Goal: Task Accomplishment & Management: Use online tool/utility

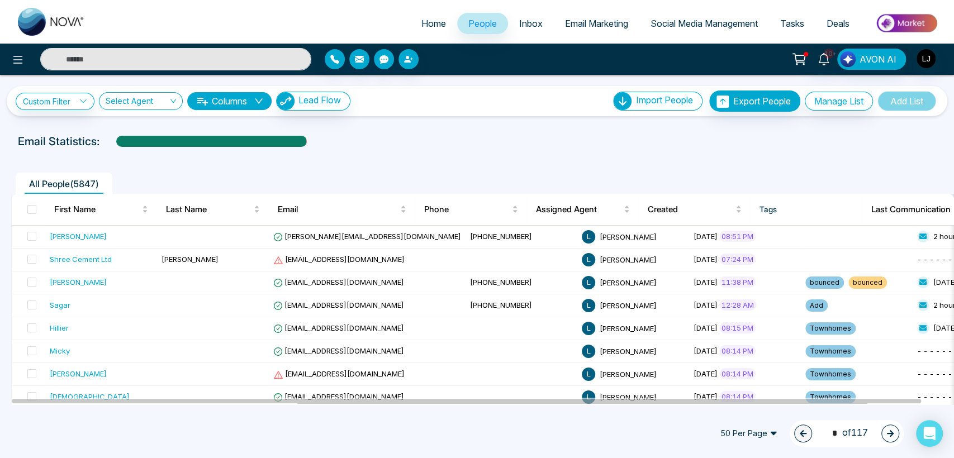
click at [113, 52] on input "text" at bounding box center [175, 59] width 271 height 22
type input "***"
click at [106, 53] on input "***" at bounding box center [175, 59] width 271 height 22
type input "***"
click at [402, 58] on button "button" at bounding box center [408, 59] width 20 height 20
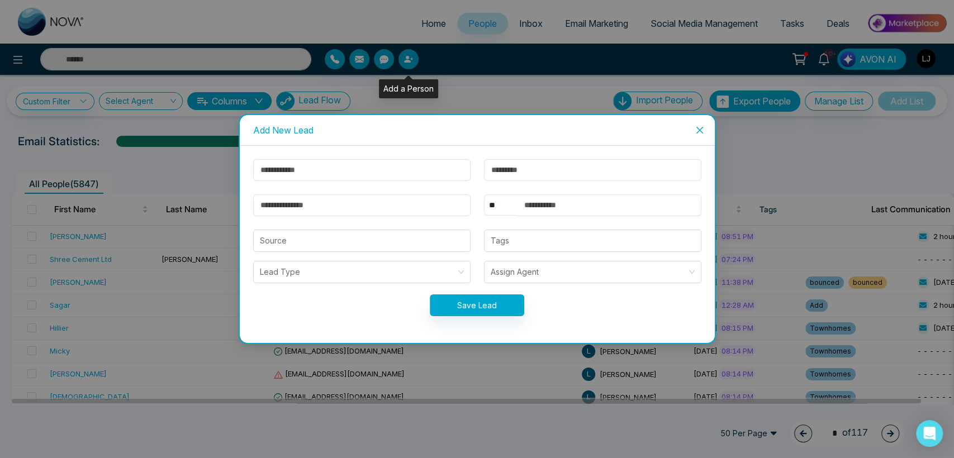
type input "***"
click at [287, 174] on input "text" at bounding box center [361, 170] width 217 height 22
type input "*"
type input "***"
type input "****"
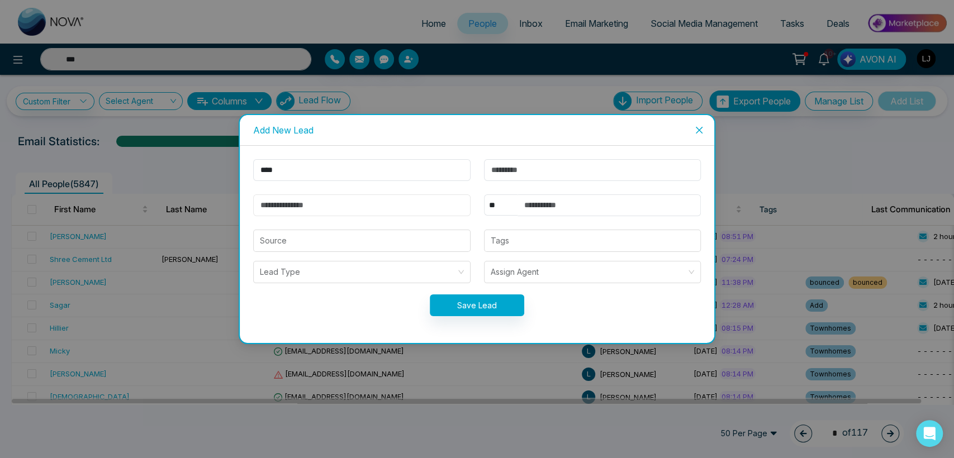
click at [273, 195] on input "email" at bounding box center [361, 205] width 217 height 22
type input "**********"
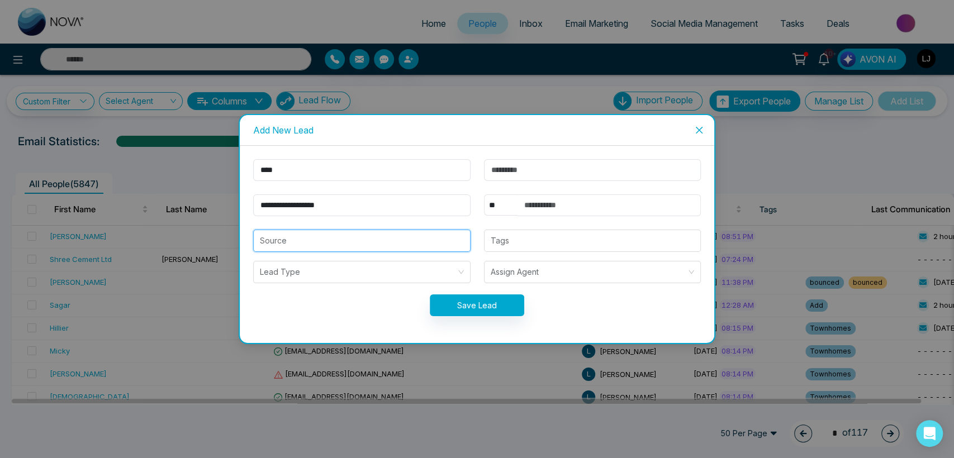
click at [292, 234] on input "search" at bounding box center [362, 240] width 204 height 21
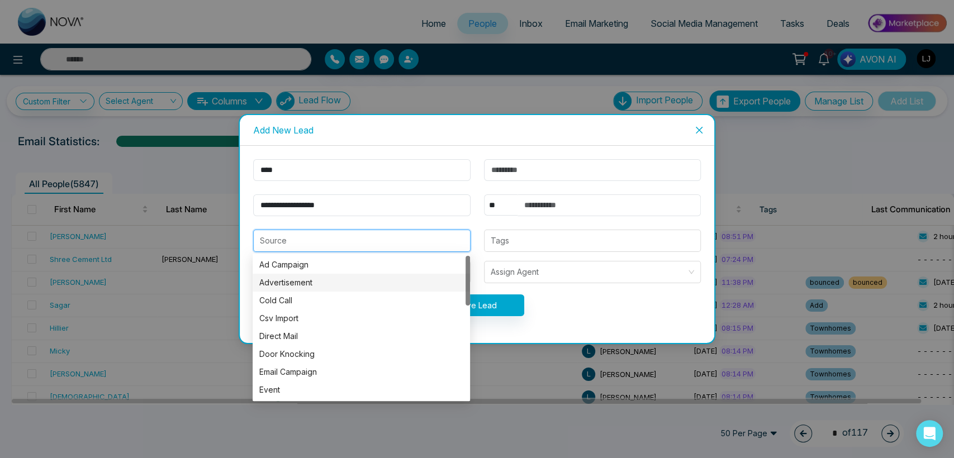
click at [306, 278] on div "Advertisement" at bounding box center [361, 283] width 204 height 12
type input "**********"
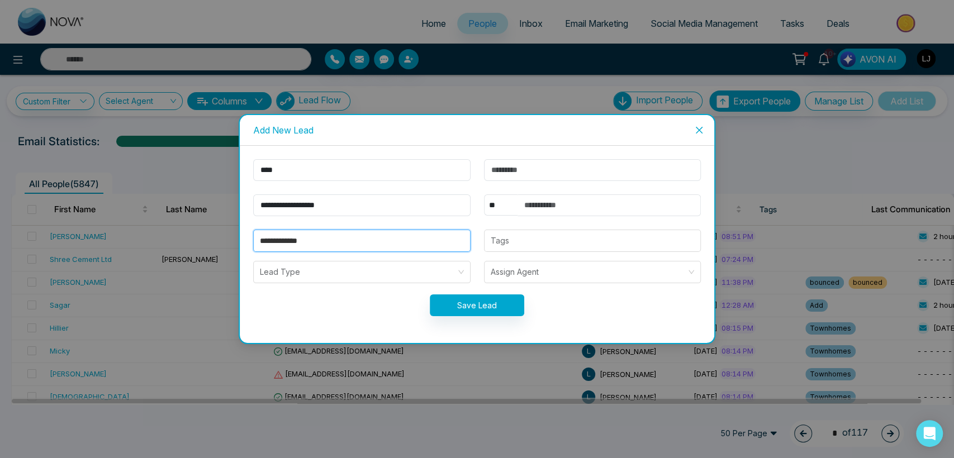
type input "***"
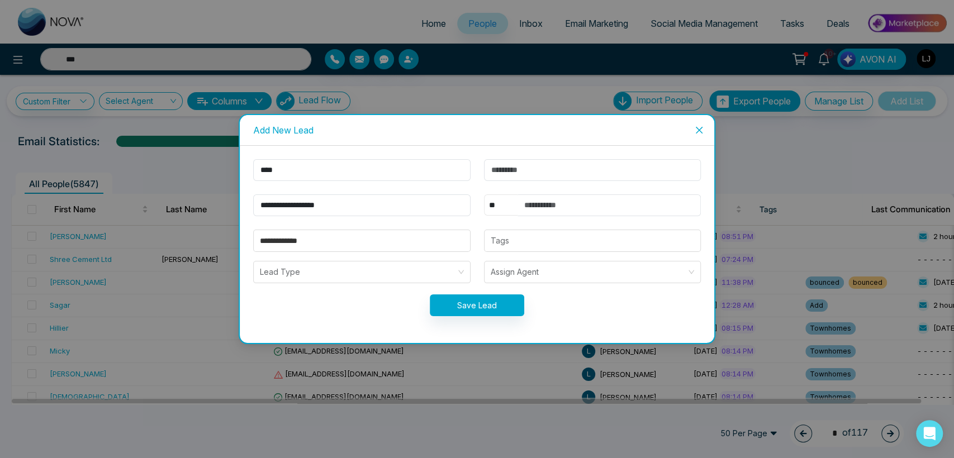
drag, startPoint x: 492, startPoint y: 202, endPoint x: 492, endPoint y: 213, distance: 11.2
click at [492, 202] on select "** **** *** *** *** **** ***" at bounding box center [501, 204] width 34 height 21
type input "***"
select select "***"
click at [484, 194] on select "** **** *** *** *** **** ***" at bounding box center [501, 204] width 34 height 21
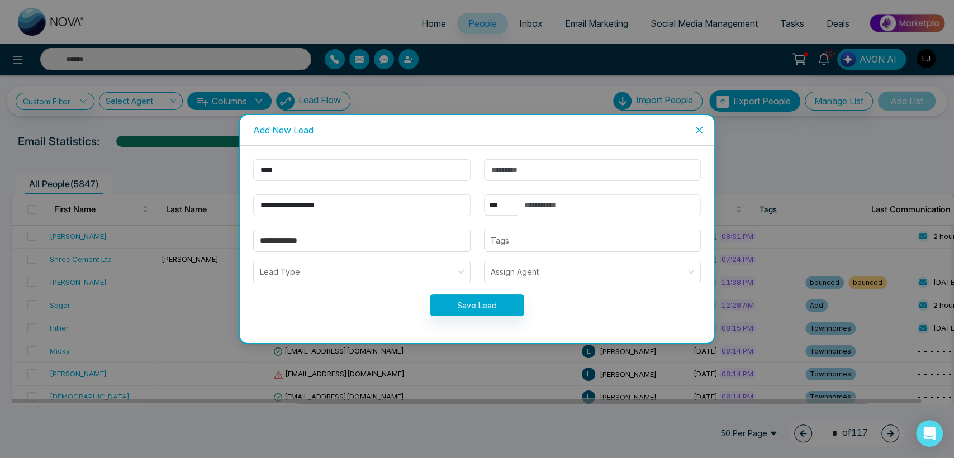
click at [542, 203] on input "text" at bounding box center [609, 205] width 184 height 22
type input "**********"
click at [480, 298] on button "Save Lead" at bounding box center [477, 305] width 94 height 22
type input "***"
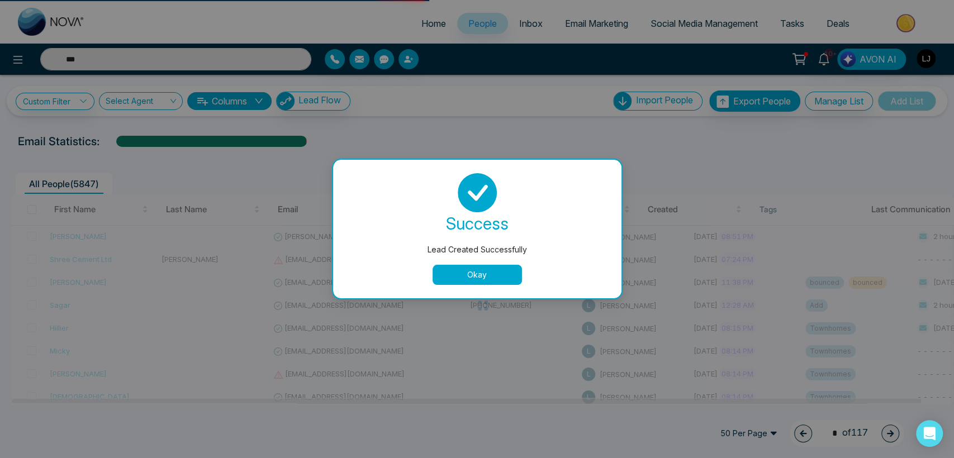
click at [475, 277] on button "Okay" at bounding box center [476, 275] width 89 height 20
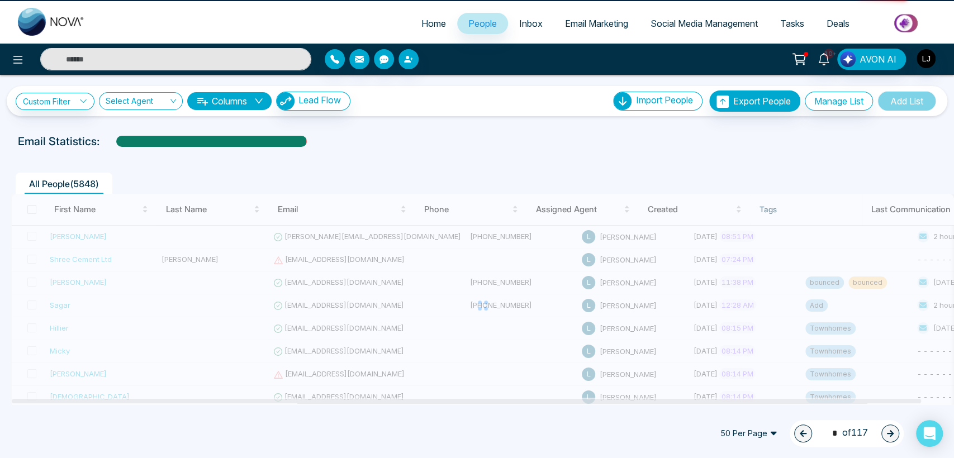
type input "***"
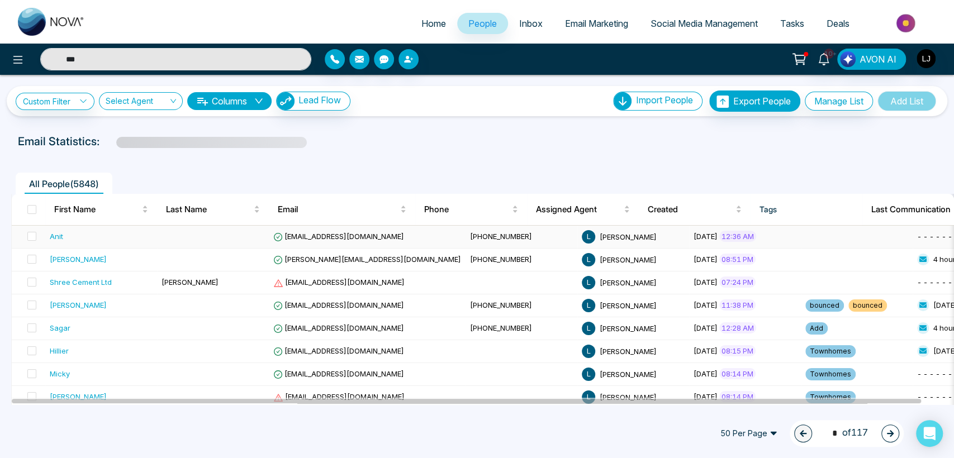
click at [327, 232] on span "anit@mmnovatech.com" at bounding box center [338, 236] width 131 height 9
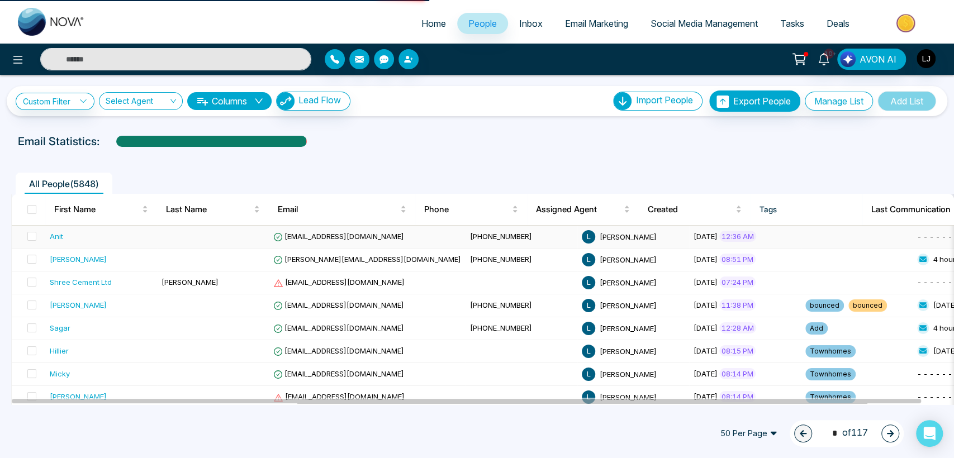
type input "***"
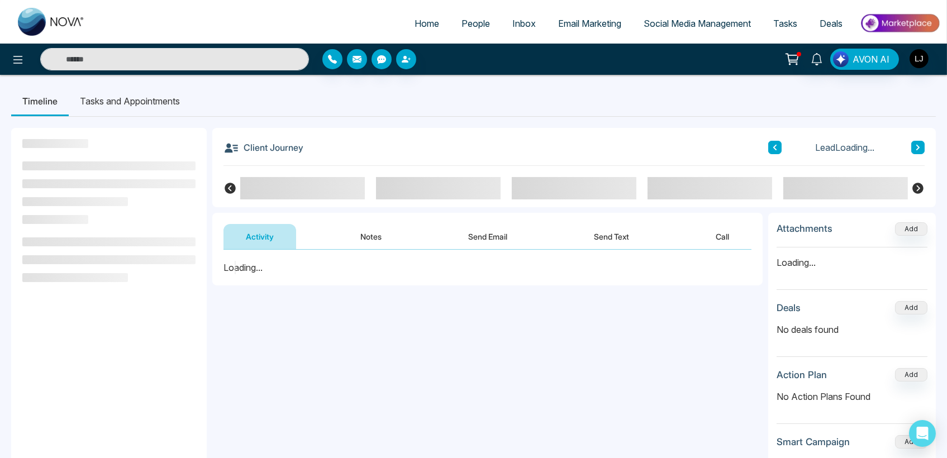
click at [484, 234] on button "Send Email" at bounding box center [488, 236] width 84 height 25
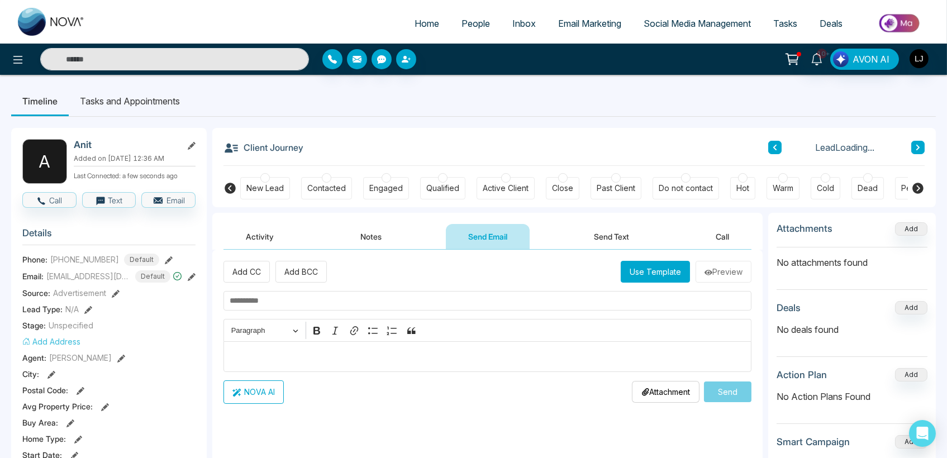
click at [661, 276] on button "Use Template" at bounding box center [655, 272] width 69 height 22
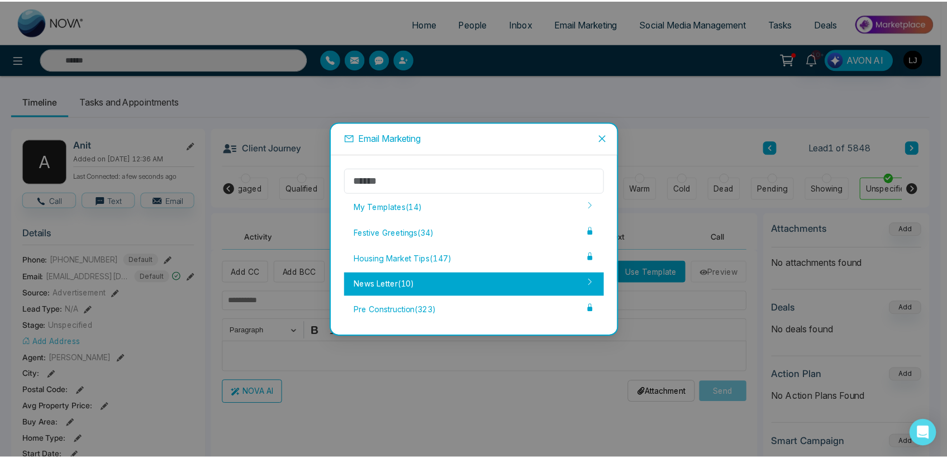
scroll to position [0, 151]
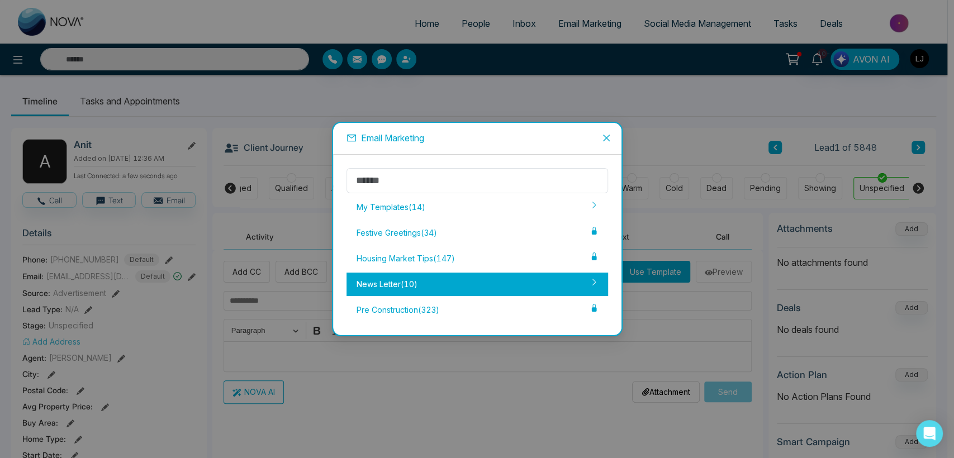
click at [432, 285] on div "News Letter ( 10 )" at bounding box center [476, 284] width 261 height 23
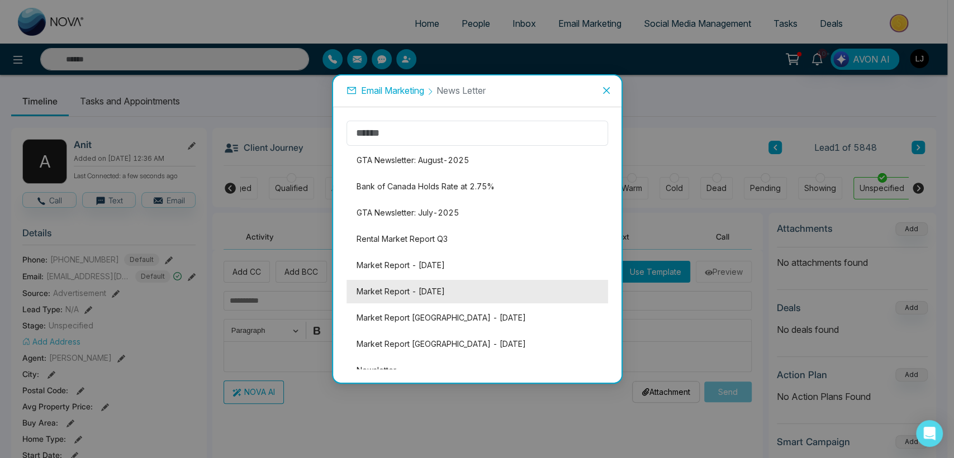
click at [430, 283] on li "Market Report - December 2024" at bounding box center [476, 291] width 261 height 23
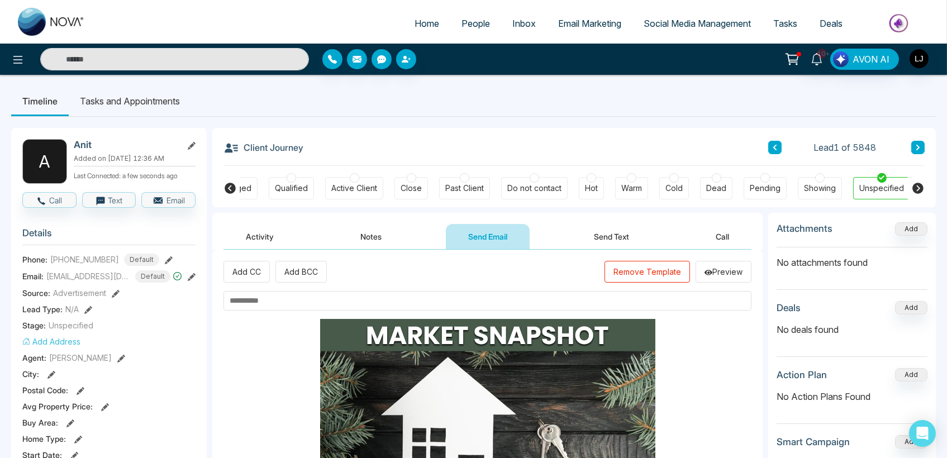
scroll to position [0, 144]
click at [269, 307] on input "text" at bounding box center [487, 301] width 528 height 20
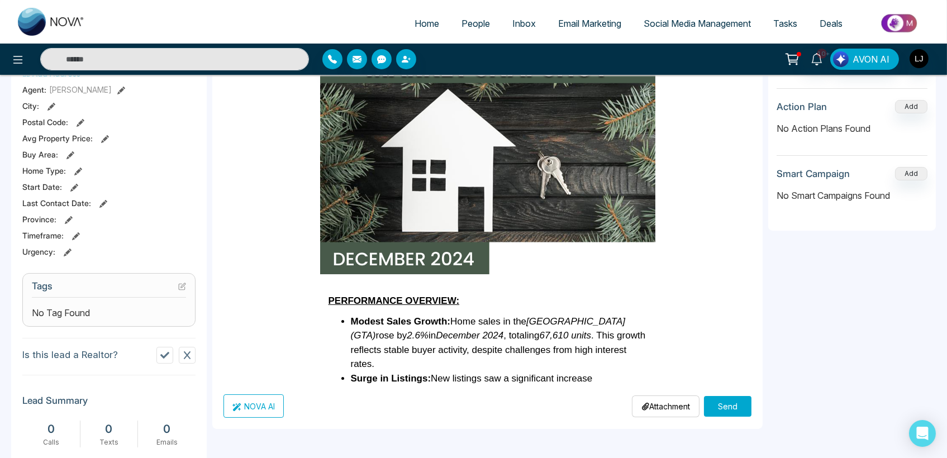
scroll to position [310, 0]
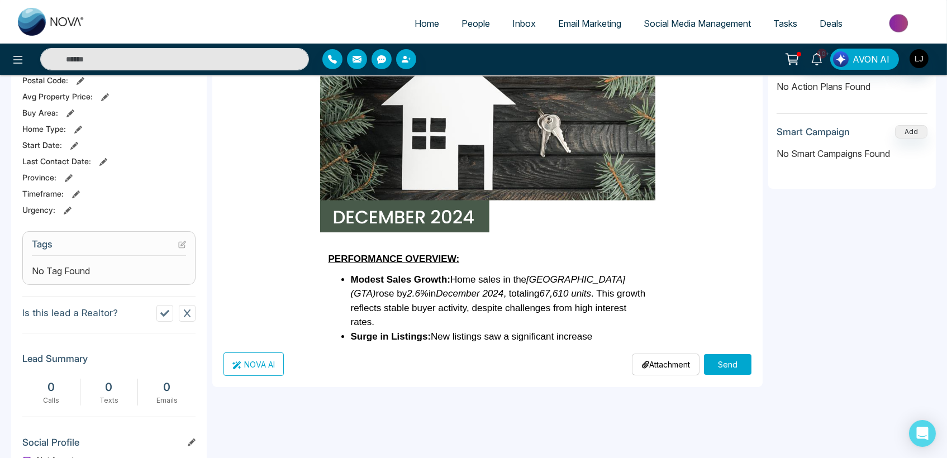
type input "**********"
click at [659, 359] on p "Attachment" at bounding box center [665, 365] width 49 height 12
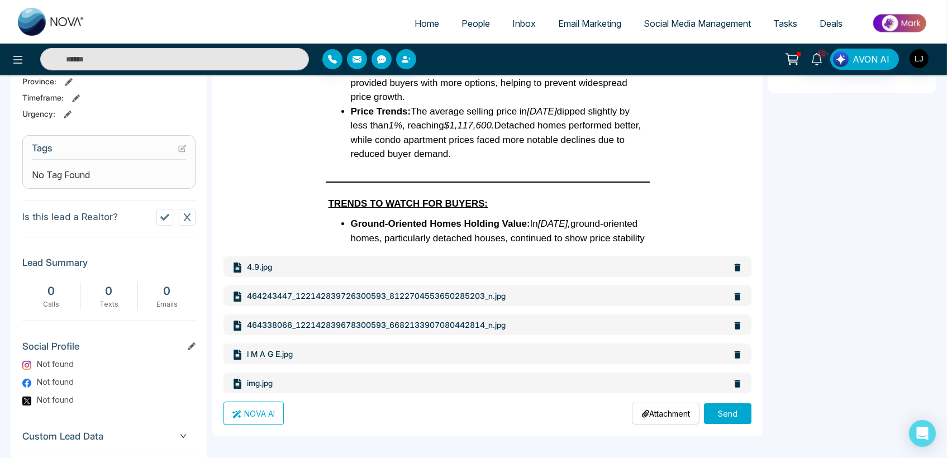
scroll to position [475, 0]
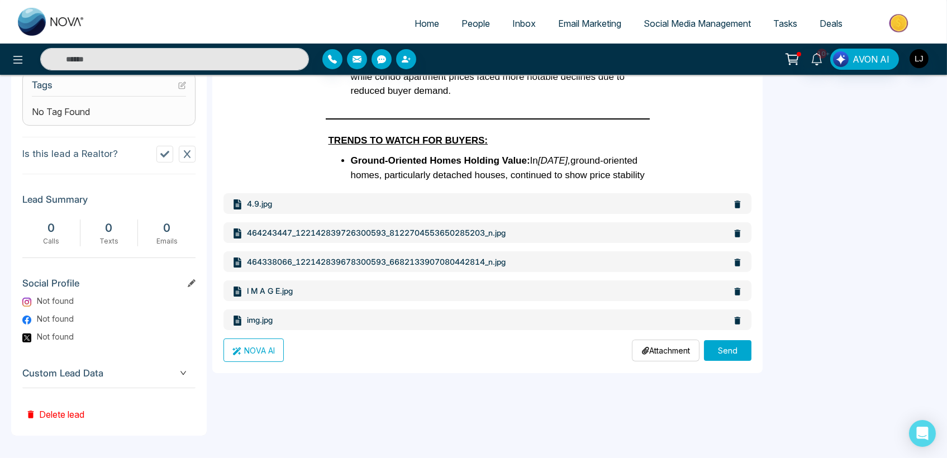
click at [716, 347] on button "Send" at bounding box center [727, 350] width 47 height 21
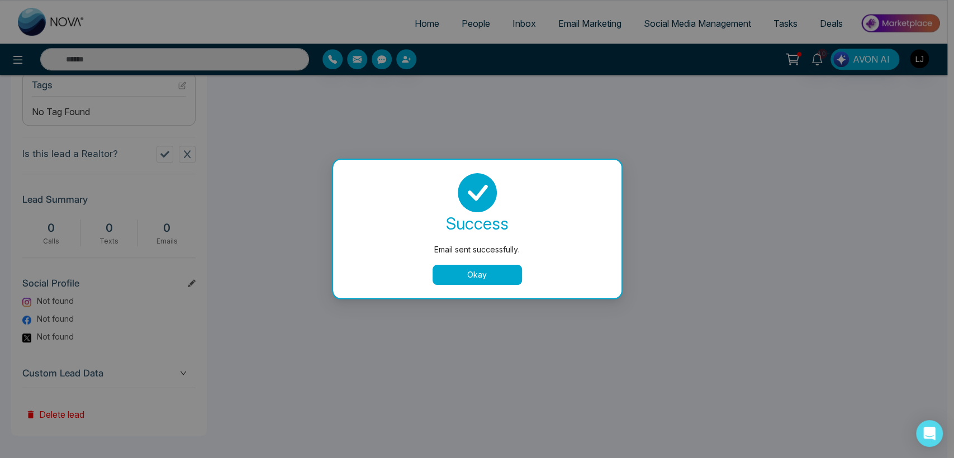
click at [470, 286] on div "success Email sent successfully. Okay" at bounding box center [477, 229] width 288 height 139
click at [473, 267] on button "Okay" at bounding box center [476, 275] width 89 height 20
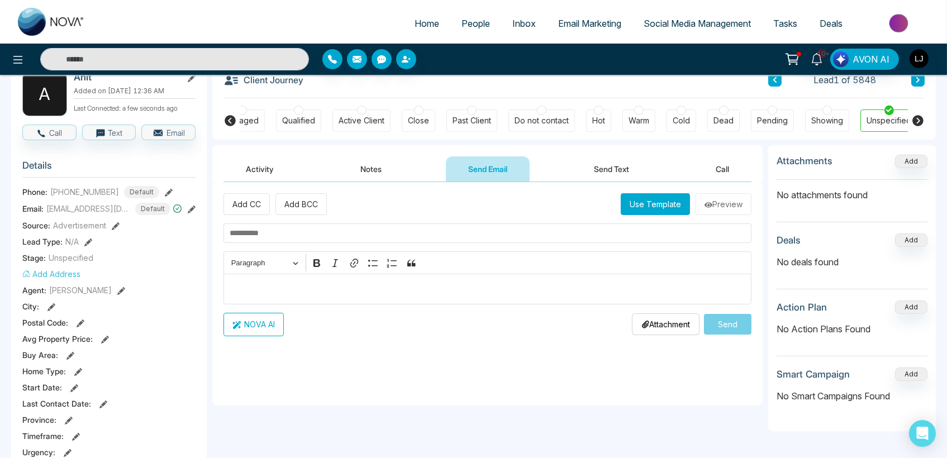
scroll to position [40, 0]
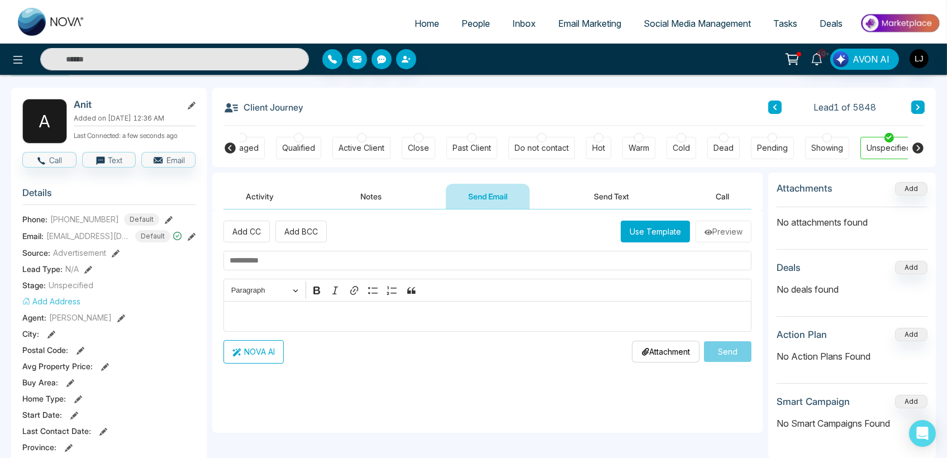
click at [266, 192] on button "Activity" at bounding box center [259, 196] width 73 height 25
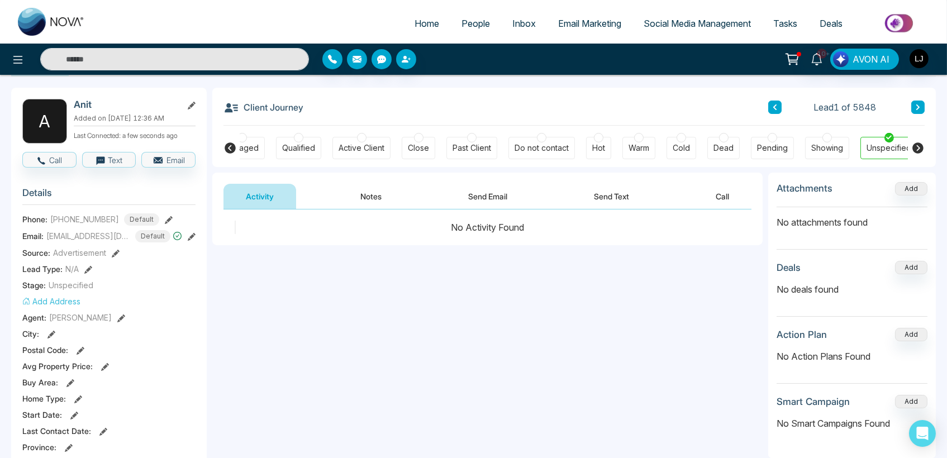
click at [370, 193] on button "Notes" at bounding box center [371, 196] width 66 height 25
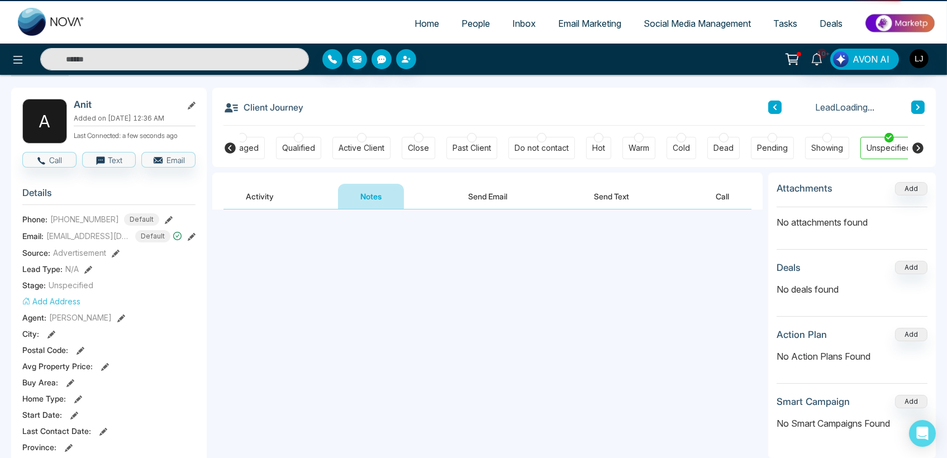
click at [529, 193] on div "Activity Notes Send Email Send Text Call" at bounding box center [487, 197] width 528 height 26
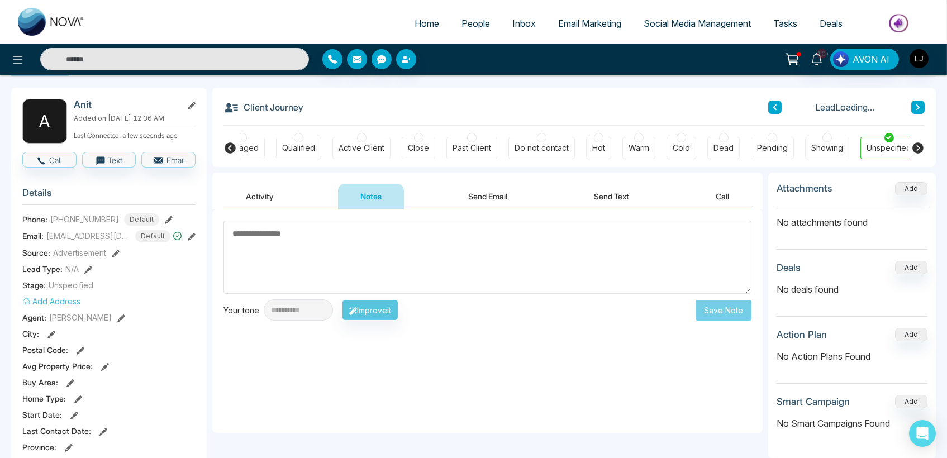
click at [488, 197] on button "Send Email" at bounding box center [488, 196] width 84 height 25
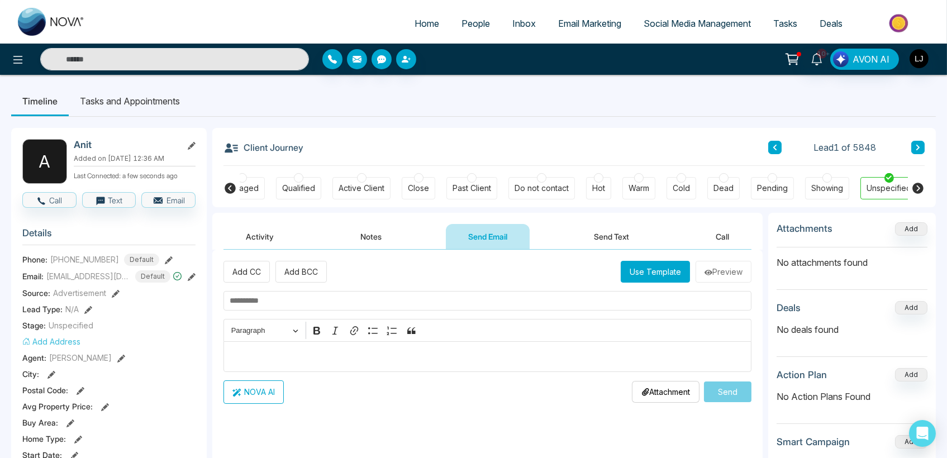
click at [263, 241] on button "Activity" at bounding box center [259, 236] width 73 height 25
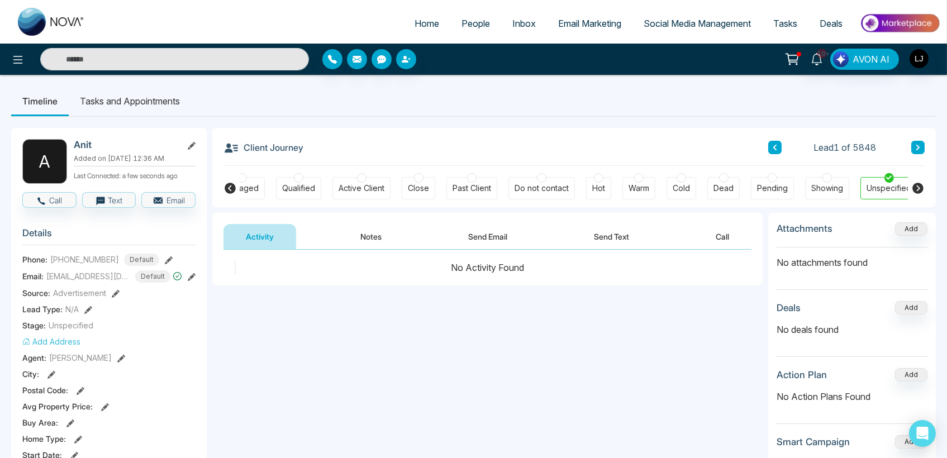
click at [710, 234] on button "Call" at bounding box center [722, 236] width 58 height 25
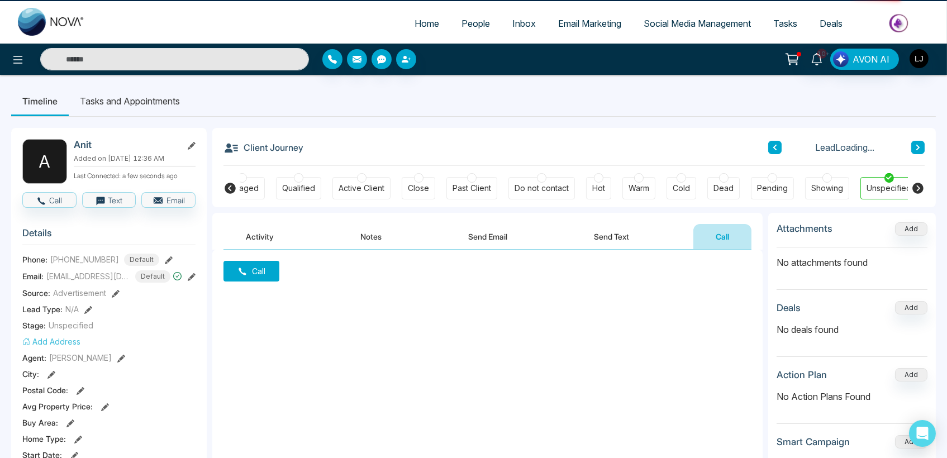
click at [628, 236] on button "Send Text" at bounding box center [611, 236] width 80 height 25
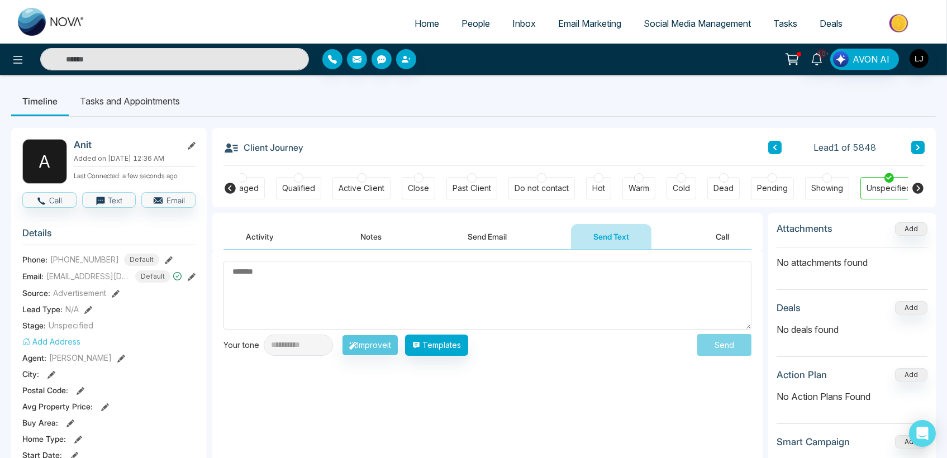
click at [263, 247] on button "Activity" at bounding box center [259, 236] width 73 height 25
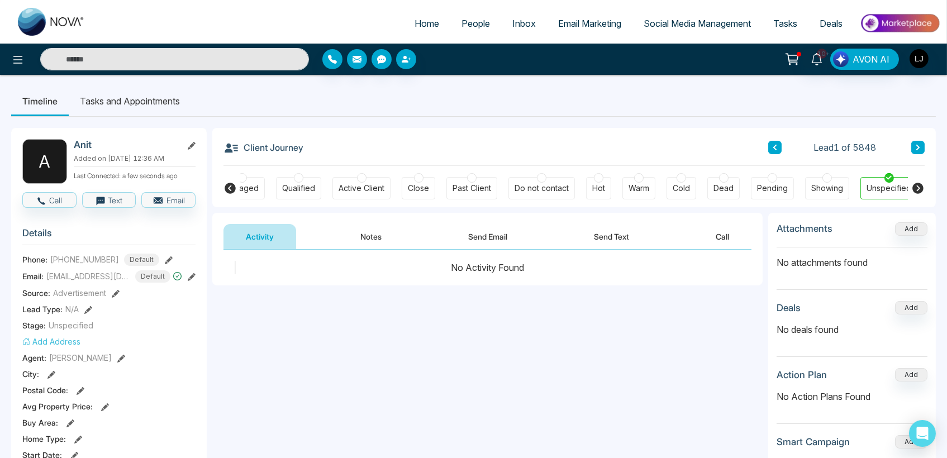
click at [502, 227] on button "Send Email" at bounding box center [488, 236] width 84 height 25
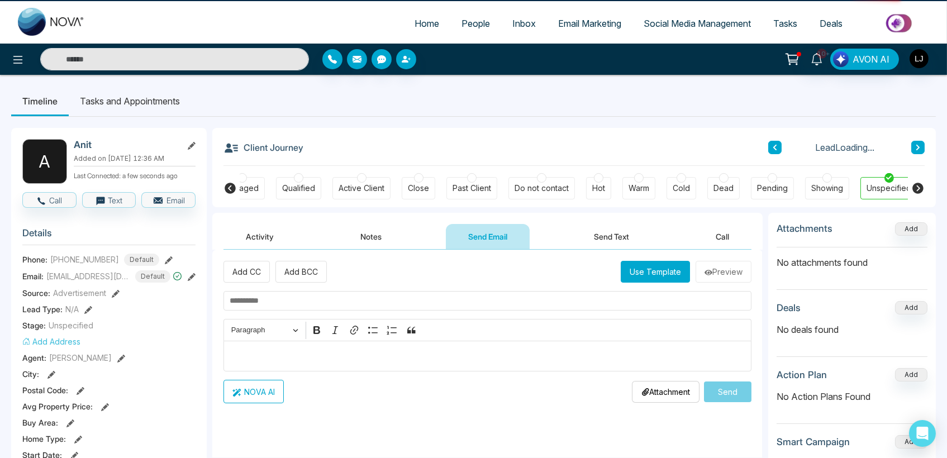
click at [613, 240] on button "Send Text" at bounding box center [611, 236] width 80 height 25
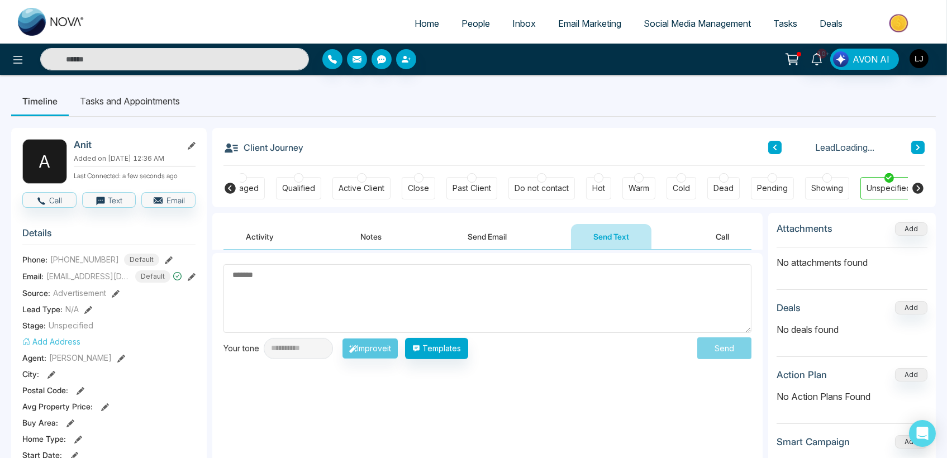
click at [703, 240] on button "Call" at bounding box center [722, 236] width 58 height 25
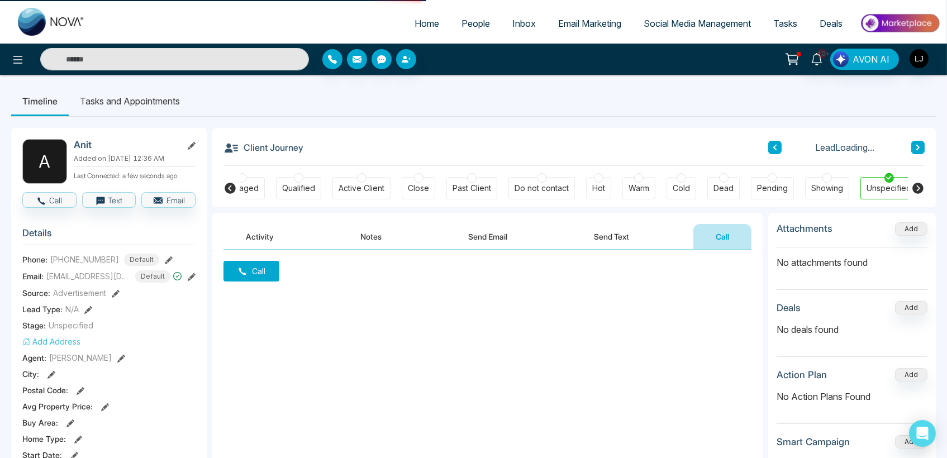
click at [392, 240] on button "Notes" at bounding box center [371, 236] width 66 height 25
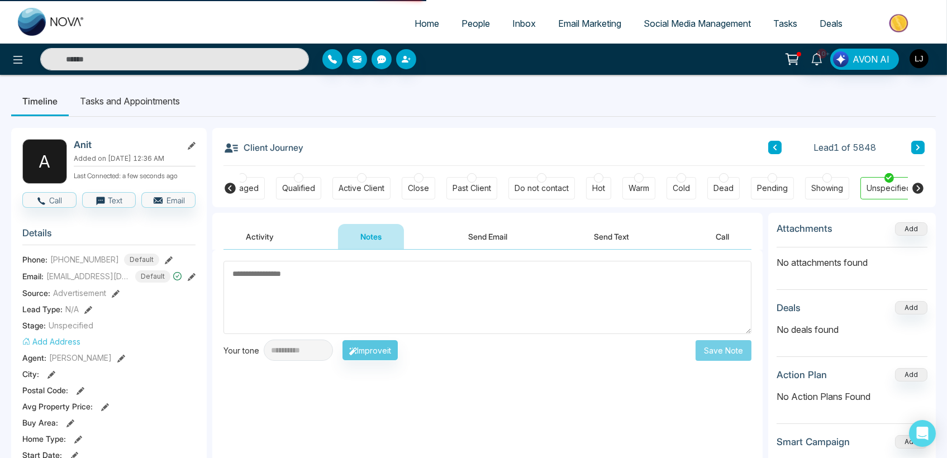
click at [256, 227] on button "Activity" at bounding box center [259, 236] width 73 height 25
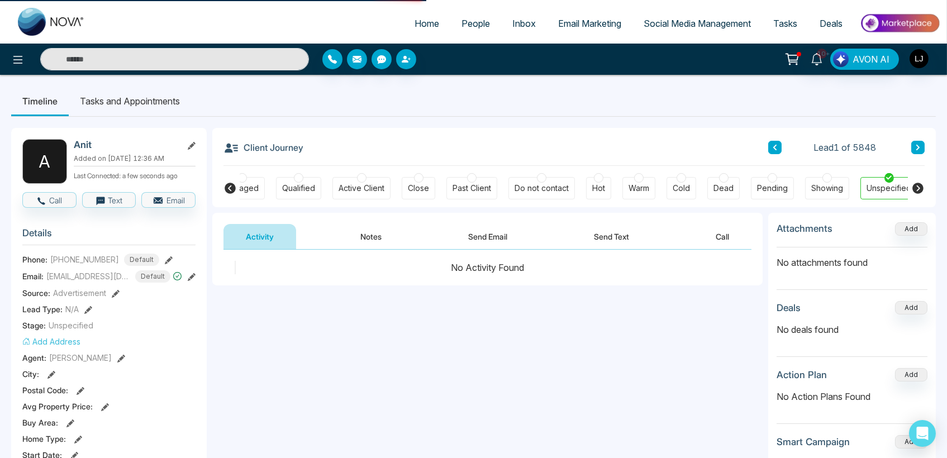
click at [469, 16] on link "People" at bounding box center [475, 23] width 51 height 21
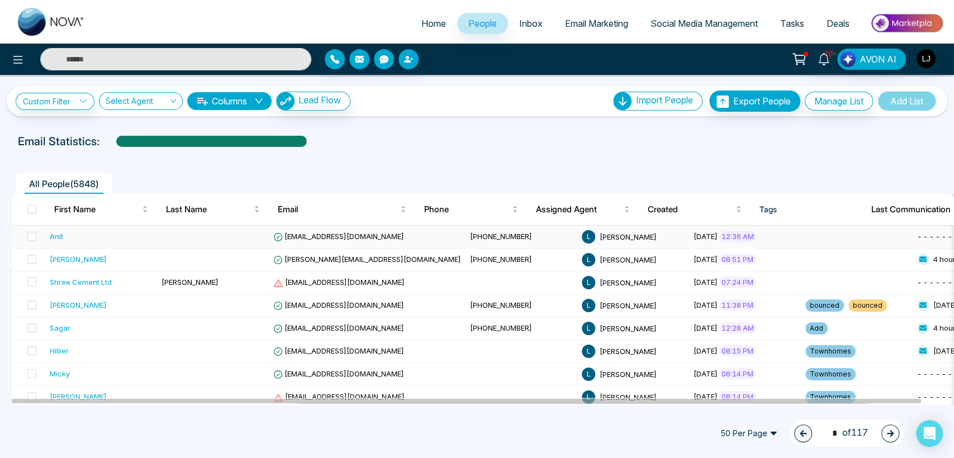
click at [311, 236] on span "anit@mmnovatech.com" at bounding box center [338, 236] width 131 height 9
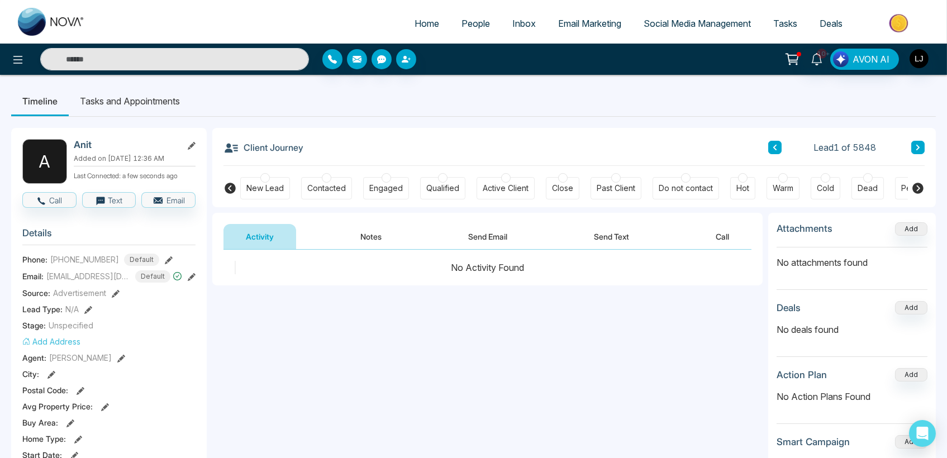
click at [358, 232] on button "Notes" at bounding box center [371, 236] width 66 height 25
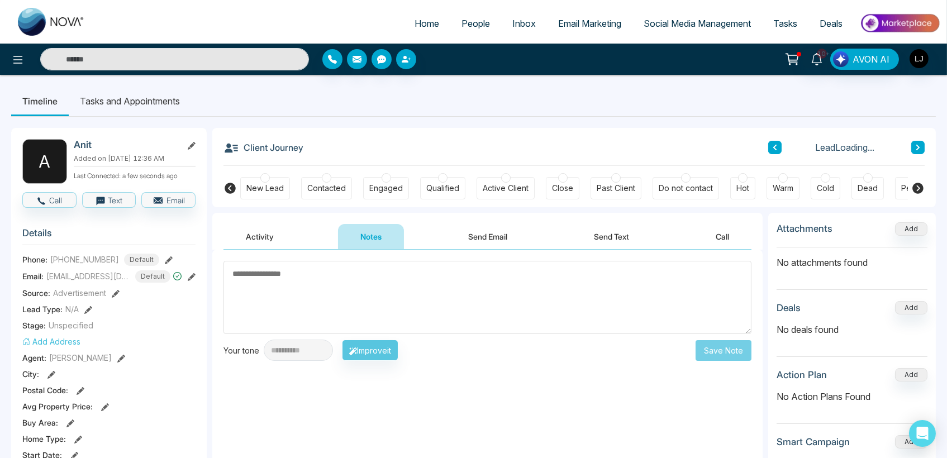
click at [484, 236] on button "Send Email" at bounding box center [488, 236] width 84 height 25
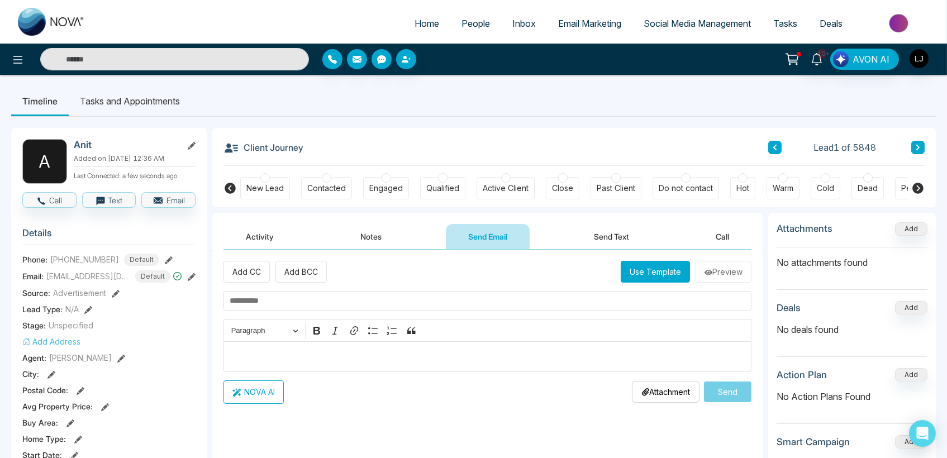
click at [653, 268] on button "Use Template" at bounding box center [655, 272] width 69 height 22
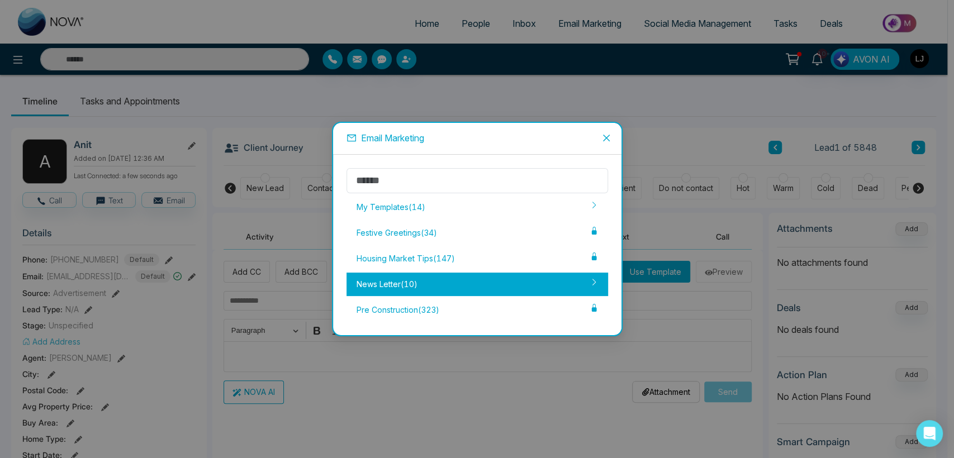
click at [430, 288] on div "News Letter ( 10 )" at bounding box center [476, 284] width 261 height 23
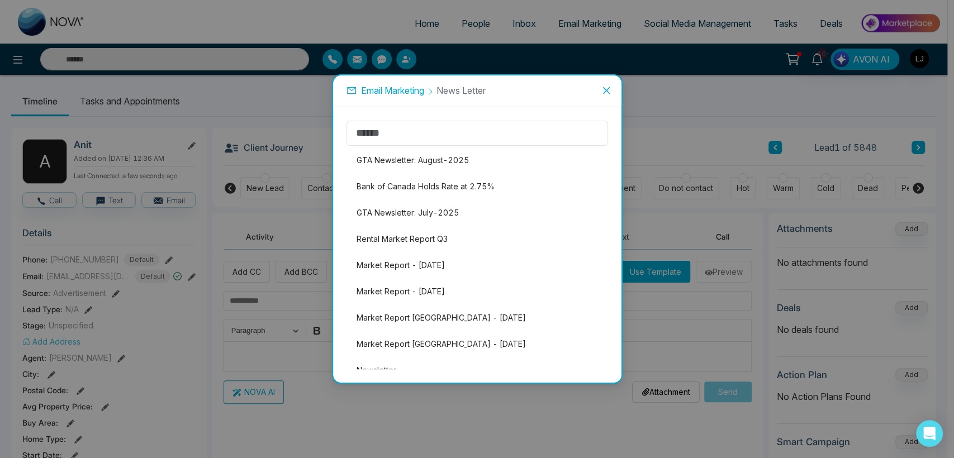
click at [430, 288] on li "Market Report - December 2024" at bounding box center [476, 291] width 261 height 23
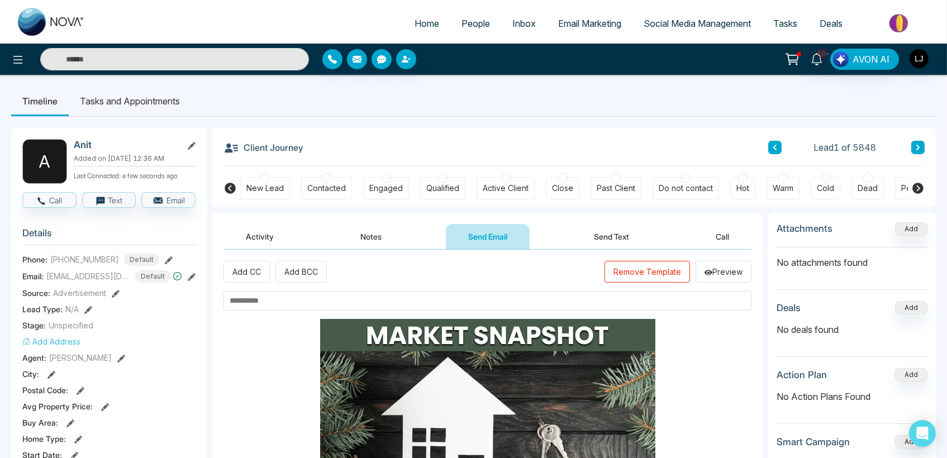
click at [290, 297] on input "text" at bounding box center [487, 301] width 528 height 20
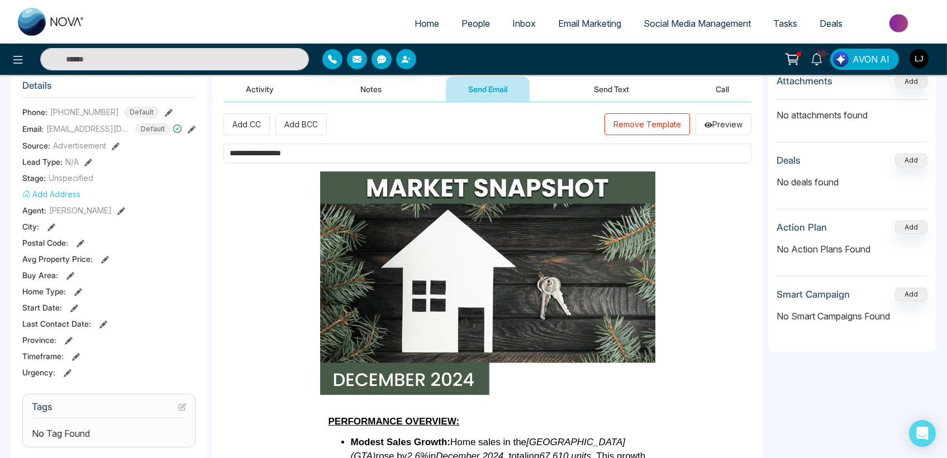
scroll to position [434, 0]
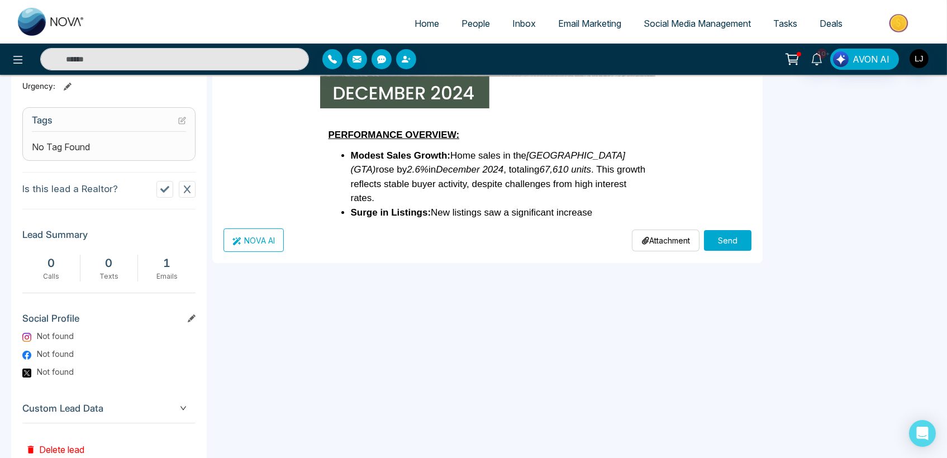
type input "**********"
click at [655, 225] on div "**********" at bounding box center [487, 39] width 528 height 425
click at [654, 239] on p "Attachment" at bounding box center [665, 241] width 49 height 12
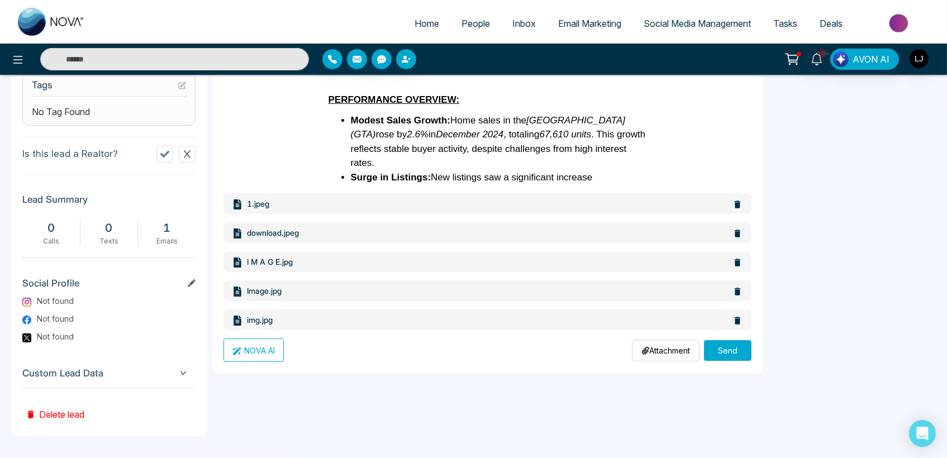
scroll to position [475, 0]
click at [724, 345] on button "Send" at bounding box center [727, 350] width 47 height 21
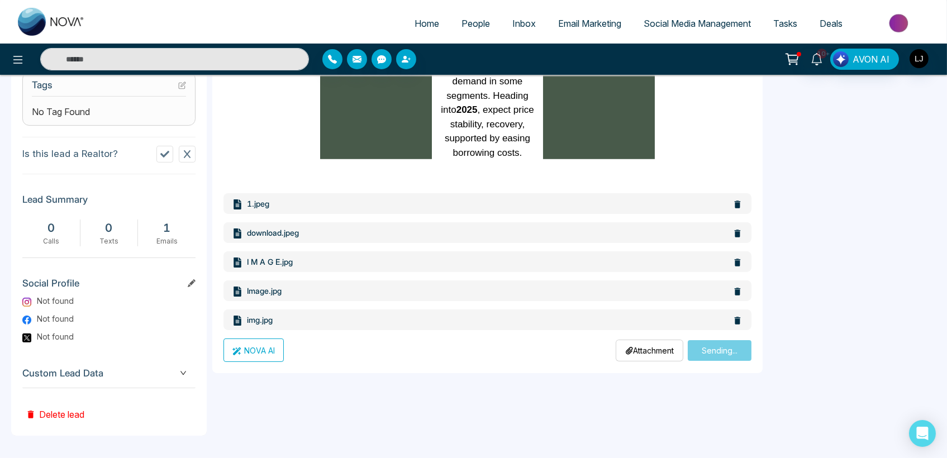
drag, startPoint x: 394, startPoint y: 328, endPoint x: 369, endPoint y: 415, distance: 90.3
drag, startPoint x: 369, startPoint y: 415, endPoint x: 300, endPoint y: 426, distance: 69.6
click at [300, 426] on div "**********" at bounding box center [487, 90] width 550 height 692
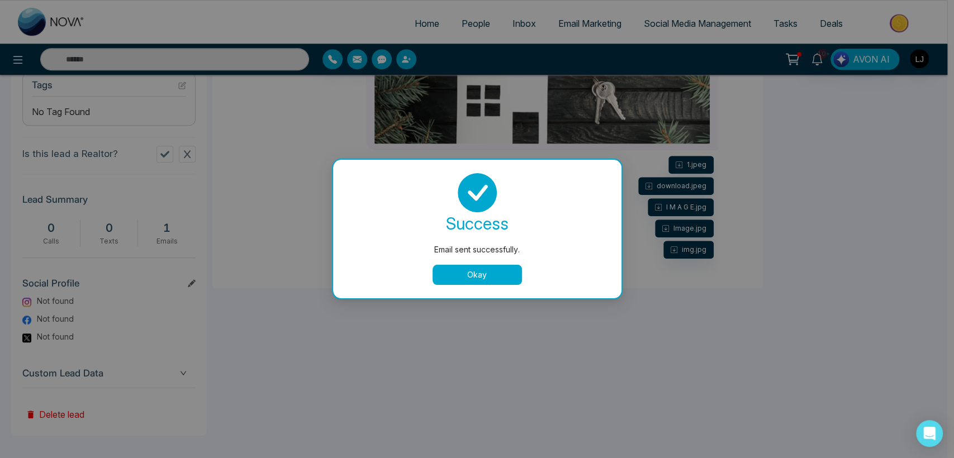
click at [487, 280] on button "Okay" at bounding box center [476, 275] width 89 height 20
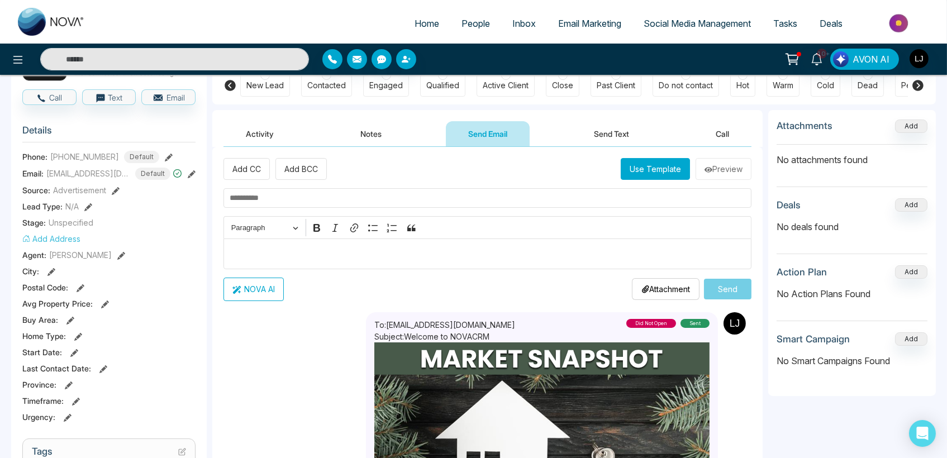
scroll to position [0, 0]
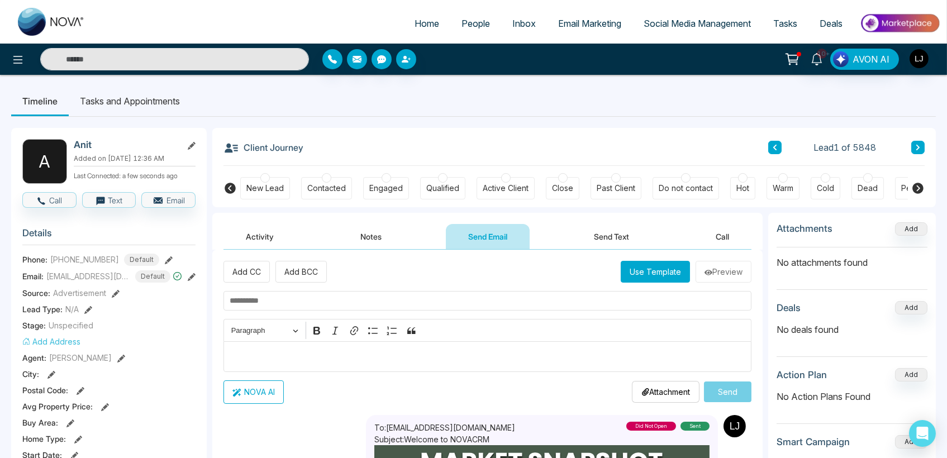
click at [257, 243] on button "Activity" at bounding box center [259, 236] width 73 height 25
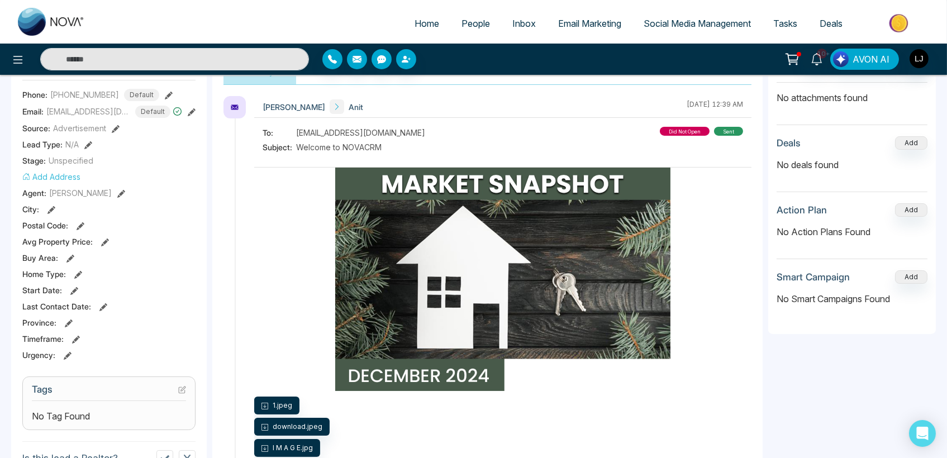
scroll to position [186, 0]
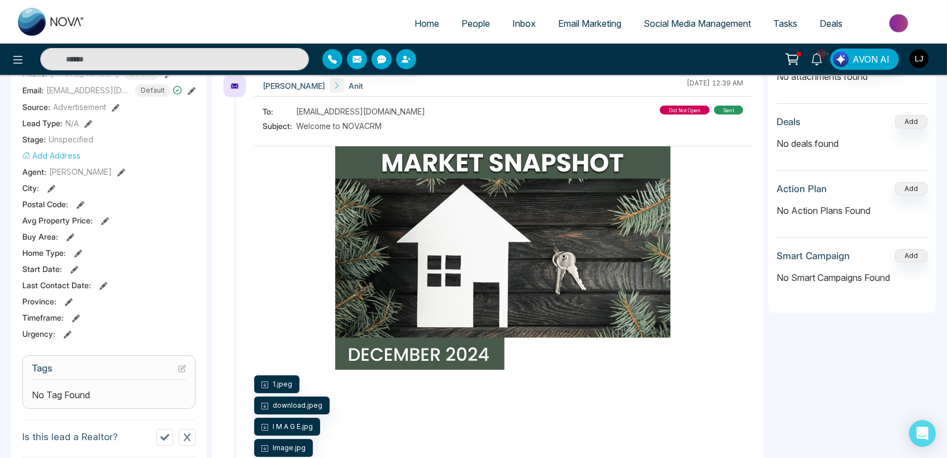
click at [915, 56] on img "button" at bounding box center [918, 58] width 19 height 19
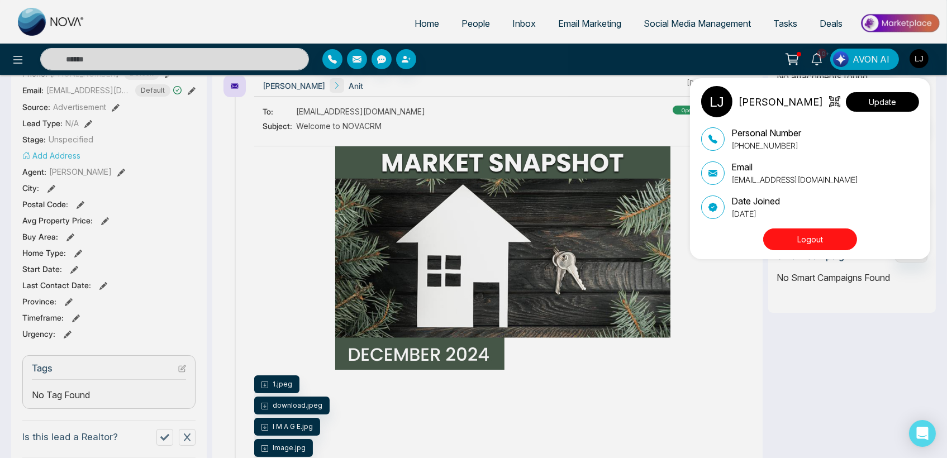
click at [891, 96] on button "Update" at bounding box center [882, 102] width 73 height 20
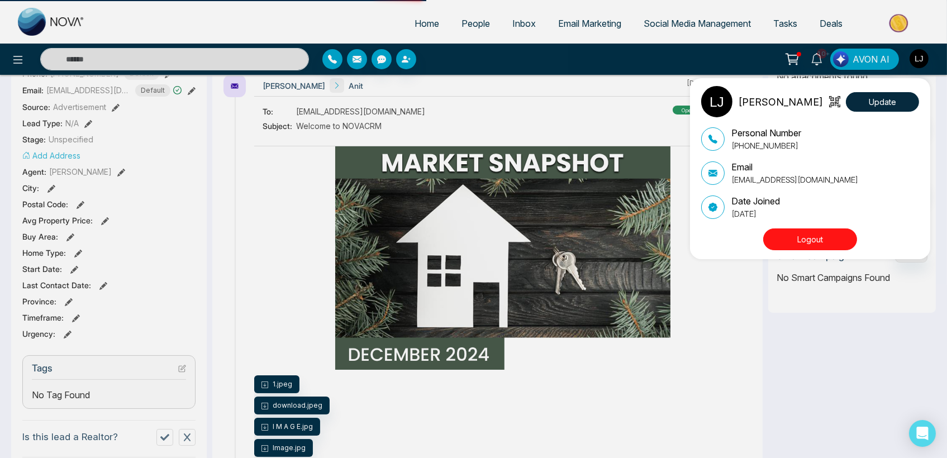
select select
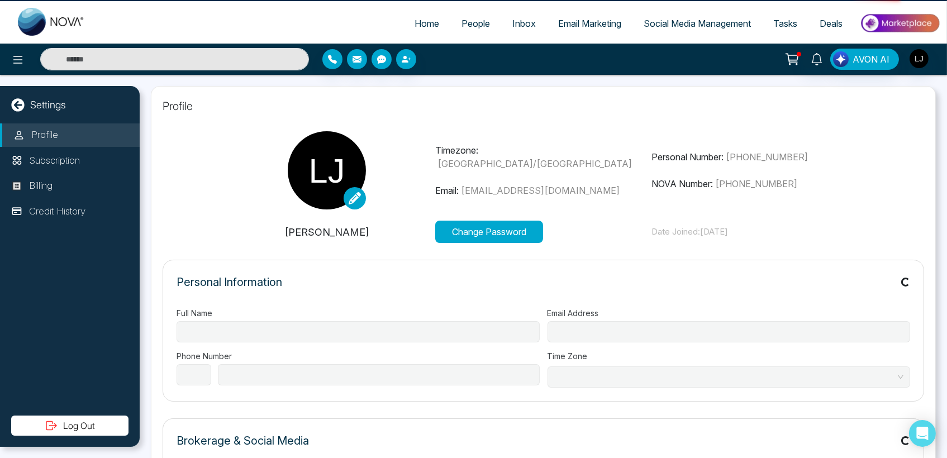
type input "**********"
select select "***"
type input "**********"
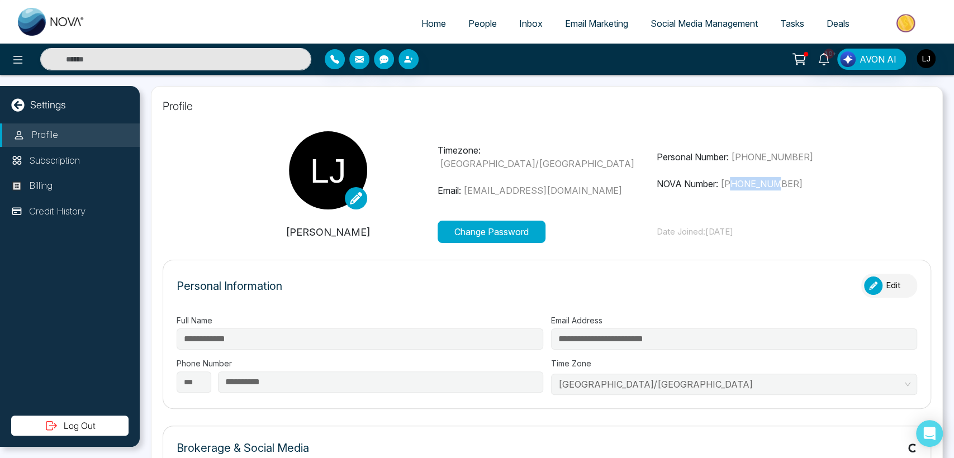
type input "**********"
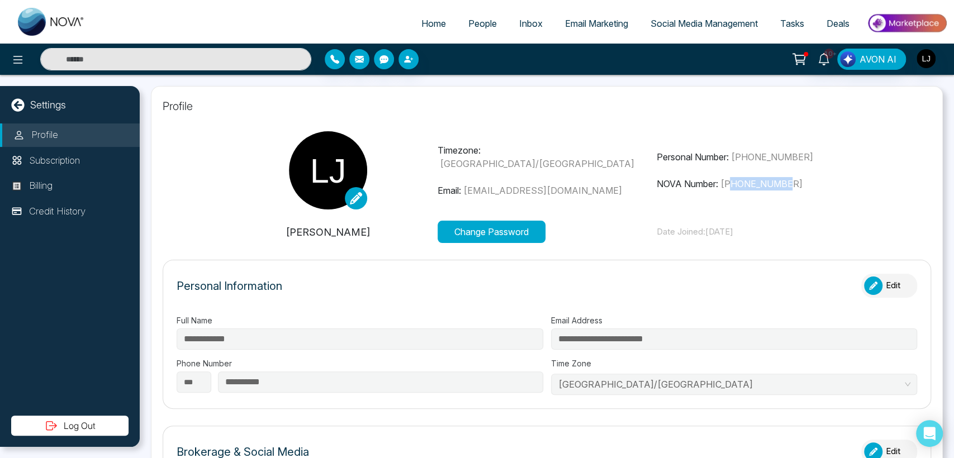
drag, startPoint x: 734, startPoint y: 180, endPoint x: 793, endPoint y: 180, distance: 59.2
click at [793, 180] on p "NOVA Number: +12368370229" at bounding box center [765, 183] width 219 height 13
click at [758, 186] on span "+12368370229" at bounding box center [761, 183] width 82 height 11
click at [17, 61] on icon at bounding box center [17, 59] width 13 height 13
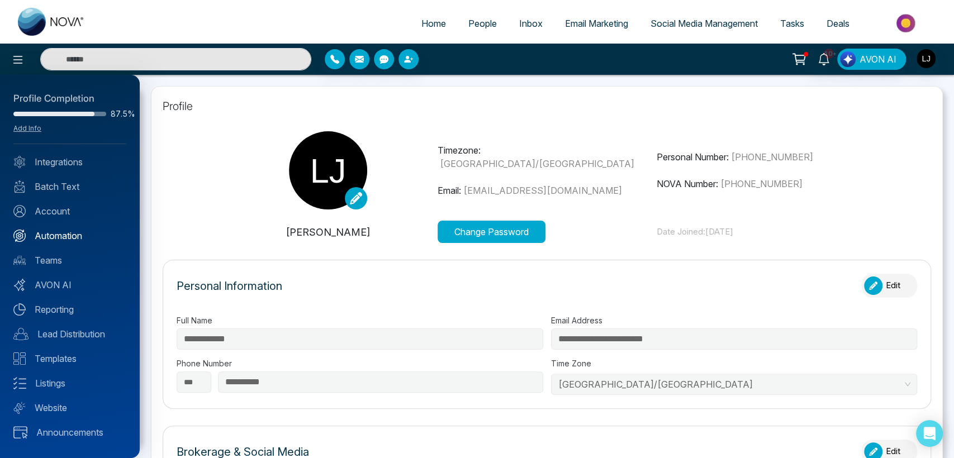
click at [63, 232] on link "Automation" at bounding box center [69, 235] width 113 height 13
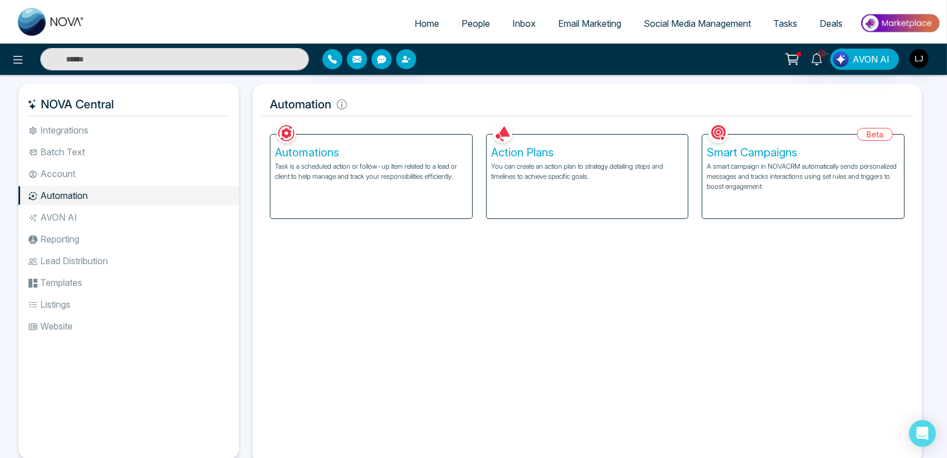
click at [788, 175] on p "A smart campaign in NOVACRM automatically sends personalized messages and track…" at bounding box center [803, 176] width 193 height 30
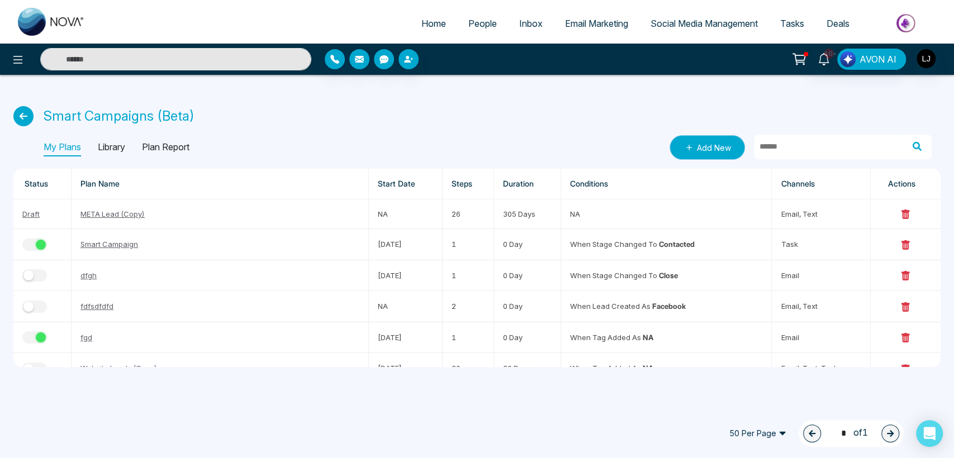
click at [717, 147] on link "Add New" at bounding box center [706, 147] width 75 height 25
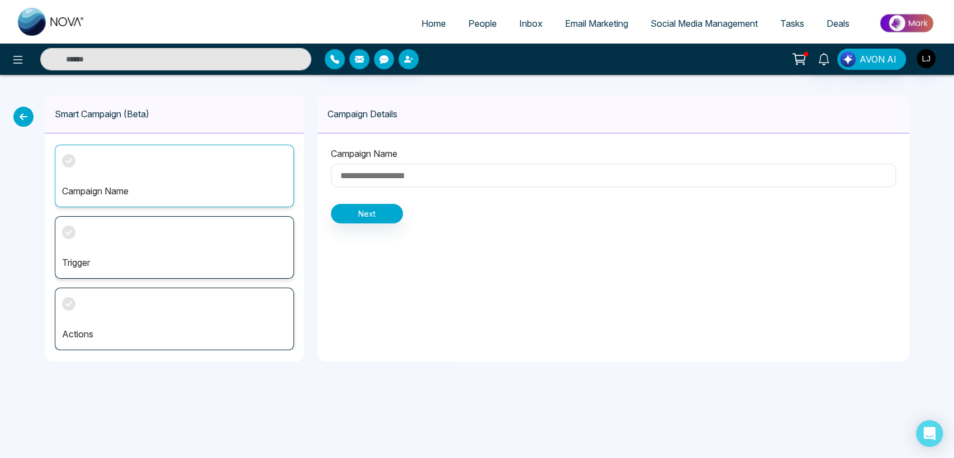
click at [407, 175] on input at bounding box center [613, 175] width 565 height 23
type input "**"
click at [371, 209] on button "Next" at bounding box center [367, 214] width 72 height 20
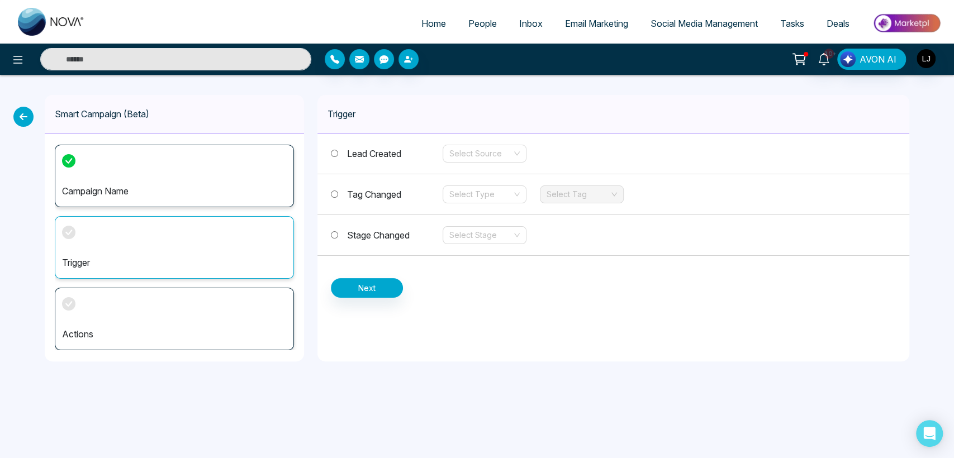
drag, startPoint x: 380, startPoint y: 233, endPoint x: 393, endPoint y: 231, distance: 13.6
click at [380, 233] on span "Stage Changed" at bounding box center [378, 235] width 63 height 11
click at [474, 234] on input "search" at bounding box center [480, 235] width 63 height 17
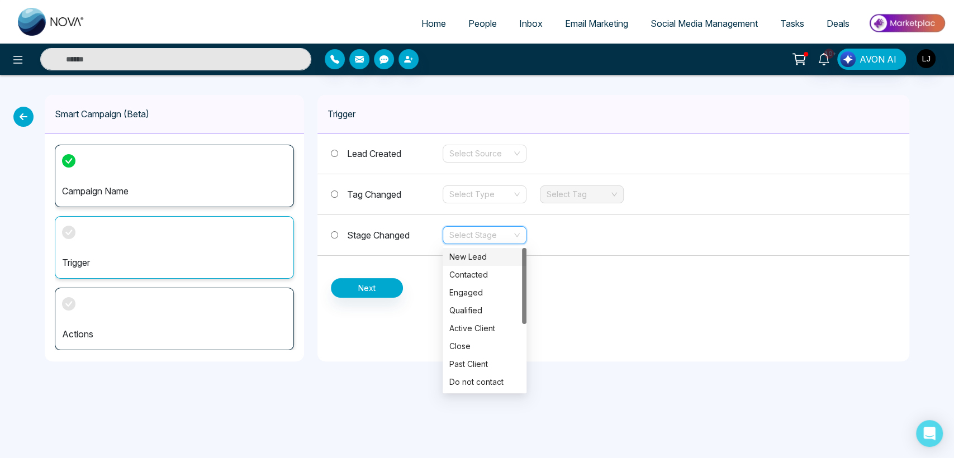
click at [473, 259] on div "New Lead" at bounding box center [484, 257] width 70 height 12
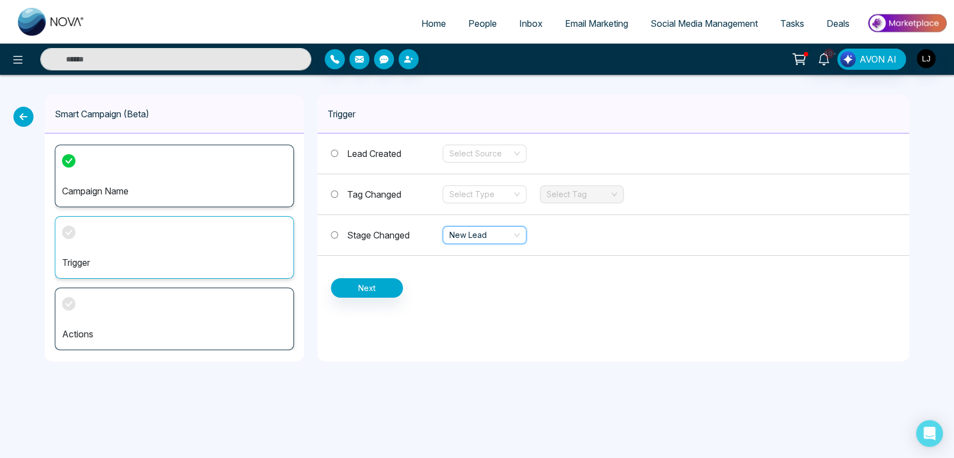
click at [390, 285] on div "Lead Created Select Source Tag Changed Select Type Select Tag Stage Changed New…" at bounding box center [613, 216] width 592 height 164
click at [387, 287] on button "Next" at bounding box center [367, 288] width 72 height 20
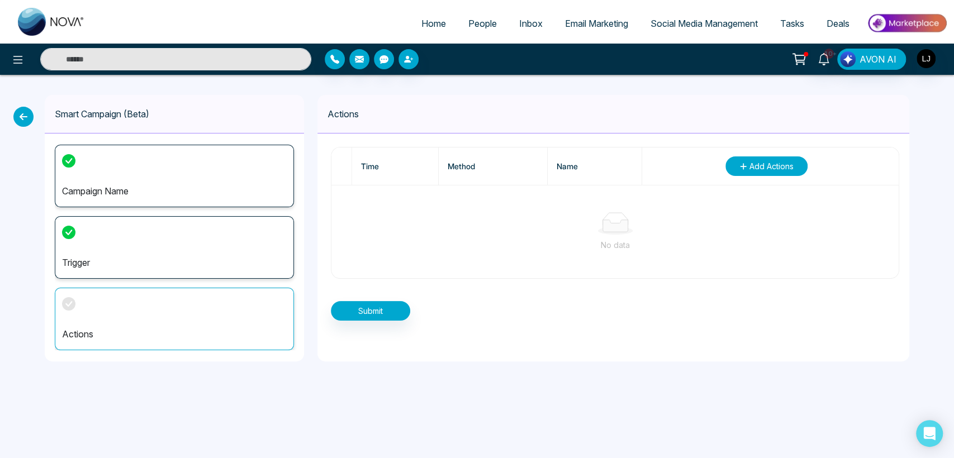
click at [778, 169] on span "Add Actions" at bounding box center [771, 166] width 44 height 12
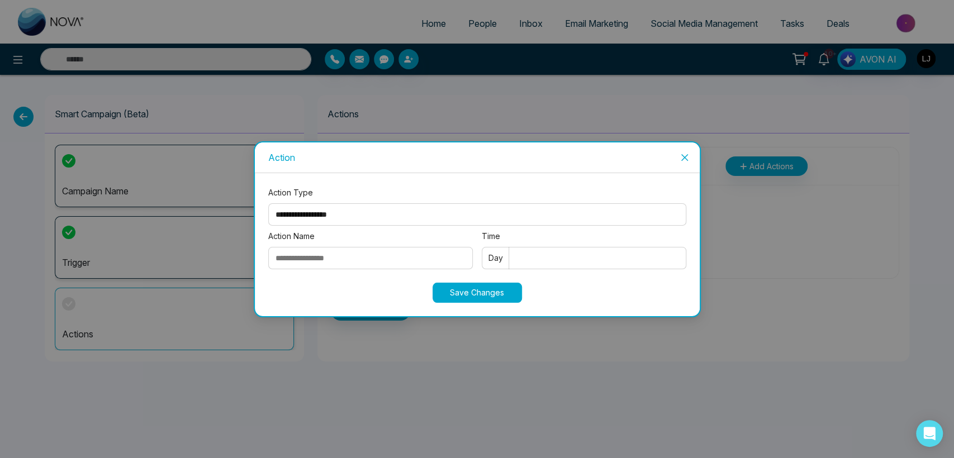
click at [366, 210] on select "**********" at bounding box center [477, 214] width 418 height 22
click at [268, 203] on select "**********" at bounding box center [477, 214] width 418 height 22
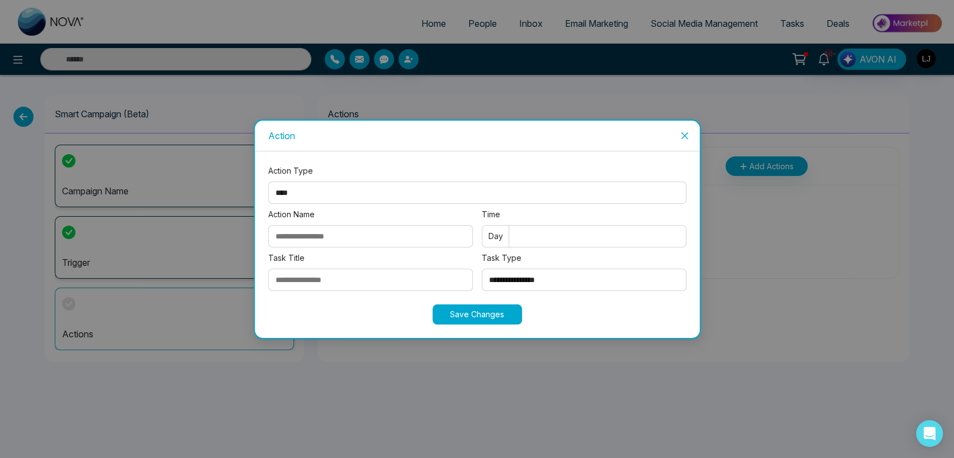
drag, startPoint x: 340, startPoint y: 199, endPoint x: 328, endPoint y: 202, distance: 11.5
click at [340, 199] on select "**********" at bounding box center [477, 193] width 418 height 22
select select "*****"
click at [268, 182] on select "**********" at bounding box center [477, 193] width 418 height 22
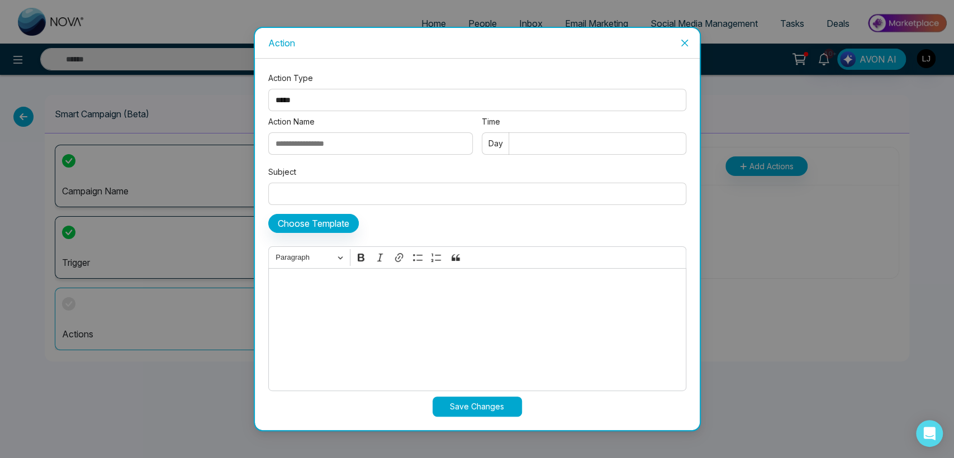
click at [685, 37] on span "Close" at bounding box center [684, 43] width 30 height 30
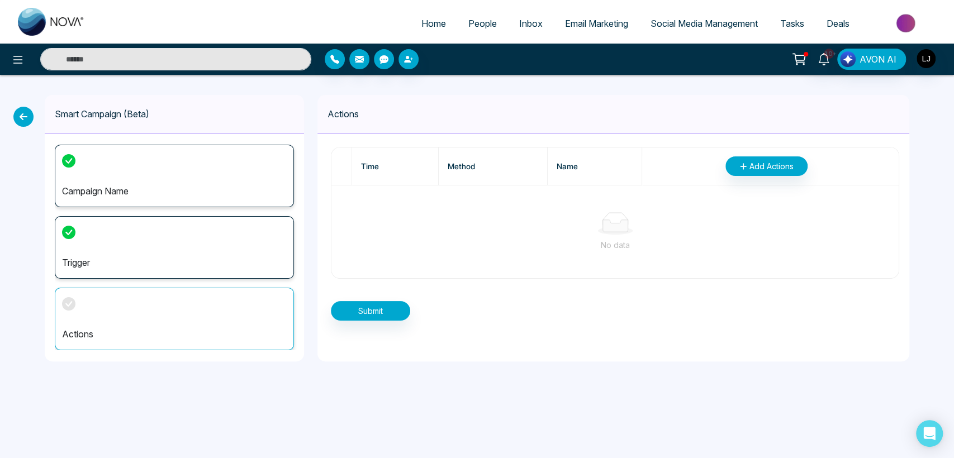
click at [12, 117] on div "Smart Campaign (Beta) Campaign Name Trigger Actions Actions Time Method Name Ad…" at bounding box center [477, 228] width 954 height 307
click at [26, 115] on icon at bounding box center [23, 117] width 20 height 20
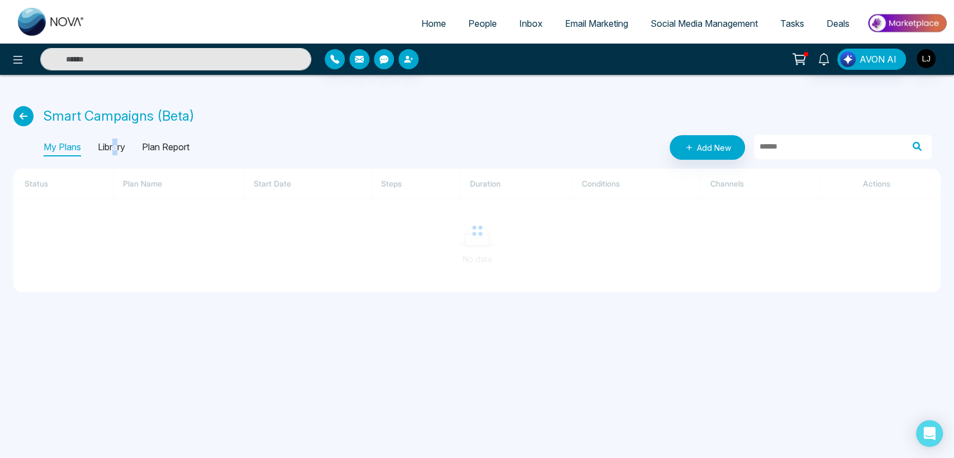
click at [116, 147] on p "Library" at bounding box center [111, 148] width 27 height 18
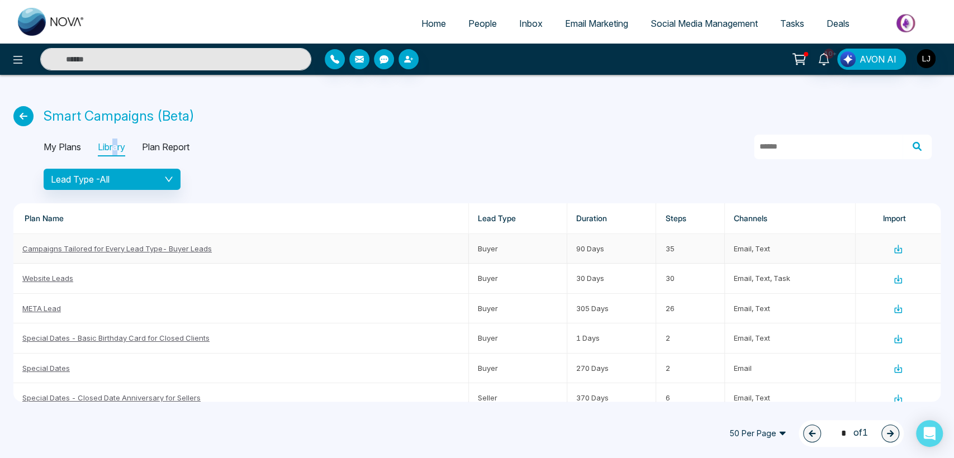
click at [171, 249] on link "Campaigns Tailored for Every Lead Type- Buyer Leads" at bounding box center [116, 248] width 189 height 9
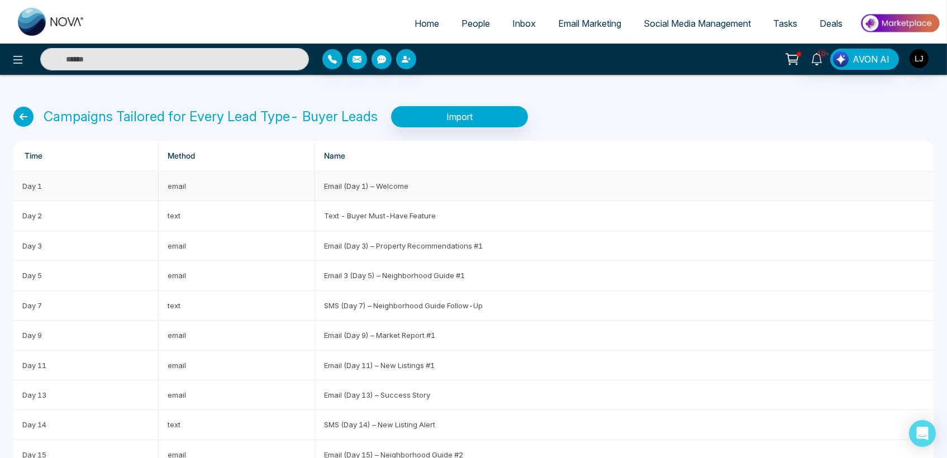
click at [36, 188] on td "Day 1" at bounding box center [85, 187] width 145 height 30
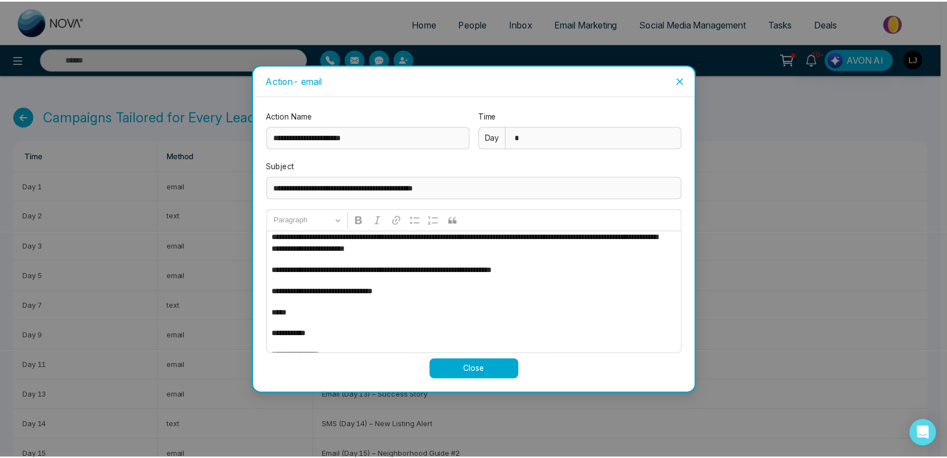
scroll to position [44, 0]
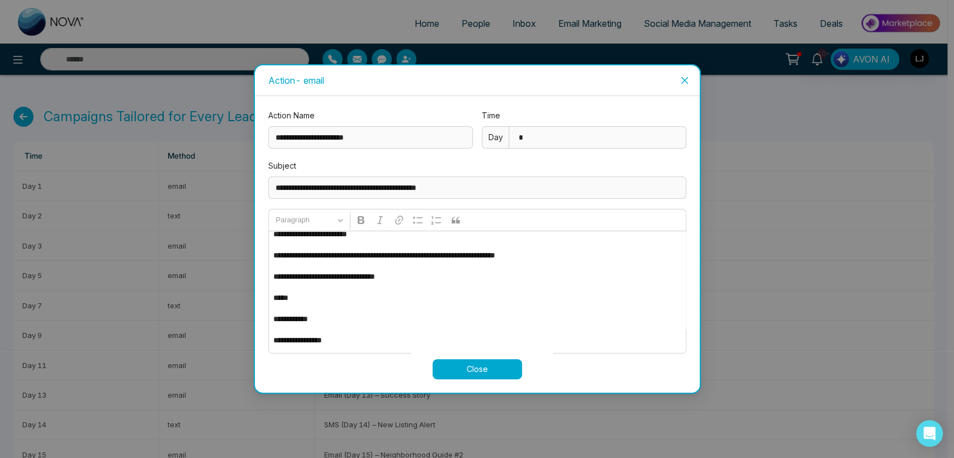
click at [759, 123] on div "**********" at bounding box center [477, 229] width 954 height 458
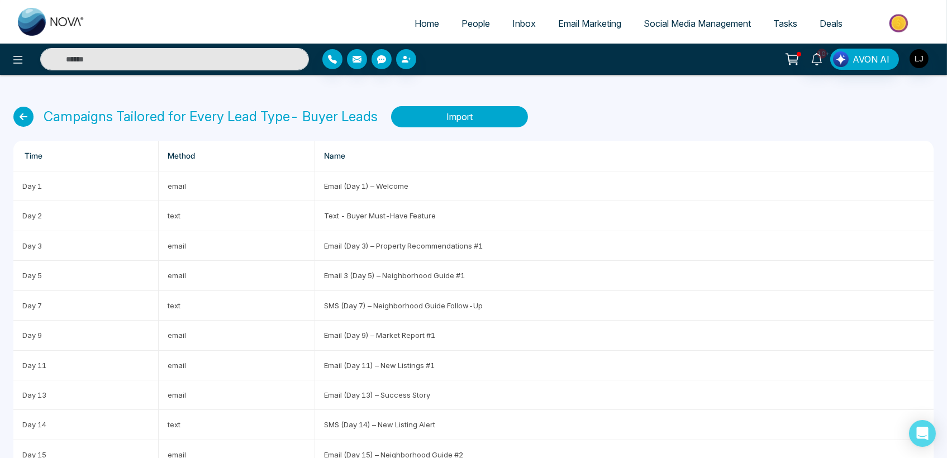
click at [425, 121] on button "Import" at bounding box center [459, 116] width 137 height 21
click at [425, 121] on div "Campaigns Tailored for Every Lead Type- Buyer Leads Importing..." at bounding box center [473, 116] width 920 height 21
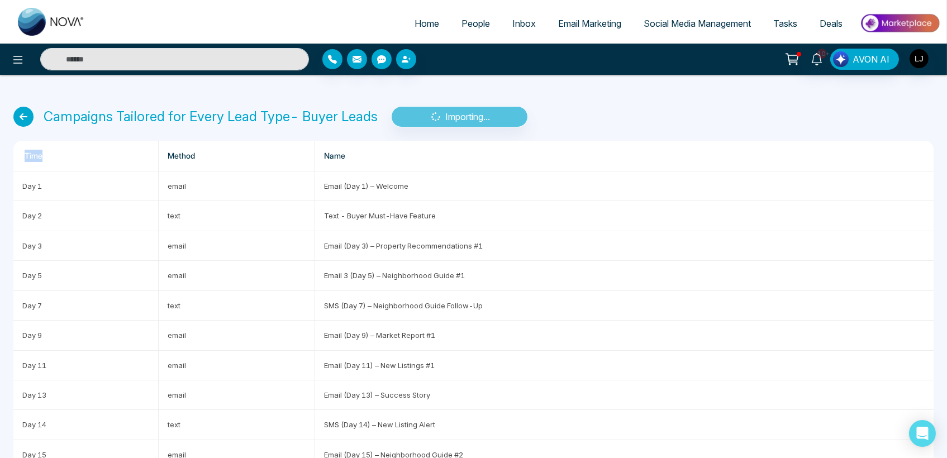
click at [426, 121] on div "Campaigns Tailored for Every Lead Type- Buyer Leads Importing..." at bounding box center [473, 116] width 920 height 21
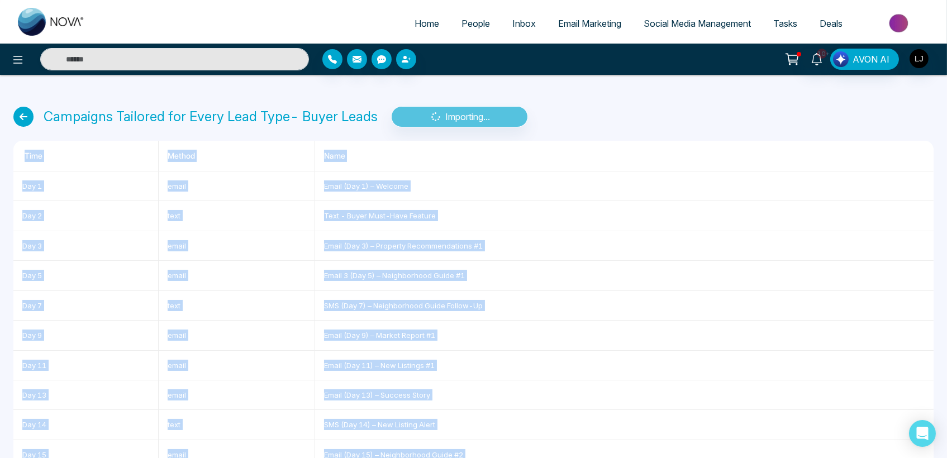
click at [426, 121] on body "Home People Inbox Email Marketing Social Media Management Tasks Deals 10+ AVON …" at bounding box center [473, 229] width 947 height 458
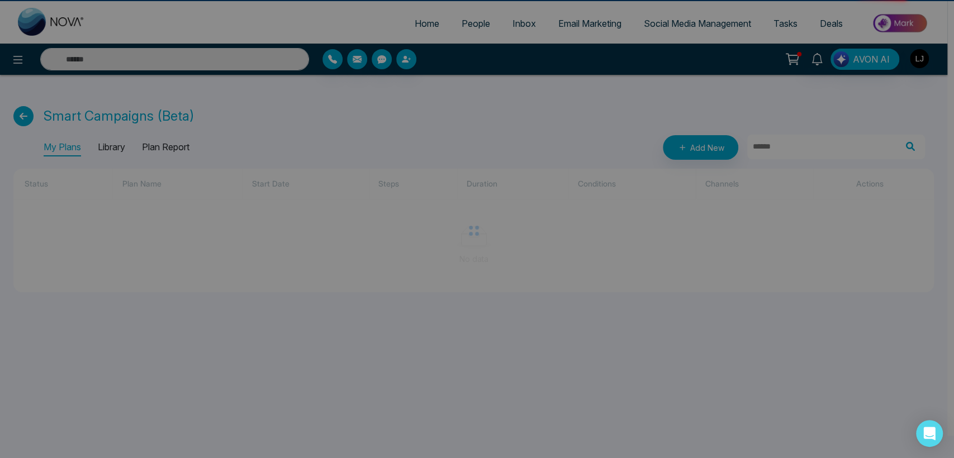
click at [426, 121] on div "Smart campaign imported successfully success Smart campaign imported successful…" at bounding box center [477, 229] width 954 height 458
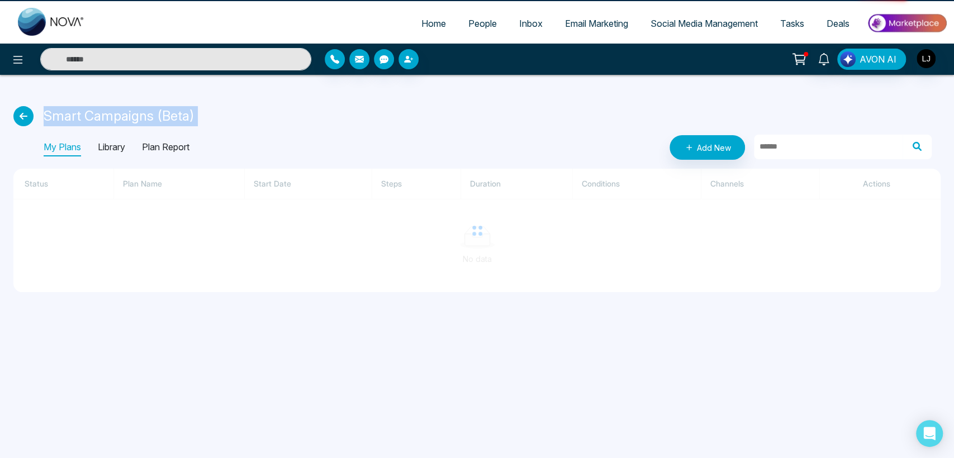
click at [426, 121] on div "Smart Campaigns (Beta)" at bounding box center [476, 116] width 927 height 20
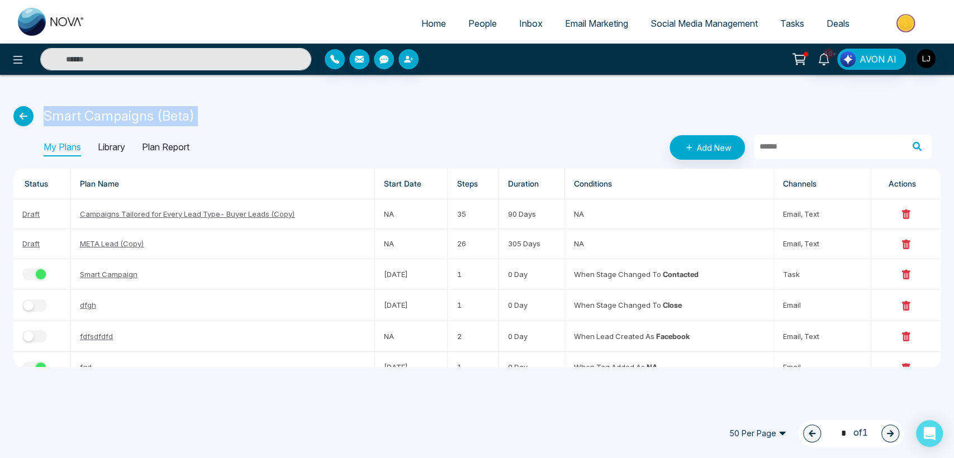
click at [26, 114] on icon at bounding box center [23, 116] width 20 height 20
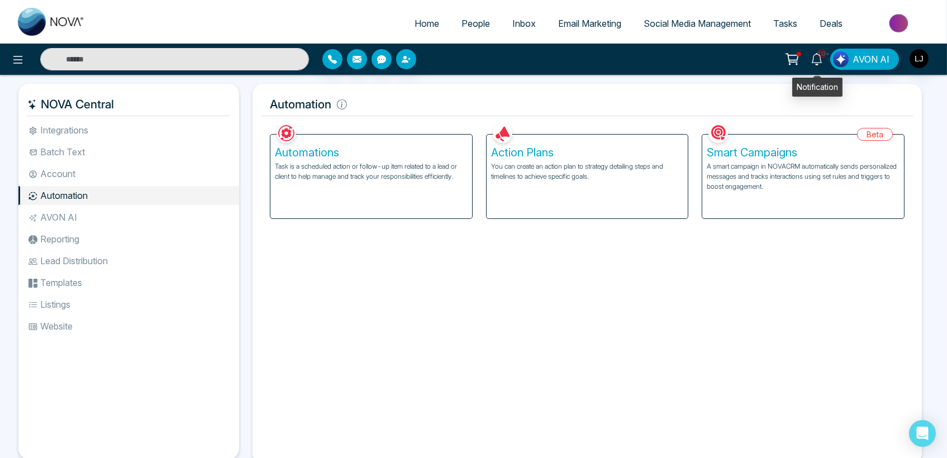
click at [819, 55] on span "10+" at bounding box center [822, 54] width 10 height 10
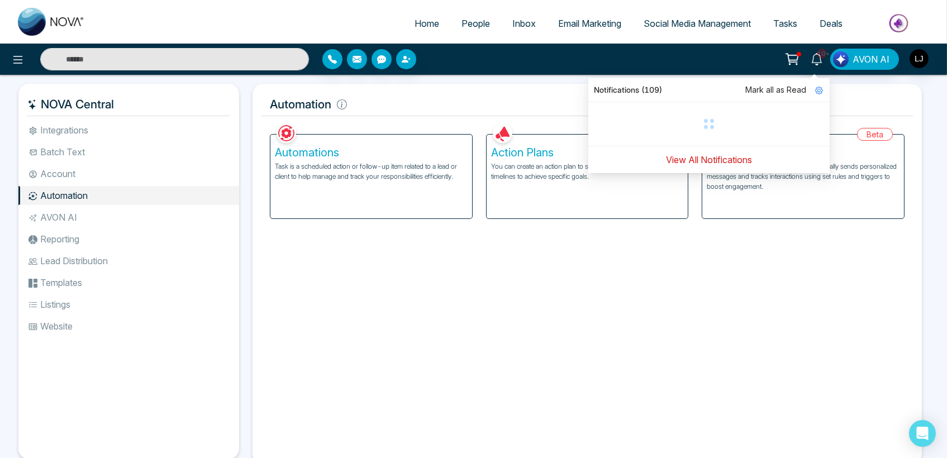
click at [670, 158] on button "View All Notifications" at bounding box center [709, 159] width 101 height 21
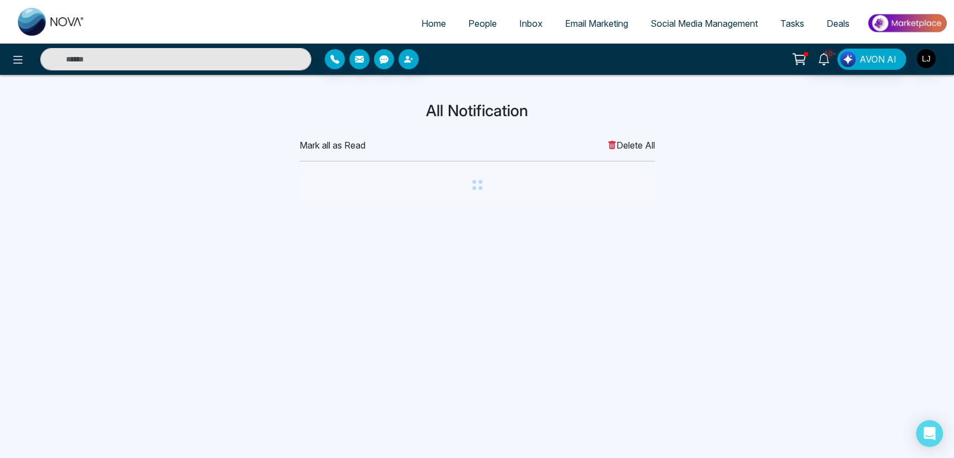
click at [420, 17] on link "Home" at bounding box center [433, 23] width 47 height 21
select select "*"
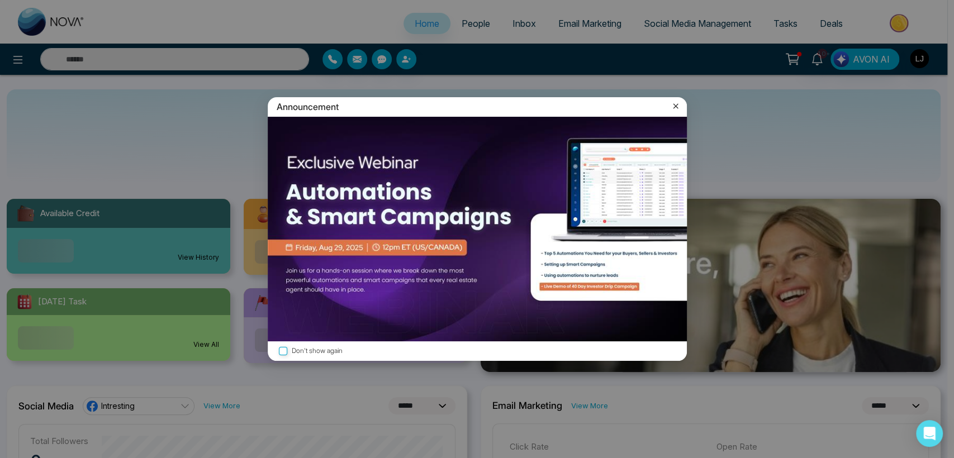
click at [676, 102] on icon at bounding box center [675, 106] width 11 height 11
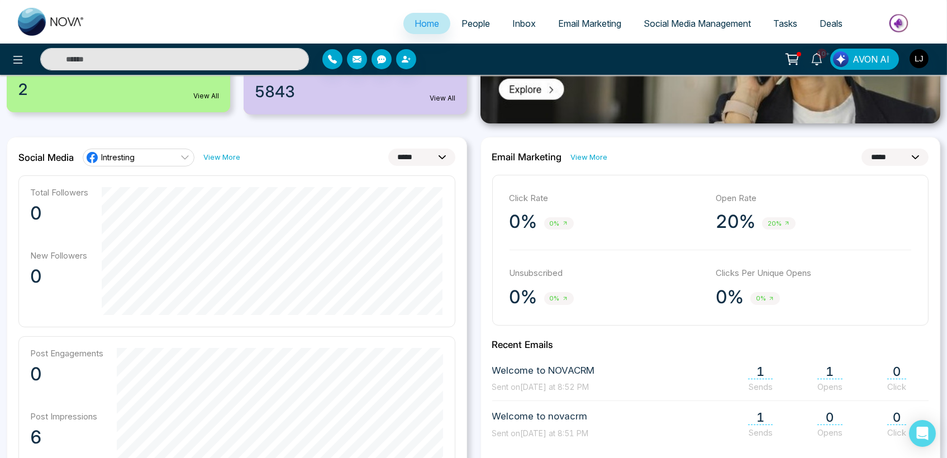
scroll to position [248, 0]
click at [146, 160] on link "Intresting" at bounding box center [139, 158] width 112 height 18
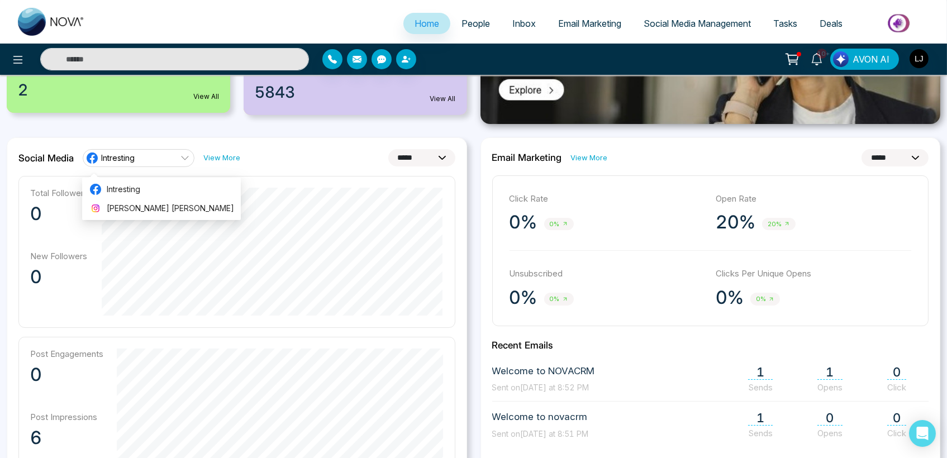
click at [685, 26] on span "Social Media Management" at bounding box center [697, 23] width 107 height 11
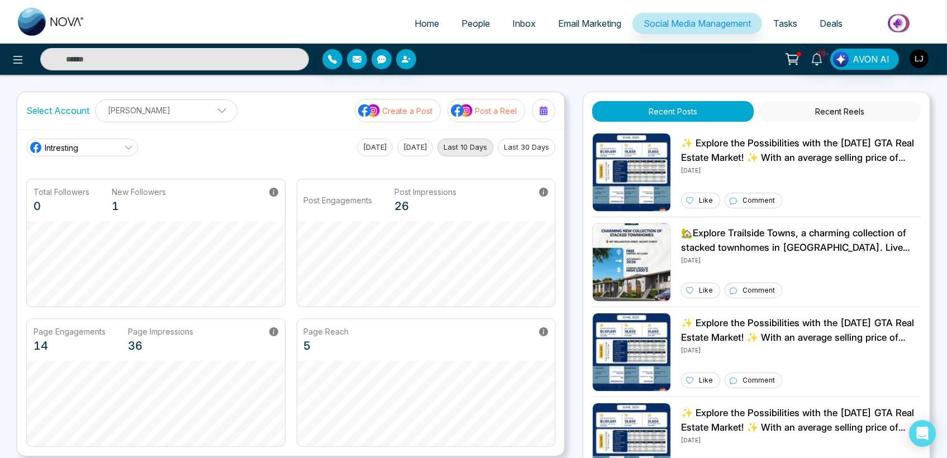
click at [521, 140] on button "Last 30 Days" at bounding box center [527, 148] width 58 height 18
click at [173, 101] on p "[PERSON_NAME]" at bounding box center [166, 110] width 128 height 18
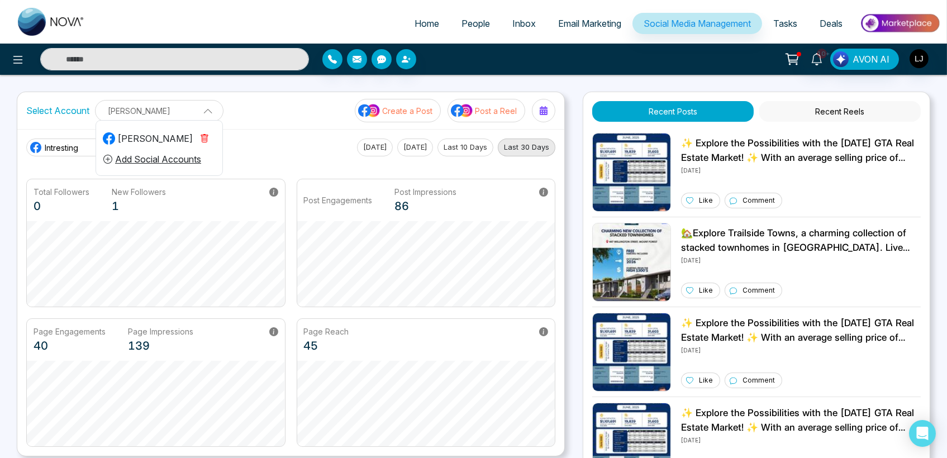
click at [158, 153] on button "Add Social Accounts" at bounding box center [152, 159] width 99 height 15
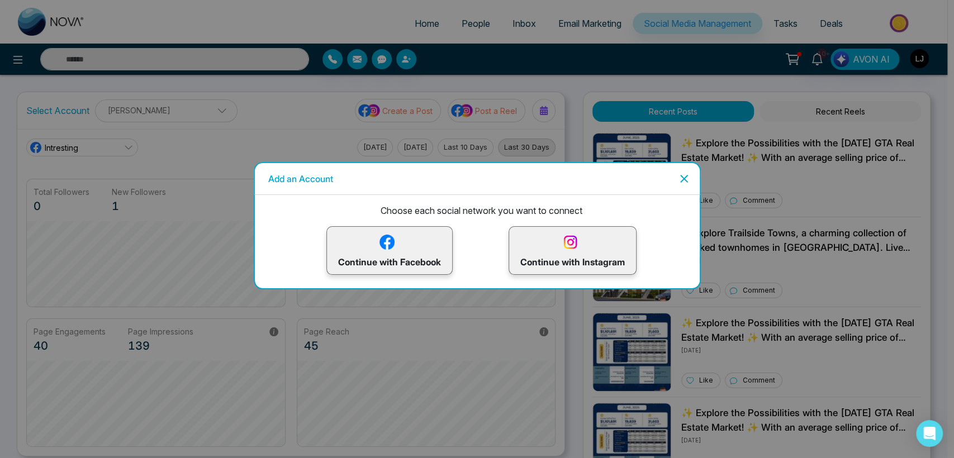
click at [393, 247] on img at bounding box center [387, 242] width 20 height 20
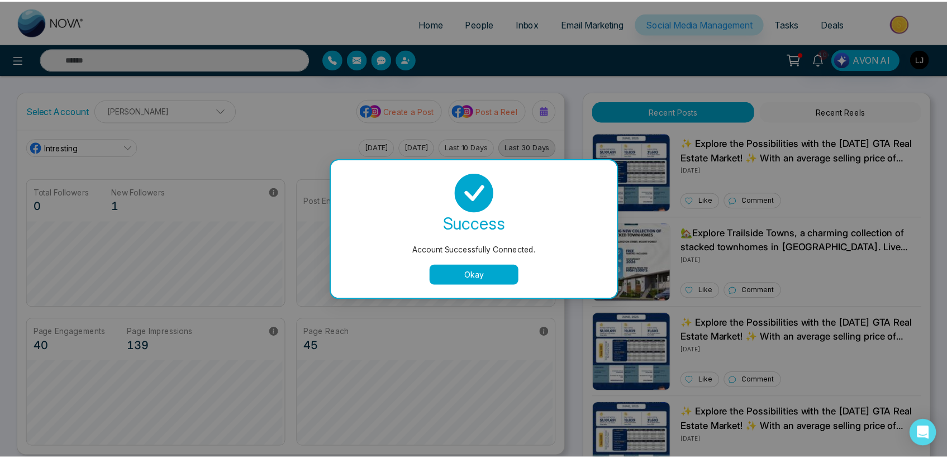
scroll to position [42, 0]
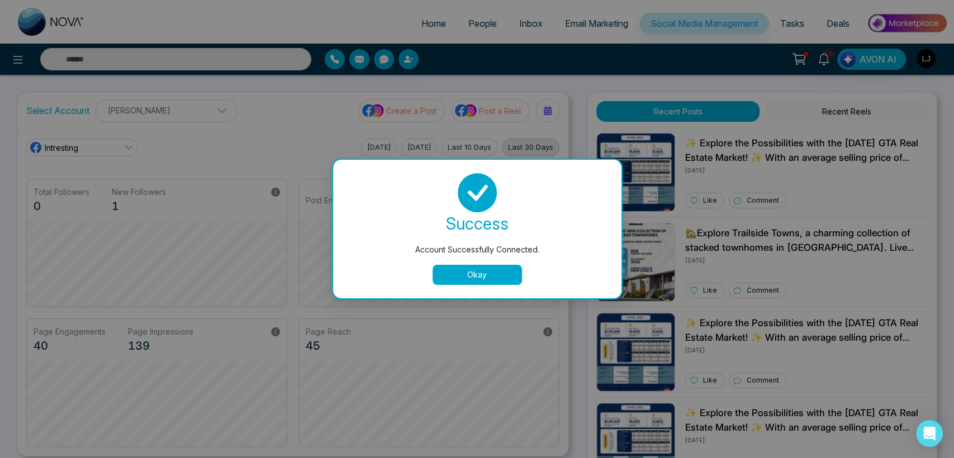
click at [453, 265] on button "Okay" at bounding box center [476, 275] width 89 height 20
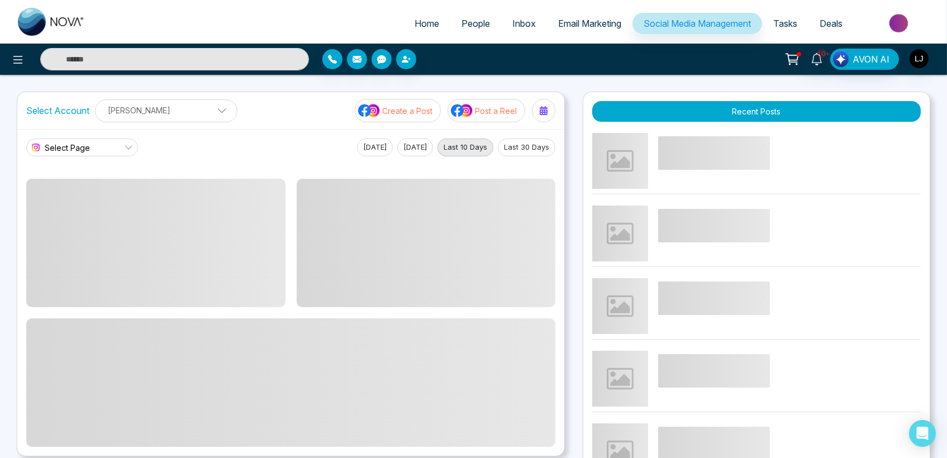
click at [123, 135] on div "Select Page Today Yesterday Last 10 Days Last 30 Days" at bounding box center [290, 292] width 547 height 327
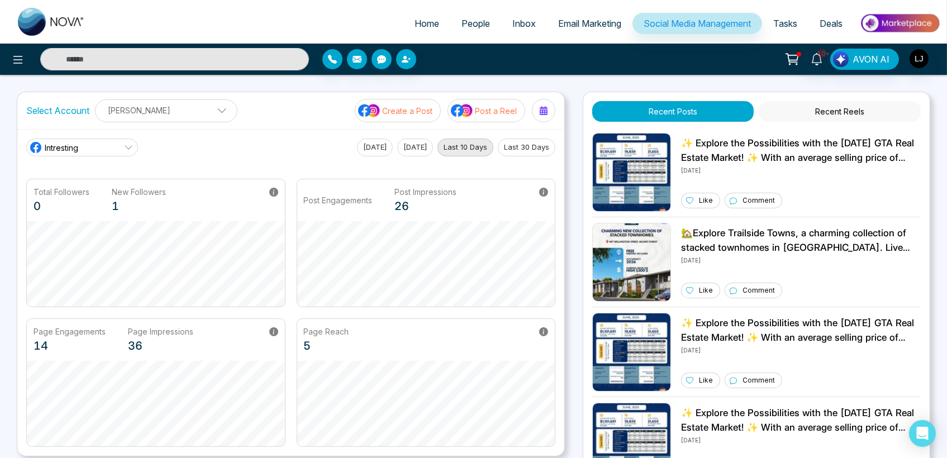
click at [115, 149] on link "Intresting" at bounding box center [82, 148] width 112 height 18
click at [161, 109] on p "[PERSON_NAME]" at bounding box center [166, 110] width 128 height 18
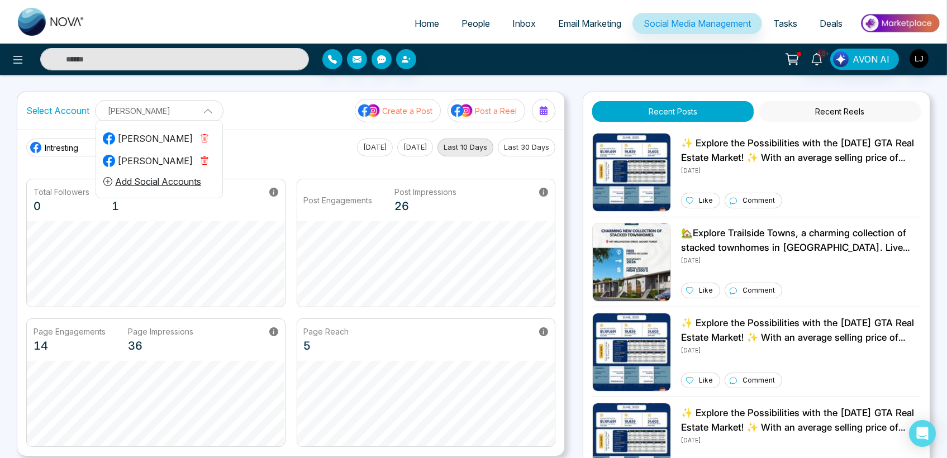
click at [143, 160] on div "[PERSON_NAME]" at bounding box center [148, 160] width 90 height 13
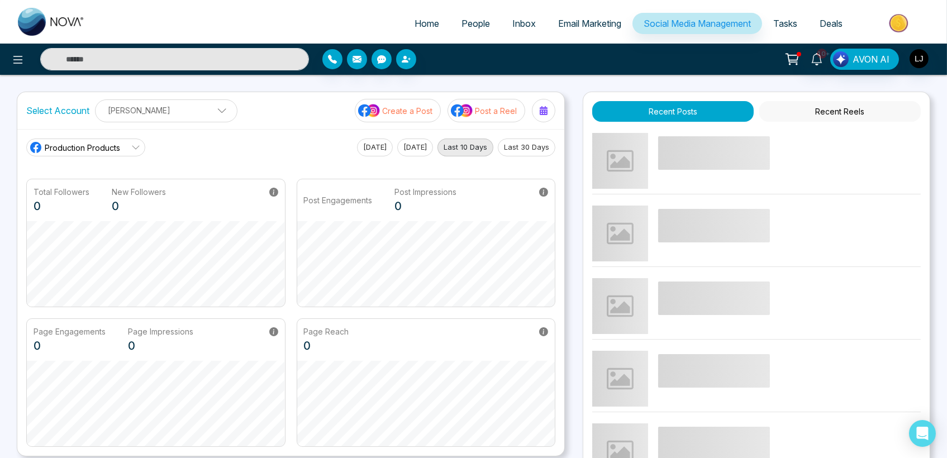
click at [150, 111] on p "[PERSON_NAME]" at bounding box center [166, 110] width 128 height 18
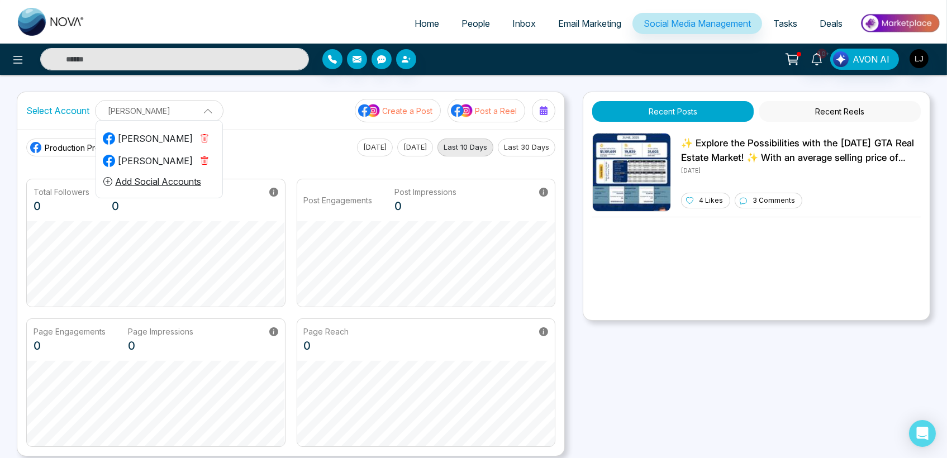
click at [145, 161] on div "[PERSON_NAME]" at bounding box center [148, 160] width 90 height 13
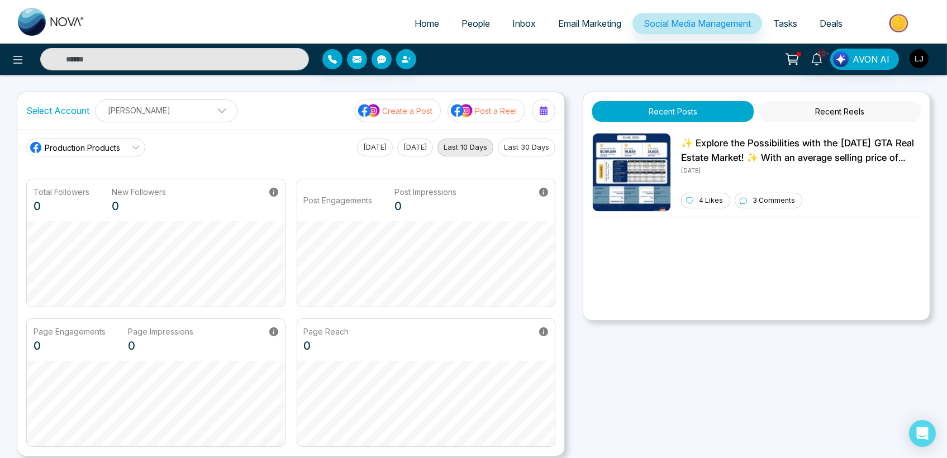
click at [108, 147] on span "Production Products" at bounding box center [82, 148] width 75 height 12
click at [101, 145] on span "Production Products" at bounding box center [82, 148] width 75 height 12
click at [103, 153] on span "Production Products" at bounding box center [82, 148] width 75 height 12
click at [103, 180] on span "Production Products" at bounding box center [93, 178] width 87 height 12
click at [375, 104] on img at bounding box center [369, 110] width 22 height 15
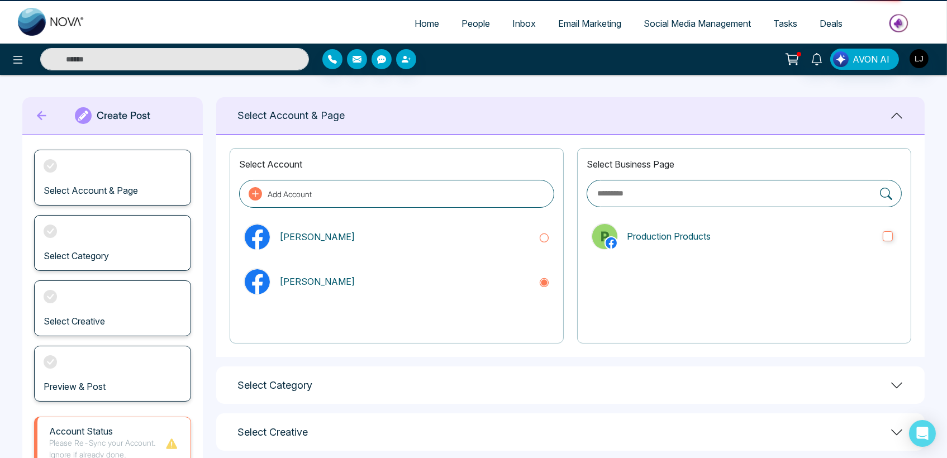
click at [403, 106] on div "Select Account & Page" at bounding box center [570, 115] width 708 height 37
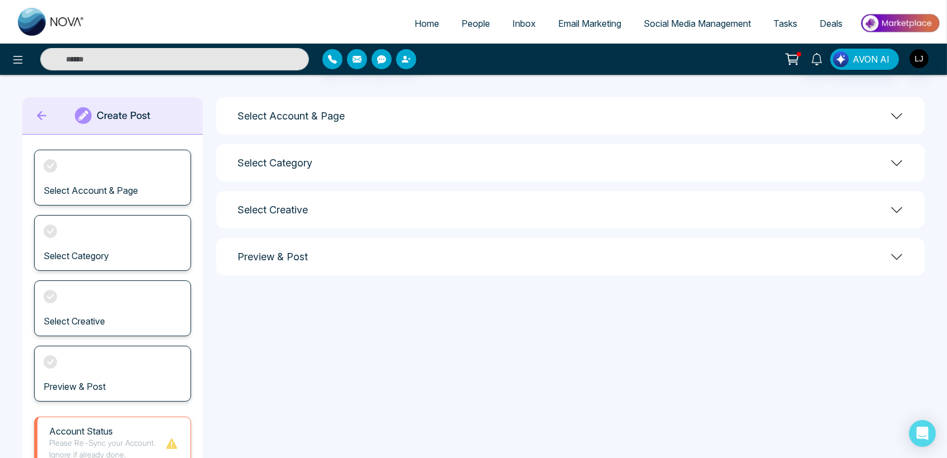
click at [445, 121] on div "Select Account & Page" at bounding box center [570, 115] width 708 height 37
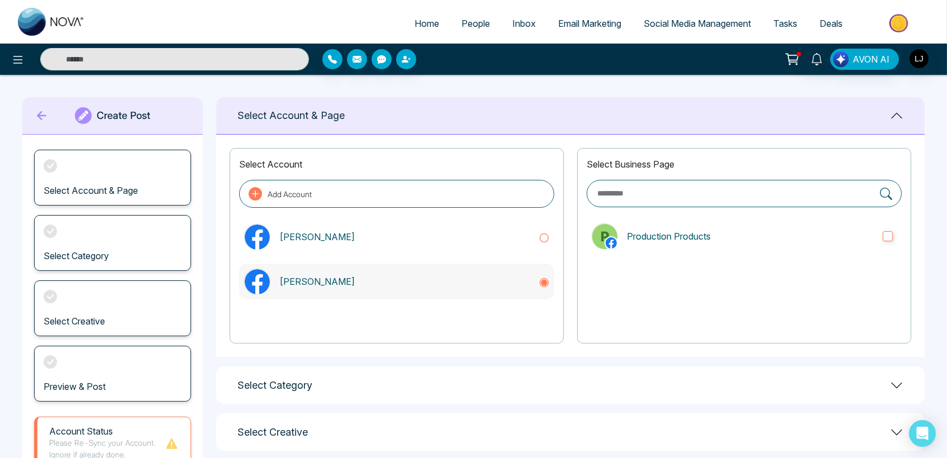
click at [408, 290] on div "[PERSON_NAME]" at bounding box center [396, 282] width 315 height 36
click at [446, 230] on p "[PERSON_NAME]" at bounding box center [404, 236] width 250 height 13
click at [675, 231] on p "Production Products" at bounding box center [750, 236] width 247 height 13
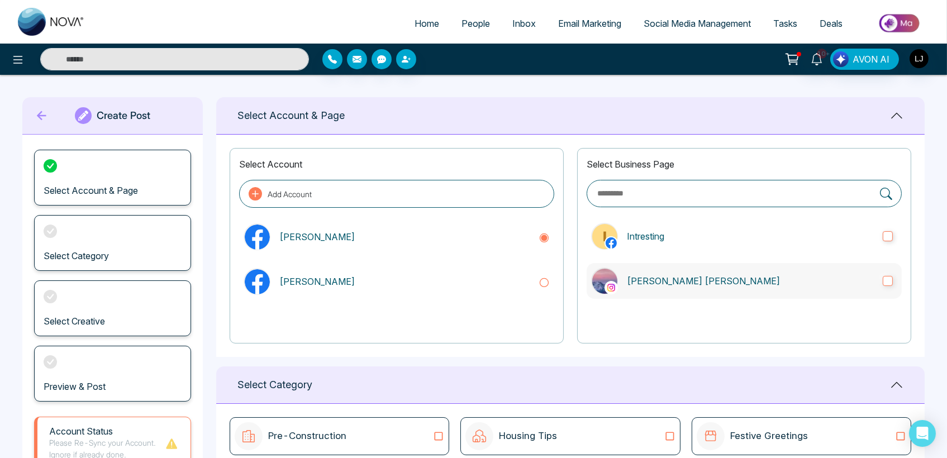
click at [634, 278] on p "[PERSON_NAME] [PERSON_NAME]" at bounding box center [750, 280] width 247 height 13
click at [650, 230] on p "Intresting" at bounding box center [750, 236] width 247 height 13
click at [463, 290] on div "[PERSON_NAME]" at bounding box center [396, 282] width 315 height 36
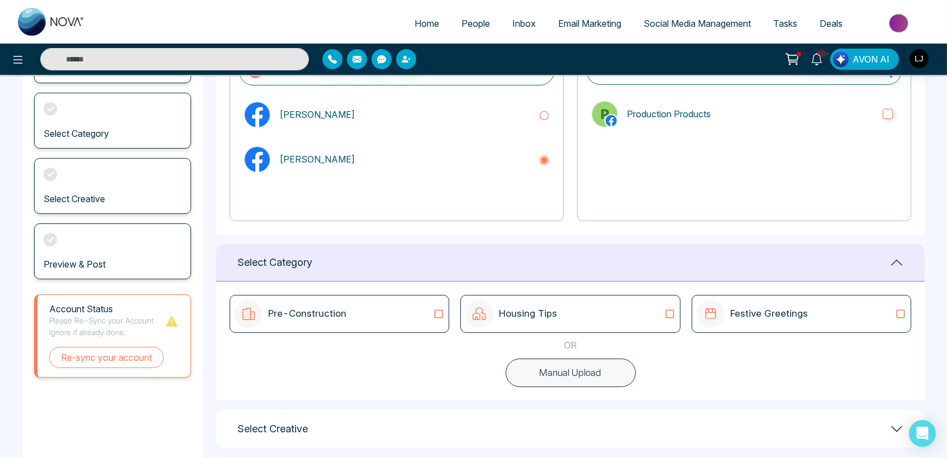
scroll to position [57, 0]
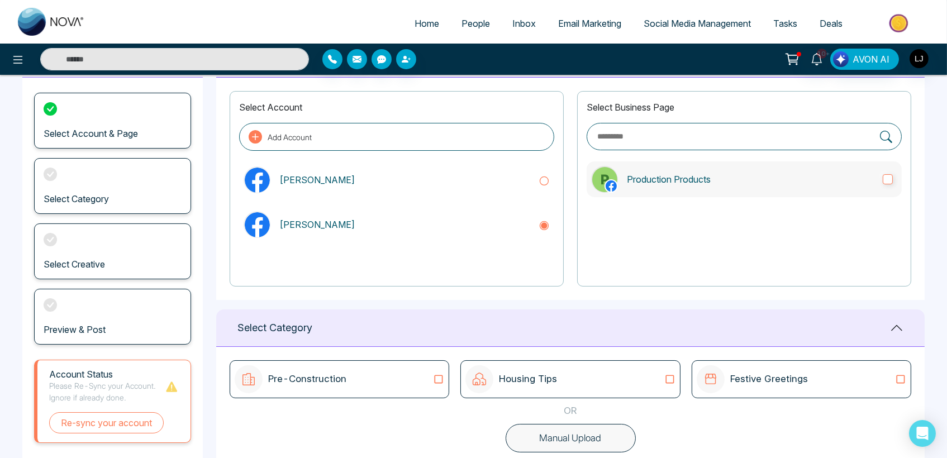
click at [698, 180] on p "Production Products" at bounding box center [750, 179] width 247 height 13
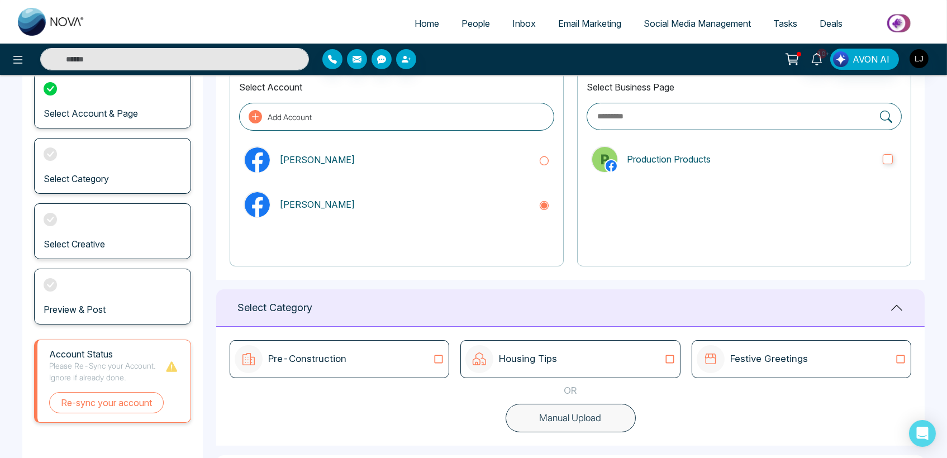
scroll to position [181, 0]
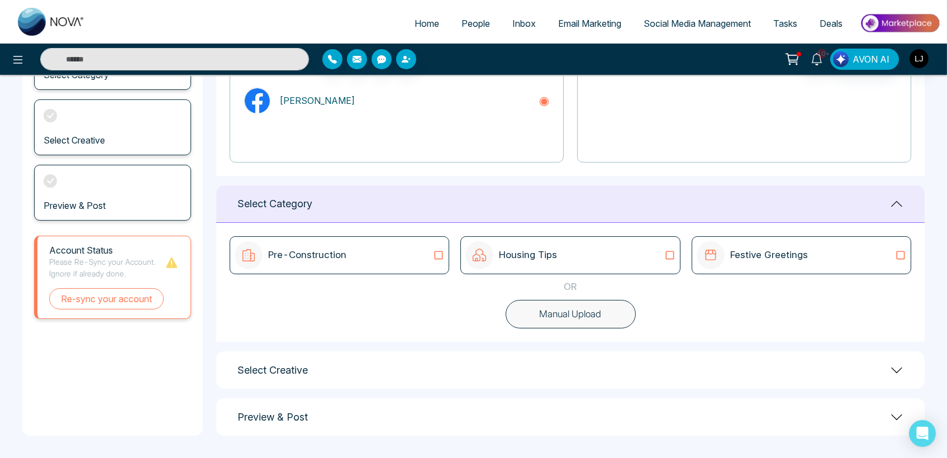
click at [559, 417] on div "Preview & Post" at bounding box center [570, 416] width 708 height 37
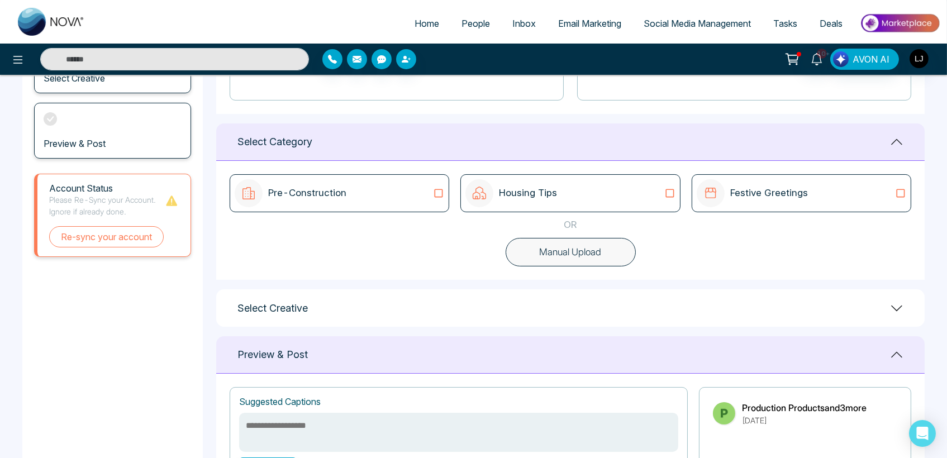
scroll to position [0, 0]
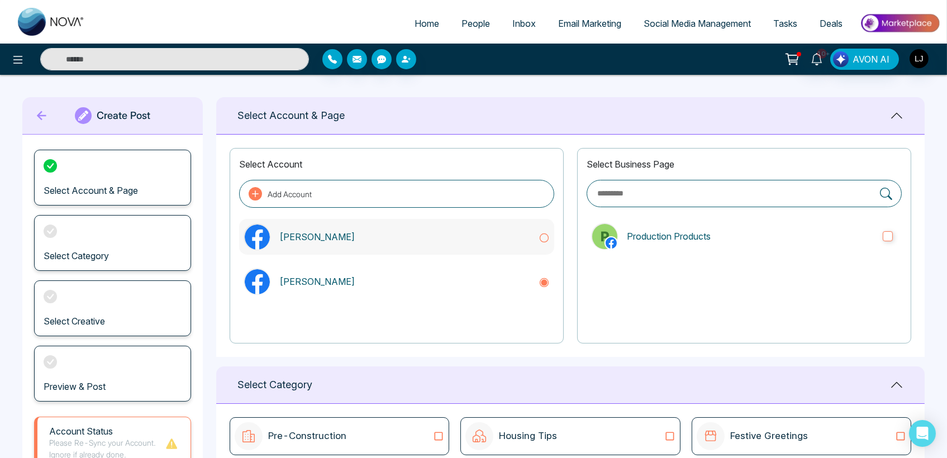
click at [451, 240] on p "[PERSON_NAME]" at bounding box center [404, 236] width 250 height 13
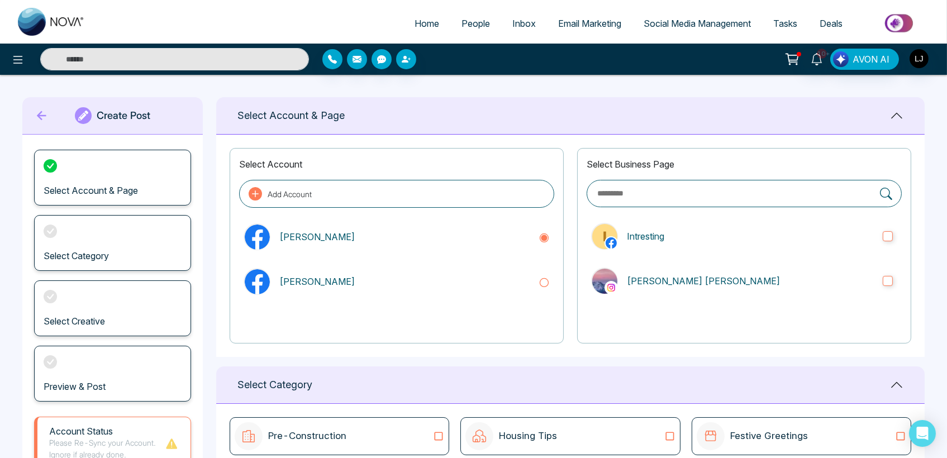
click at [38, 114] on icon at bounding box center [41, 115] width 9 height 9
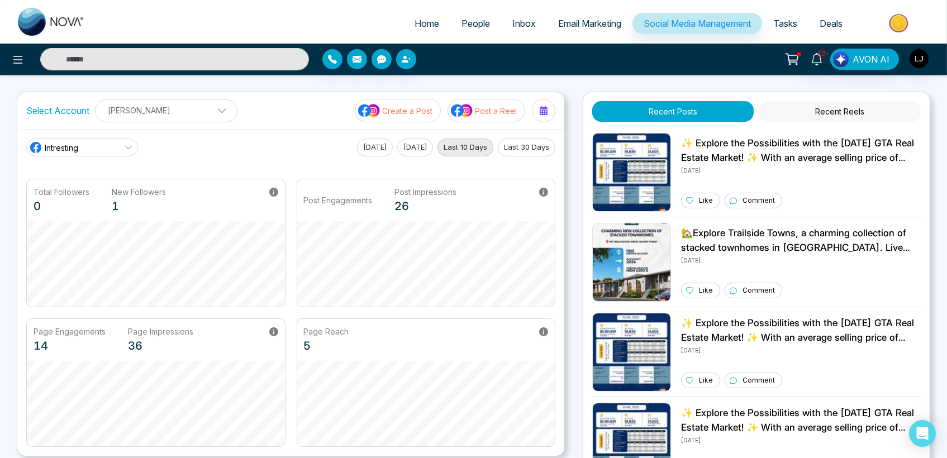
click at [403, 105] on p "Create a Post" at bounding box center [407, 111] width 50 height 12
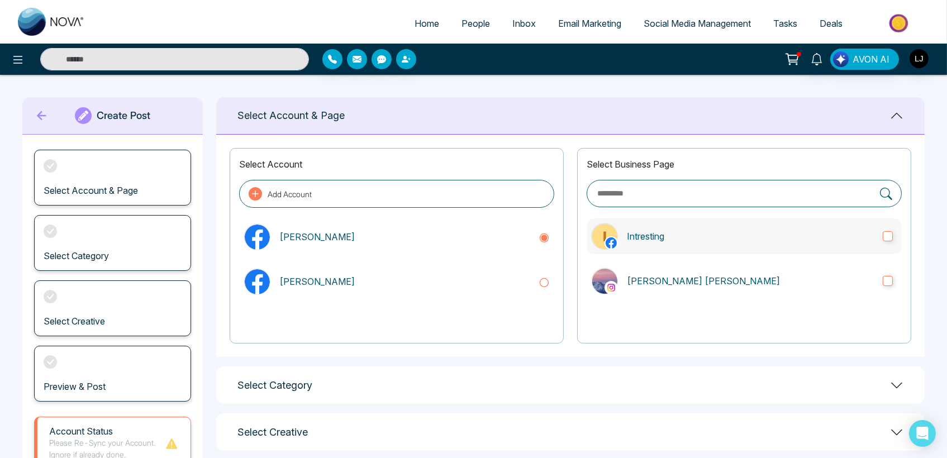
click at [773, 230] on p "Intresting" at bounding box center [750, 236] width 247 height 13
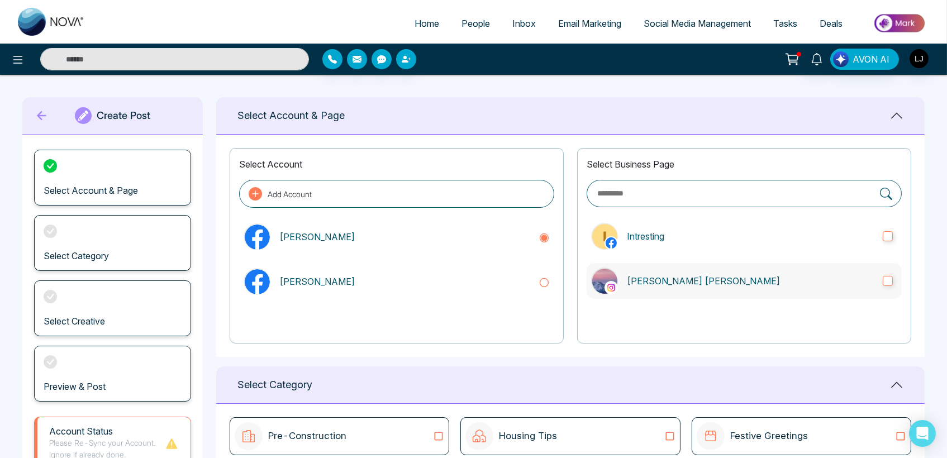
click at [765, 274] on p "[PERSON_NAME] [PERSON_NAME]" at bounding box center [750, 280] width 247 height 13
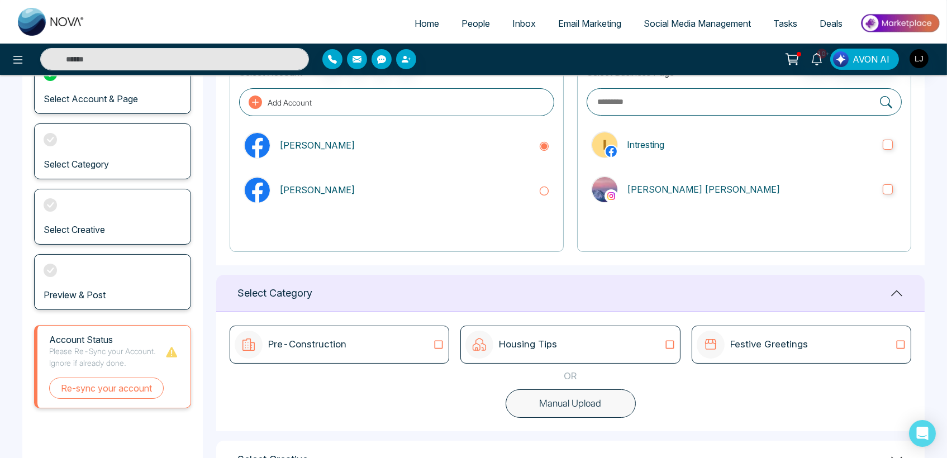
scroll to position [181, 0]
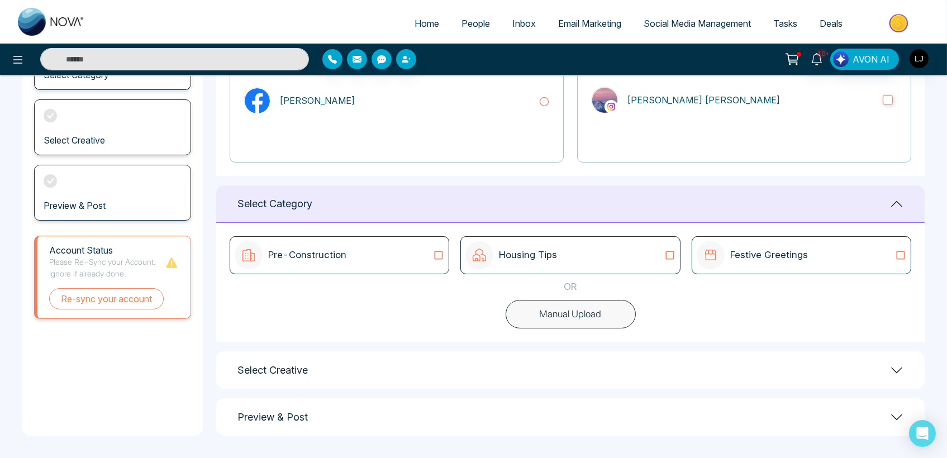
click at [601, 309] on button "Manual Upload" at bounding box center [571, 314] width 130 height 29
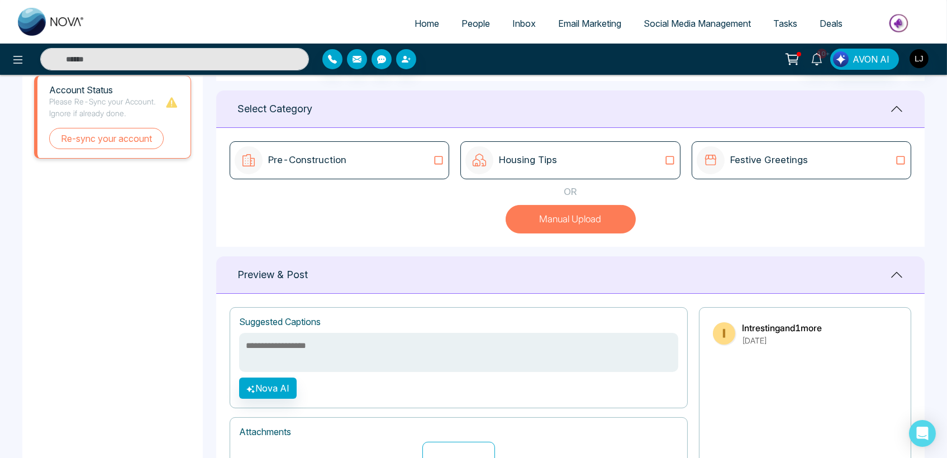
scroll to position [407, 0]
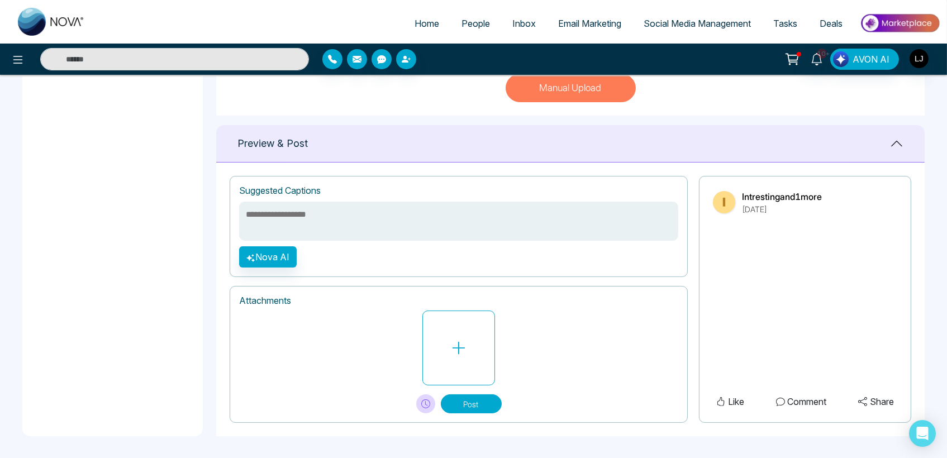
drag, startPoint x: 744, startPoint y: 195, endPoint x: 830, endPoint y: 193, distance: 86.0
click at [830, 193] on div "Intresting and 1 more [DATE]" at bounding box center [805, 202] width 184 height 25
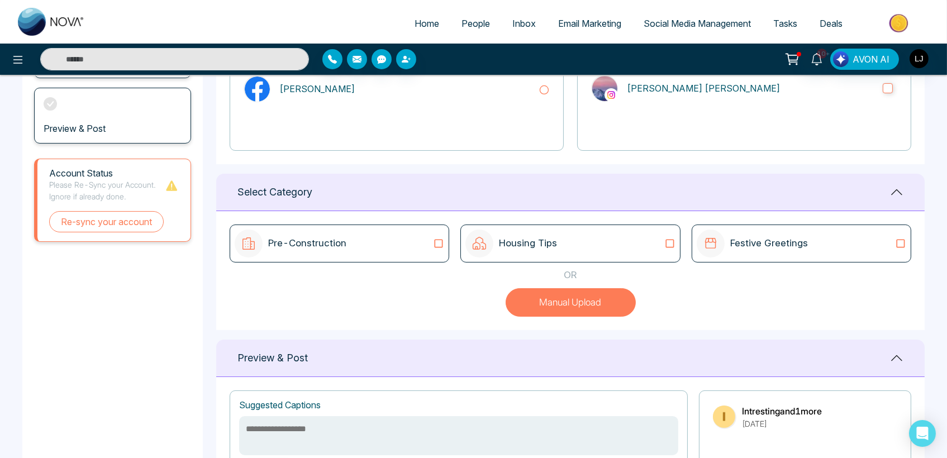
scroll to position [0, 0]
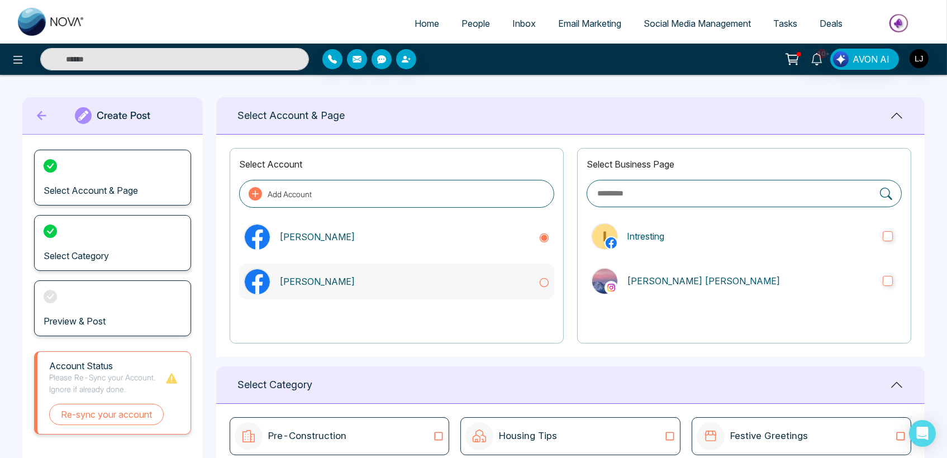
click at [367, 280] on p "[PERSON_NAME]" at bounding box center [404, 281] width 250 height 13
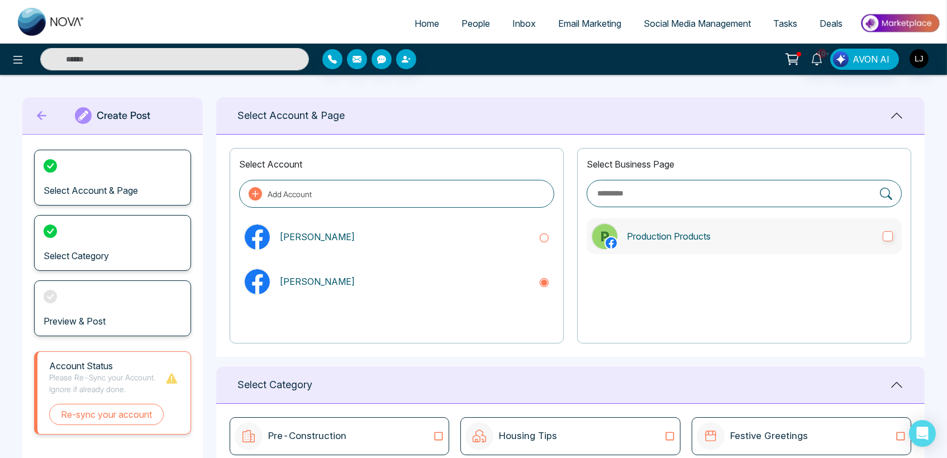
click at [740, 244] on label "Production Products" at bounding box center [744, 236] width 315 height 36
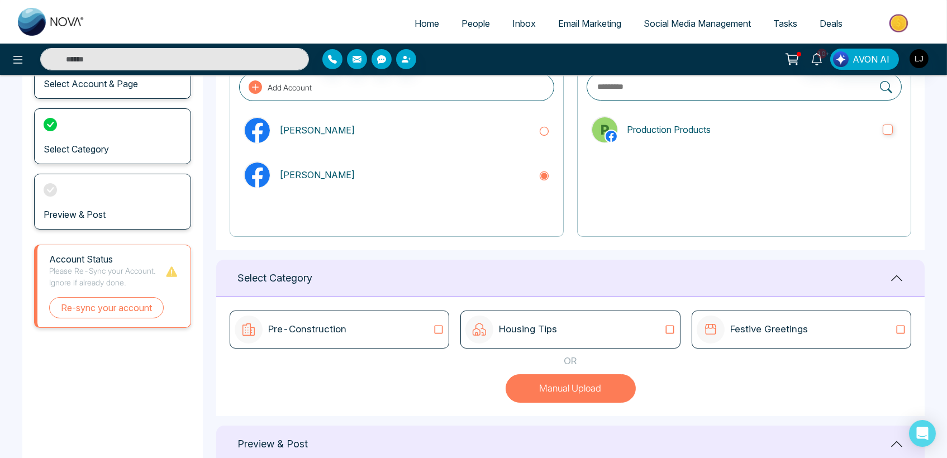
scroll to position [407, 0]
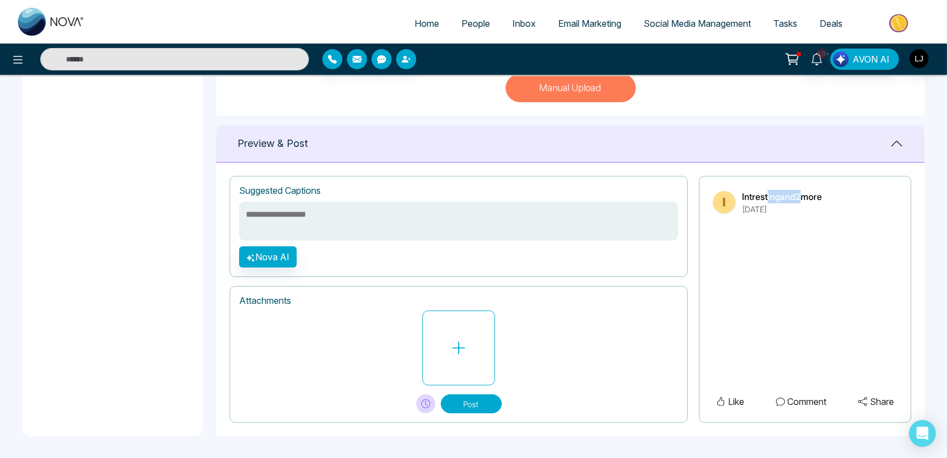
drag, startPoint x: 766, startPoint y: 196, endPoint x: 806, endPoint y: 194, distance: 39.7
click at [806, 194] on p "Intresting and 2 more" at bounding box center [782, 196] width 80 height 13
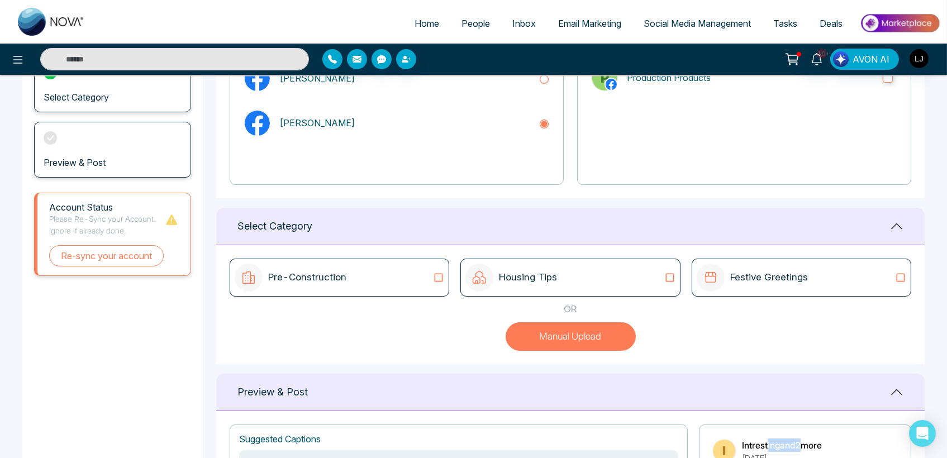
scroll to position [0, 0]
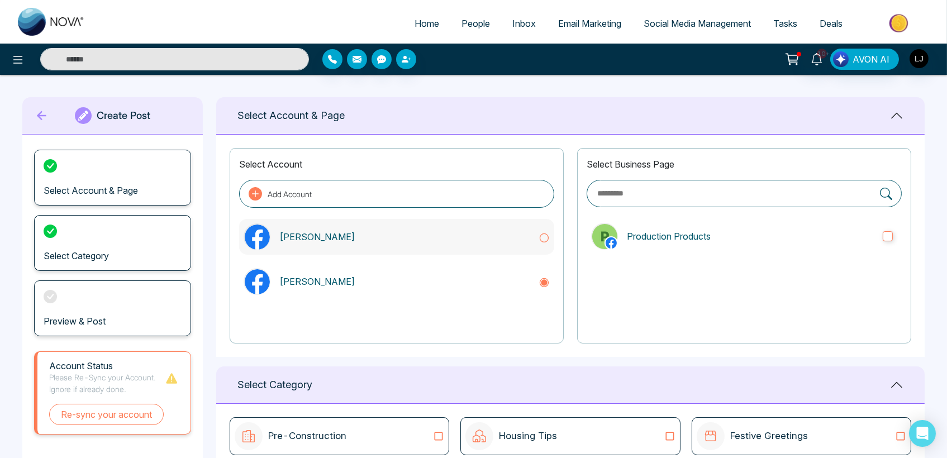
click at [358, 228] on div "[PERSON_NAME]" at bounding box center [396, 237] width 315 height 36
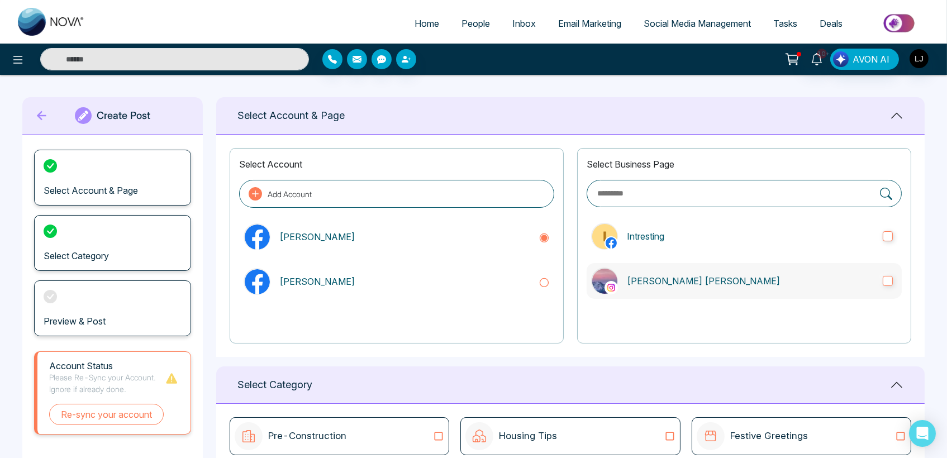
click at [894, 280] on label "[PERSON_NAME] [PERSON_NAME]" at bounding box center [744, 281] width 315 height 36
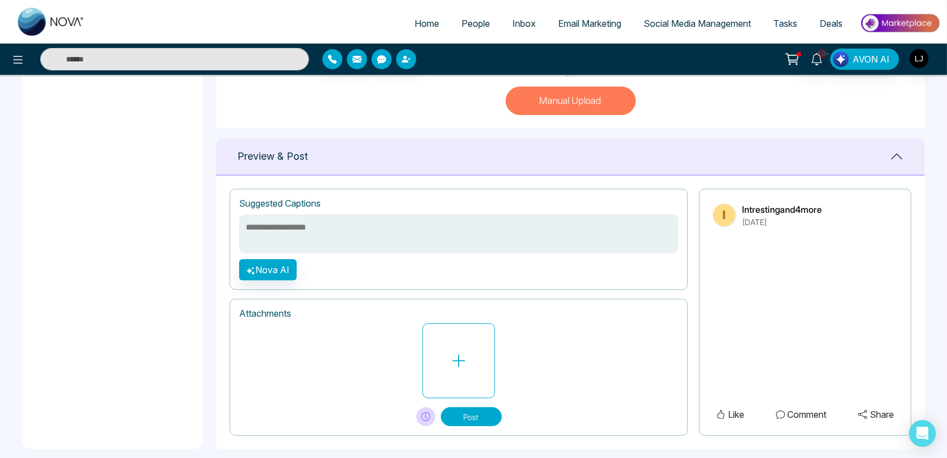
scroll to position [407, 0]
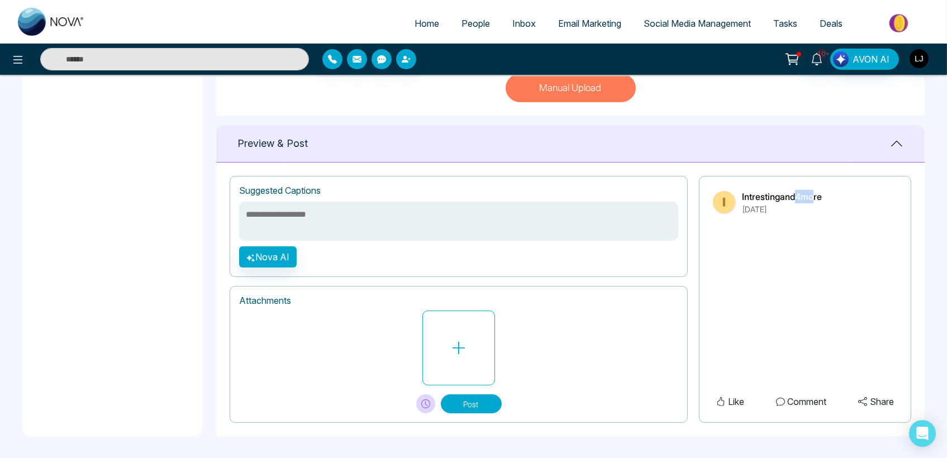
drag, startPoint x: 792, startPoint y: 190, endPoint x: 816, endPoint y: 190, distance: 24.6
click at [816, 190] on p "Intresting and 4 more" at bounding box center [782, 196] width 80 height 13
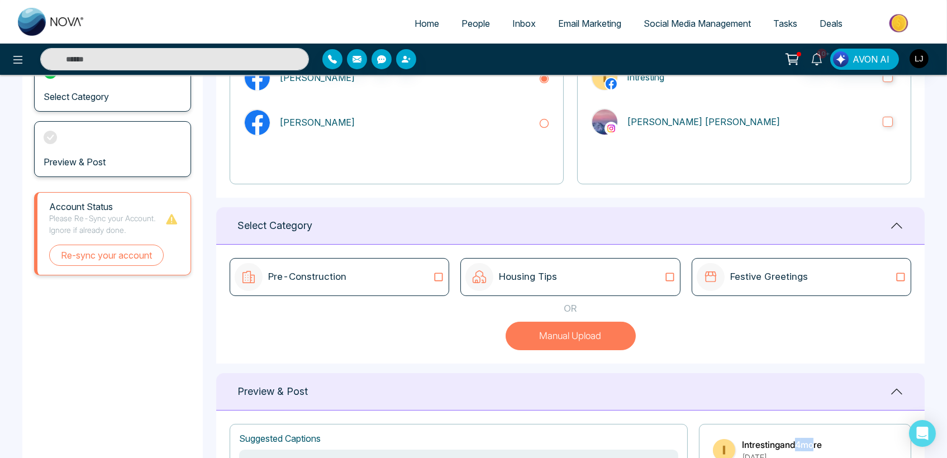
scroll to position [97, 0]
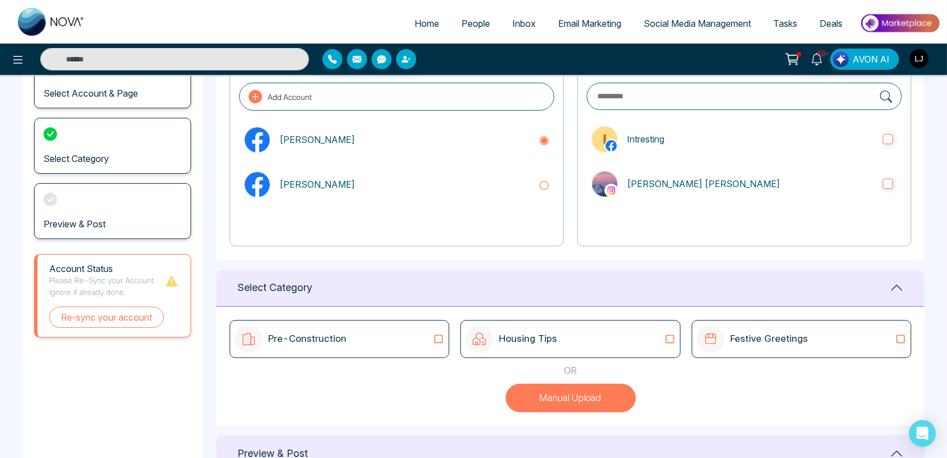
click at [159, 9] on ul "Home People Inbox Email Marketing Social Media Management Tasks Deals" at bounding box center [518, 24] width 844 height 31
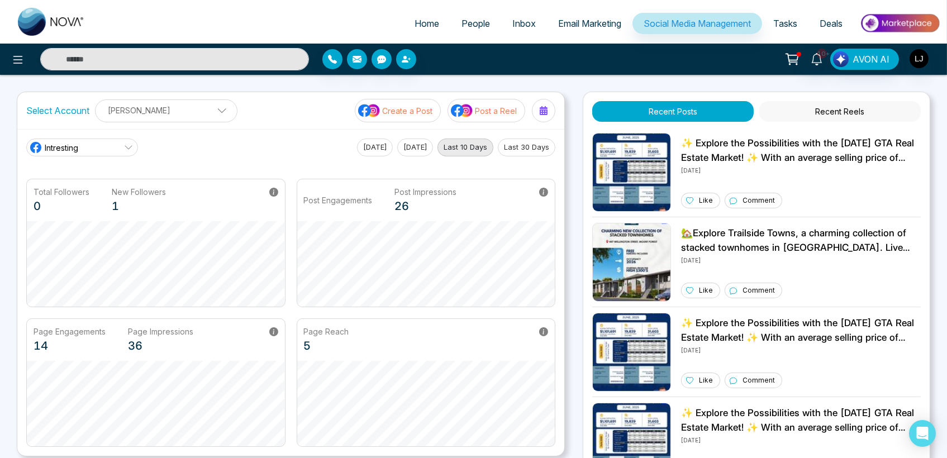
click at [394, 117] on button "Create a Post" at bounding box center [398, 110] width 86 height 23
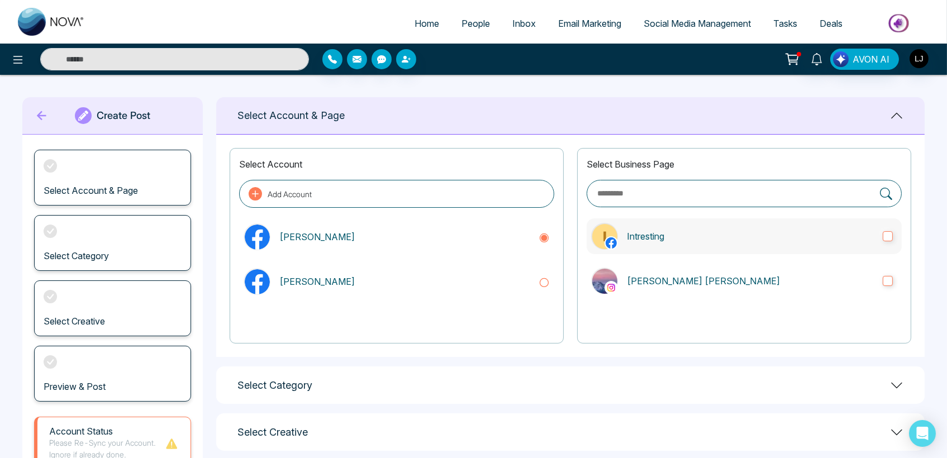
click at [675, 242] on label "Intresting" at bounding box center [744, 236] width 315 height 36
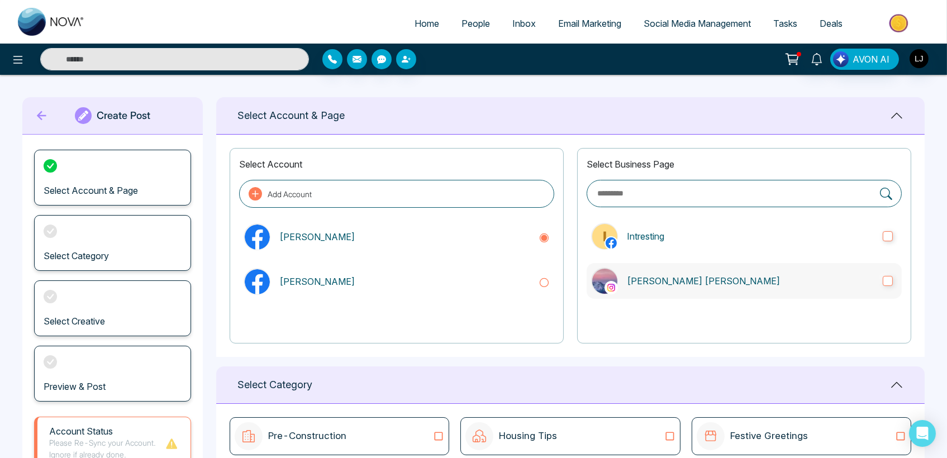
click at [681, 283] on p "[PERSON_NAME] [PERSON_NAME]" at bounding box center [750, 280] width 247 height 13
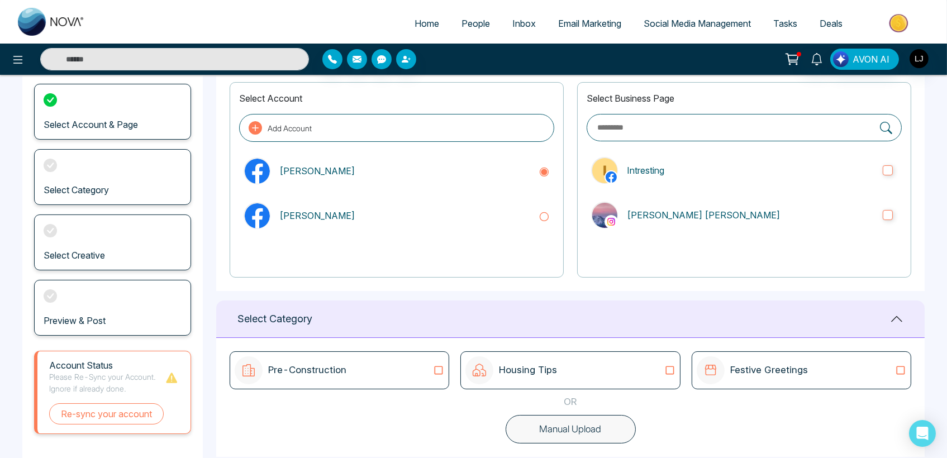
scroll to position [181, 0]
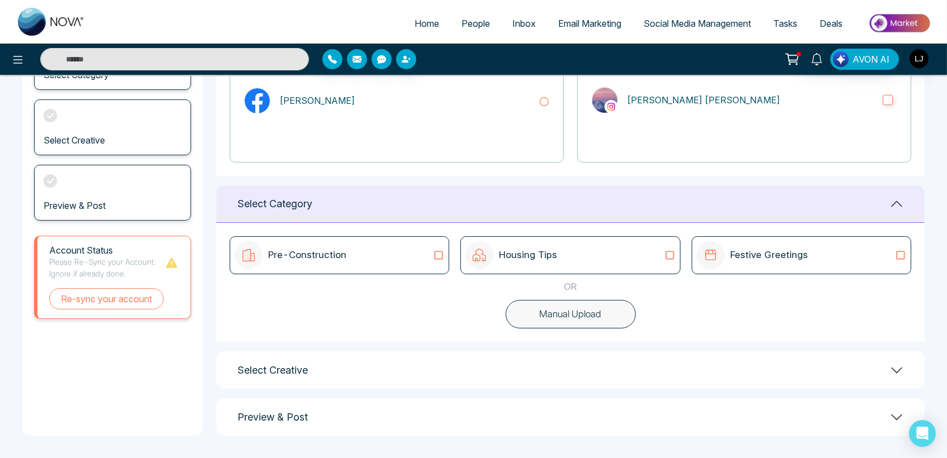
click at [597, 307] on button "Manual Upload" at bounding box center [571, 314] width 130 height 29
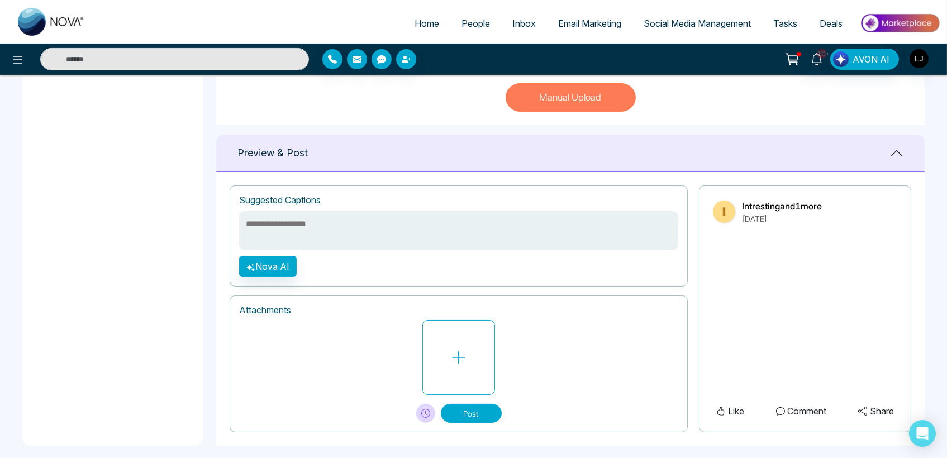
scroll to position [407, 0]
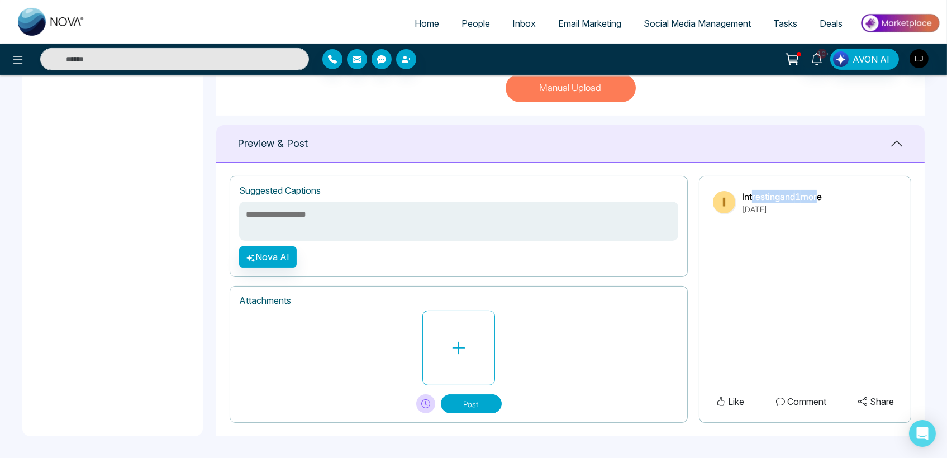
drag, startPoint x: 751, startPoint y: 194, endPoint x: 821, endPoint y: 196, distance: 69.9
click at [821, 196] on p "Intresting and 1 more" at bounding box center [782, 196] width 80 height 13
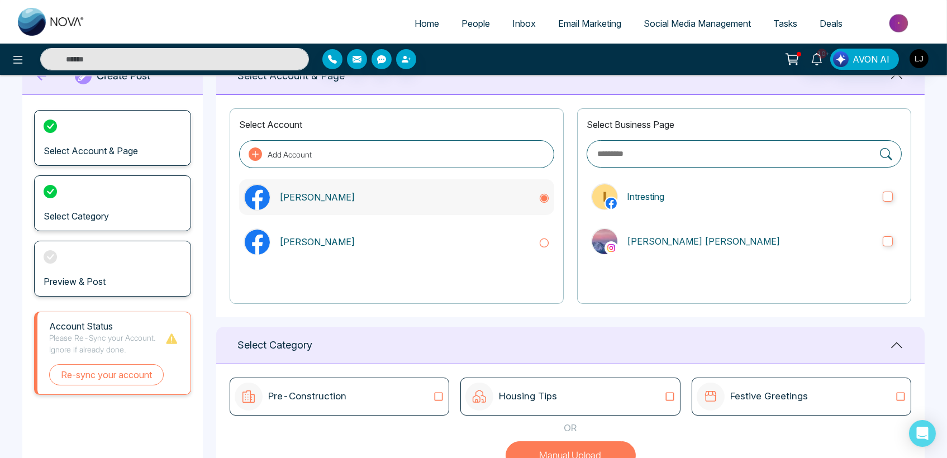
scroll to position [35, 0]
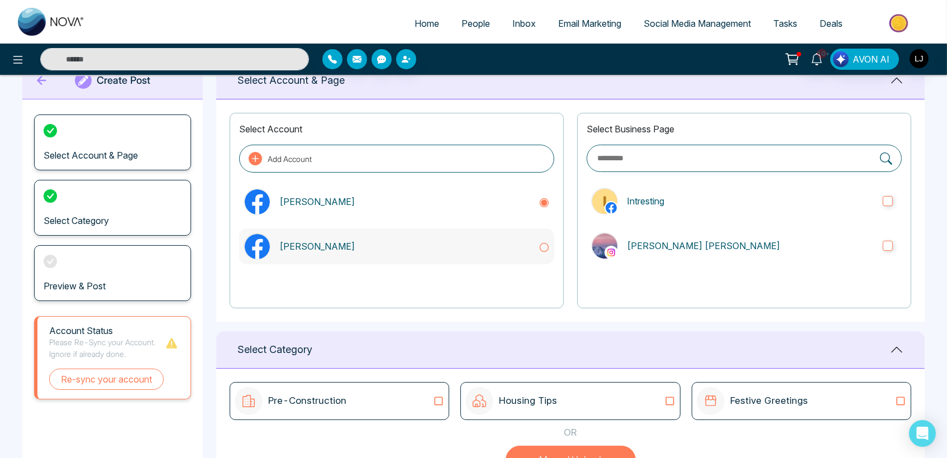
click at [340, 237] on div "[PERSON_NAME]" at bounding box center [396, 246] width 315 height 36
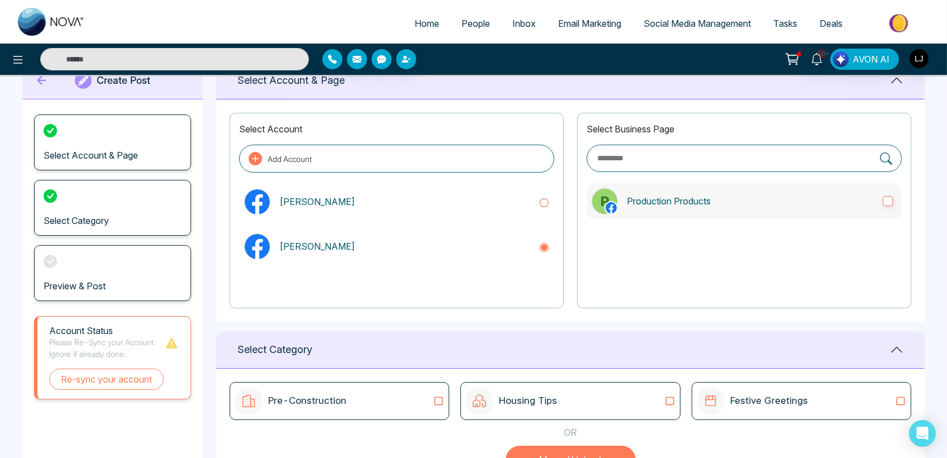
click at [718, 204] on p "Production Products" at bounding box center [750, 200] width 247 height 13
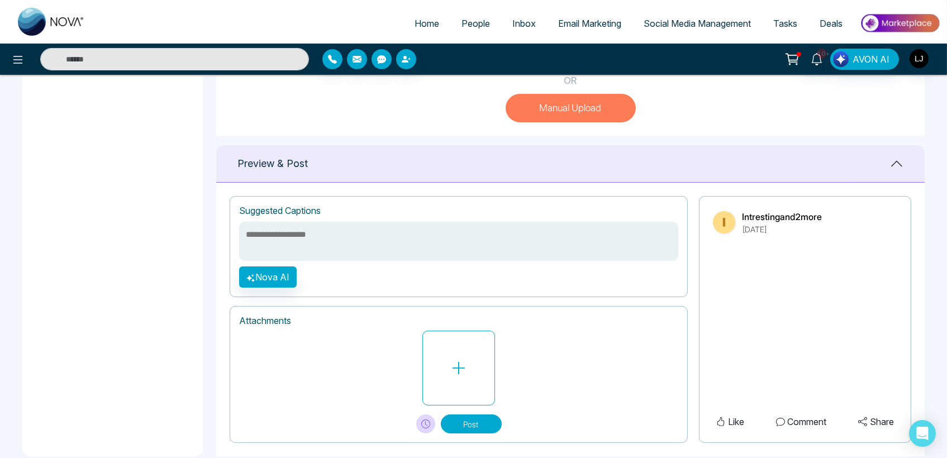
scroll to position [407, 0]
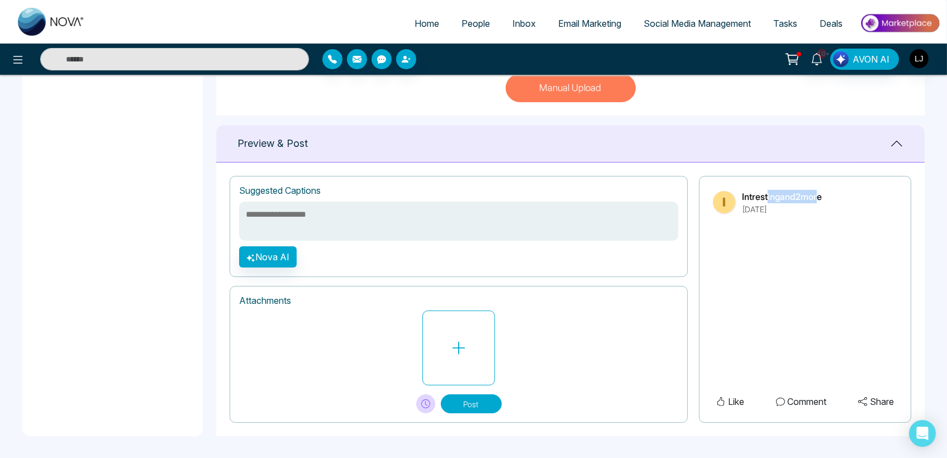
drag, startPoint x: 767, startPoint y: 193, endPoint x: 818, endPoint y: 193, distance: 50.8
click at [818, 193] on p "Intresting and 2 more" at bounding box center [782, 196] width 80 height 13
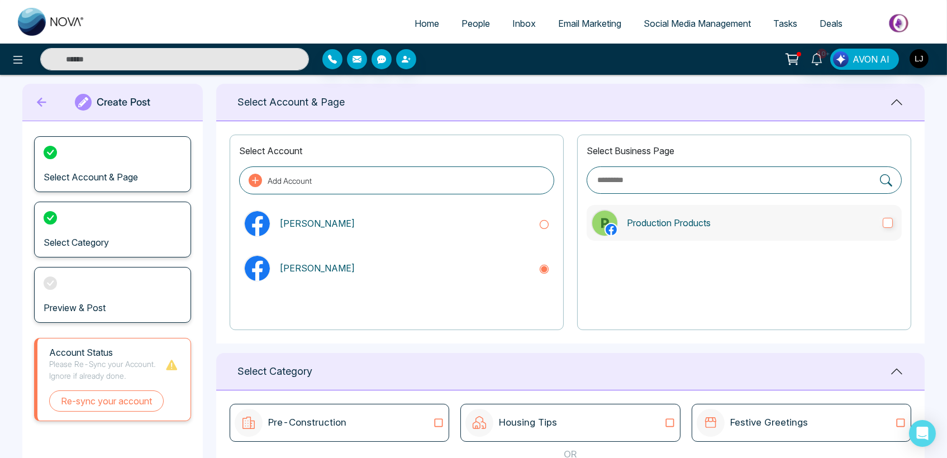
scroll to position [0, 0]
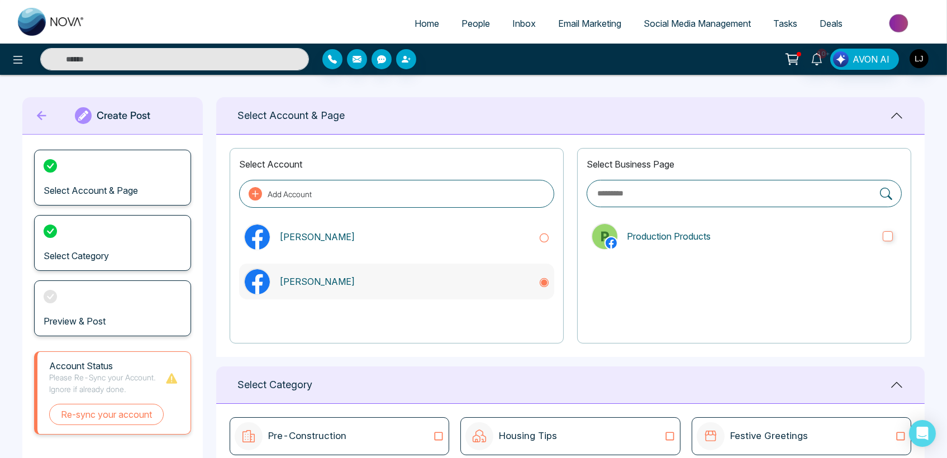
click at [395, 283] on p "[PERSON_NAME]" at bounding box center [404, 281] width 250 height 13
click at [402, 240] on p "[PERSON_NAME]" at bounding box center [404, 236] width 250 height 13
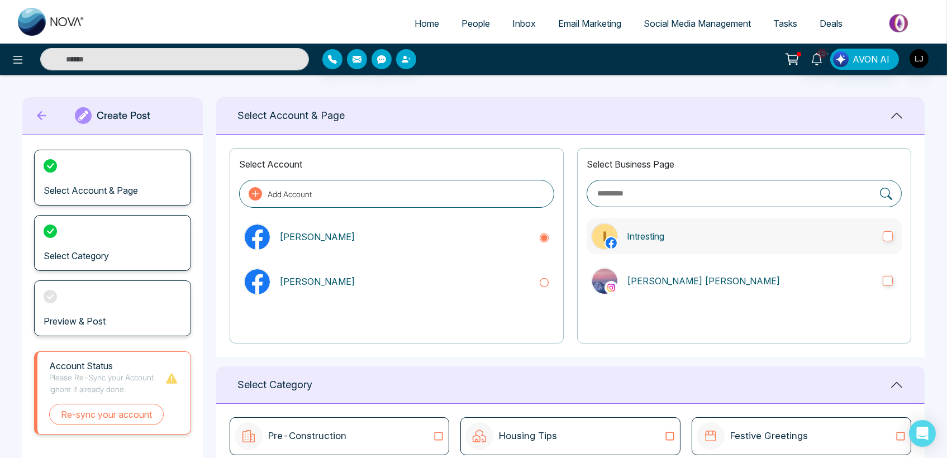
click at [688, 239] on p "Intresting" at bounding box center [750, 236] width 247 height 13
click at [689, 263] on label "[PERSON_NAME] [PERSON_NAME]" at bounding box center [744, 281] width 315 height 36
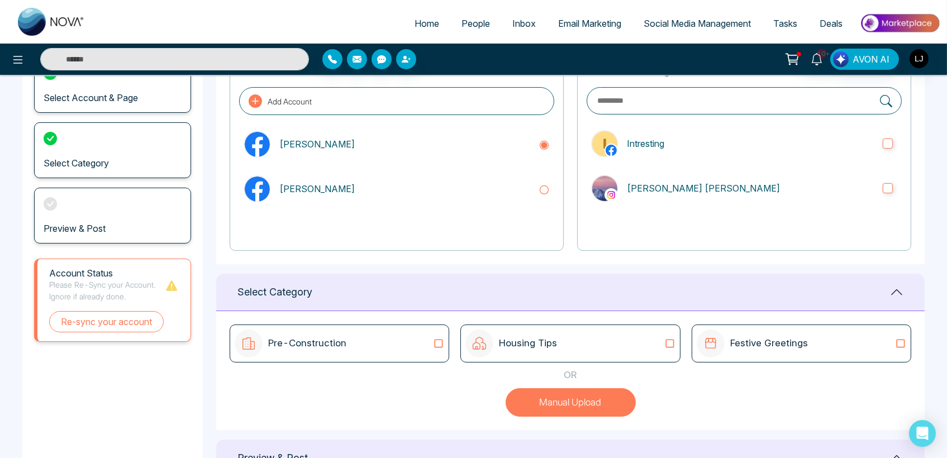
scroll to position [372, 0]
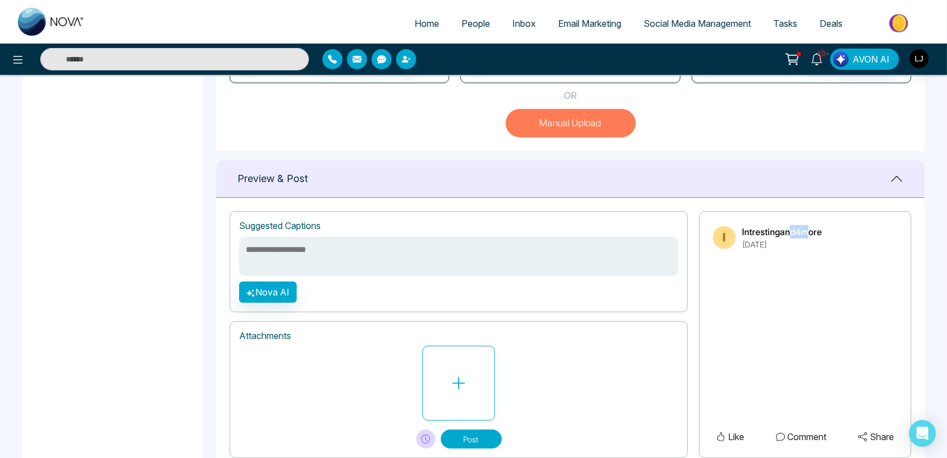
drag, startPoint x: 788, startPoint y: 234, endPoint x: 807, endPoint y: 233, distance: 18.5
click at [807, 233] on p "Intresting and 4 more" at bounding box center [782, 231] width 80 height 13
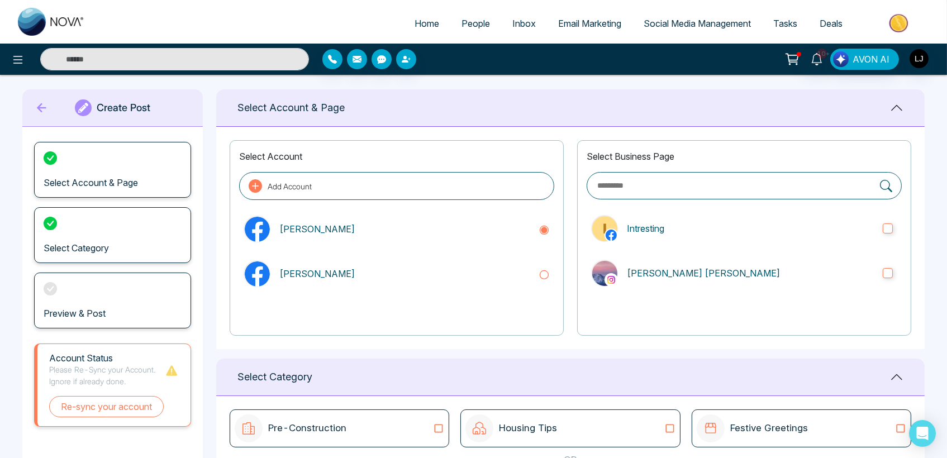
scroll to position [0, 0]
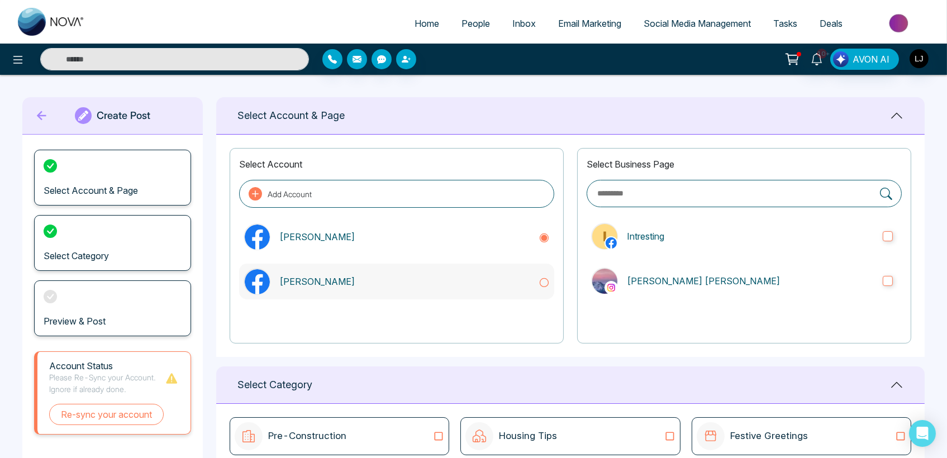
click at [352, 269] on div "[PERSON_NAME]" at bounding box center [396, 282] width 315 height 36
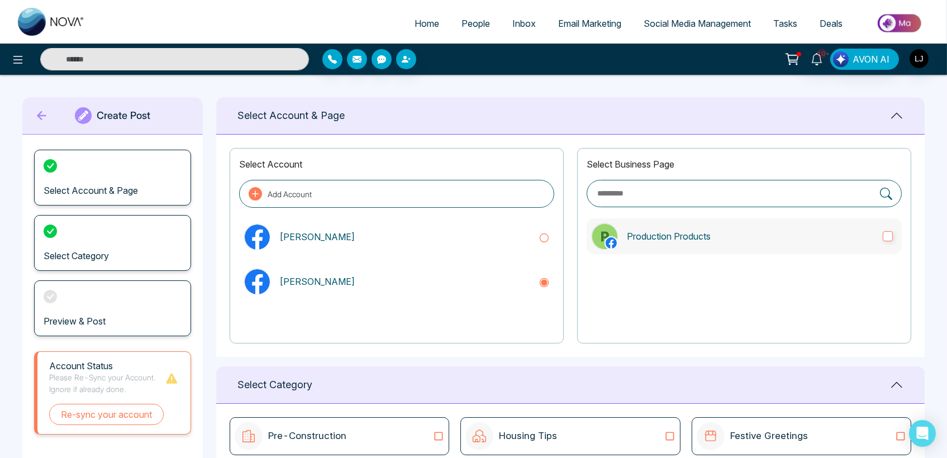
click at [773, 231] on p "Production Products" at bounding box center [750, 236] width 247 height 13
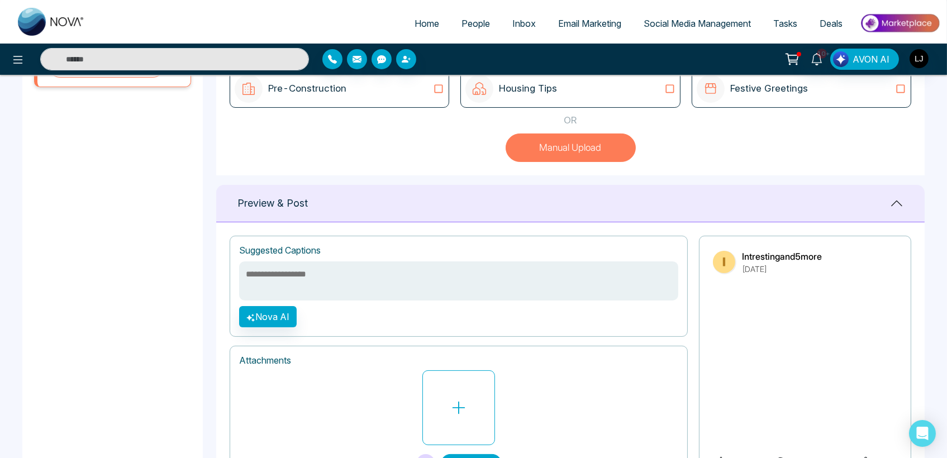
scroll to position [407, 0]
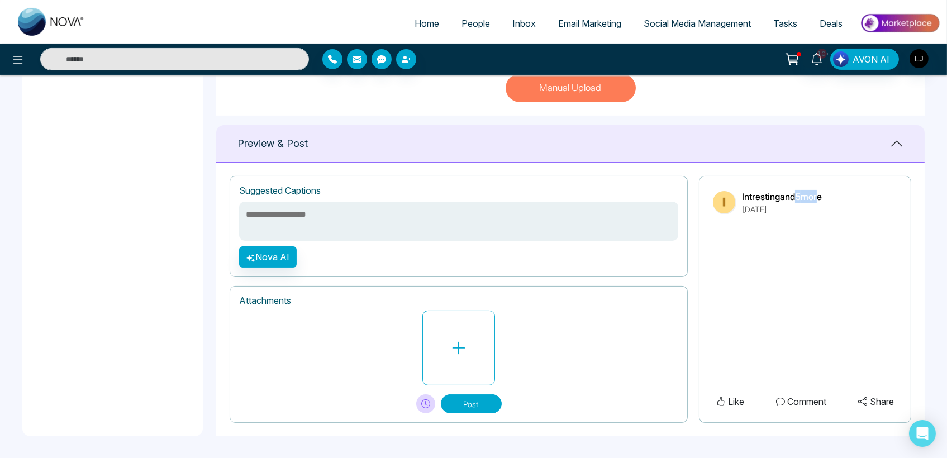
drag, startPoint x: 800, startPoint y: 197, endPoint x: 820, endPoint y: 194, distance: 19.8
click at [820, 194] on p "Intresting and 5 more" at bounding box center [782, 196] width 80 height 13
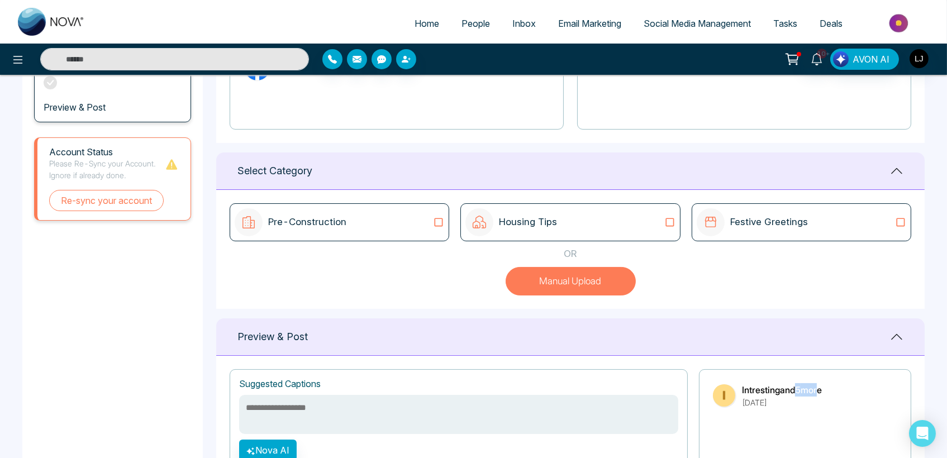
scroll to position [0, 0]
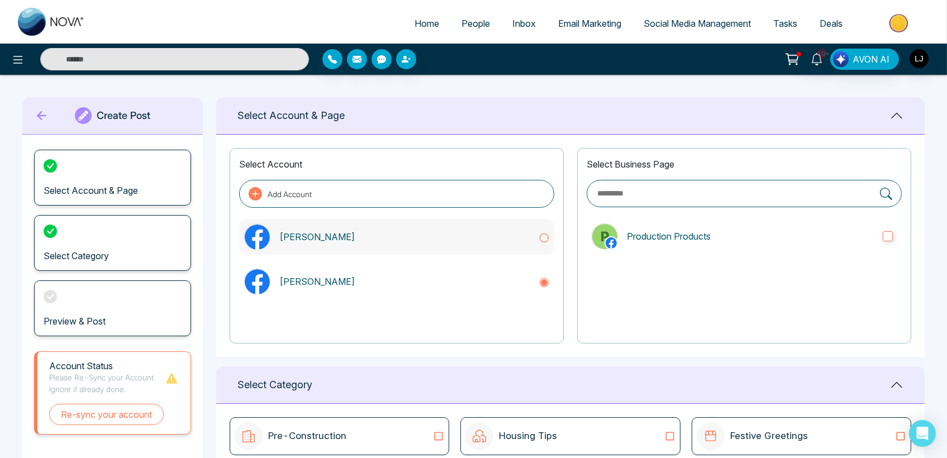
click at [388, 239] on p "[PERSON_NAME]" at bounding box center [404, 236] width 250 height 13
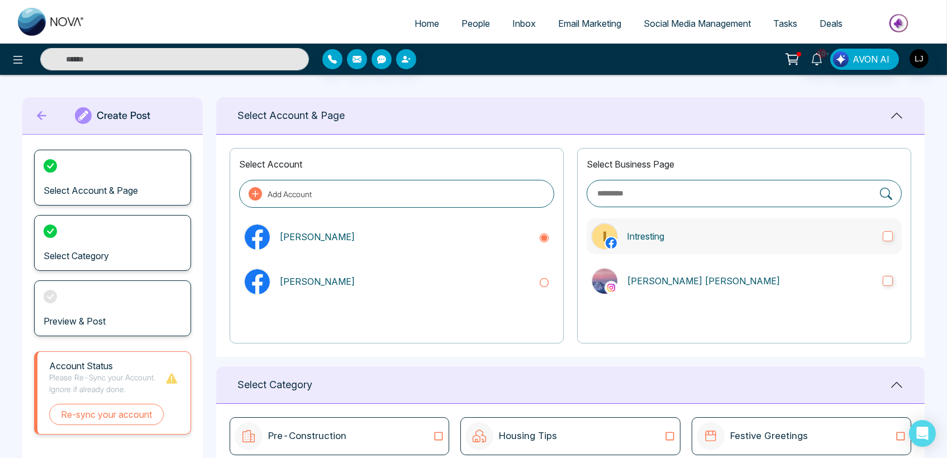
click at [696, 227] on label "Intresting" at bounding box center [744, 236] width 315 height 36
click at [710, 280] on p "[PERSON_NAME] [PERSON_NAME]" at bounding box center [750, 280] width 247 height 13
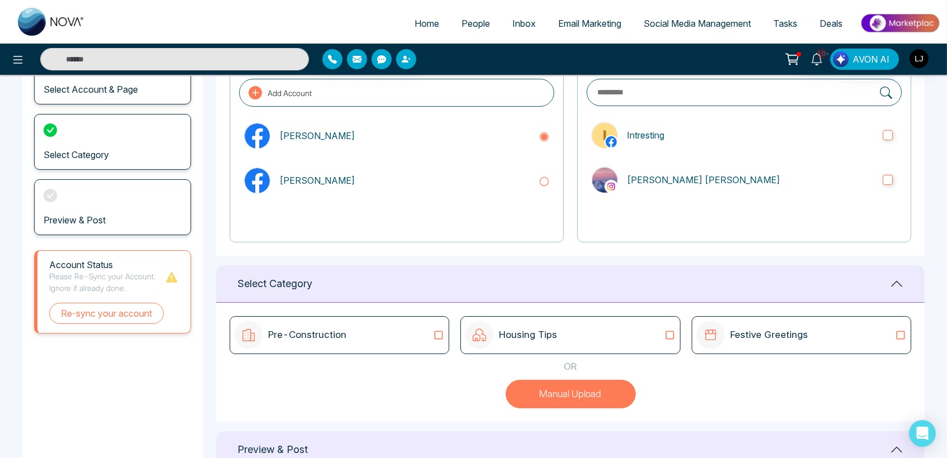
scroll to position [62, 0]
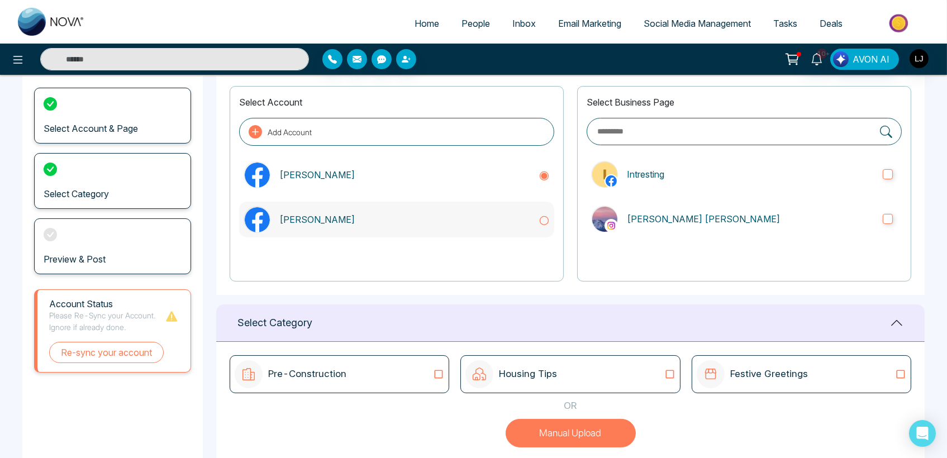
click at [442, 223] on p "[PERSON_NAME]" at bounding box center [404, 219] width 250 height 13
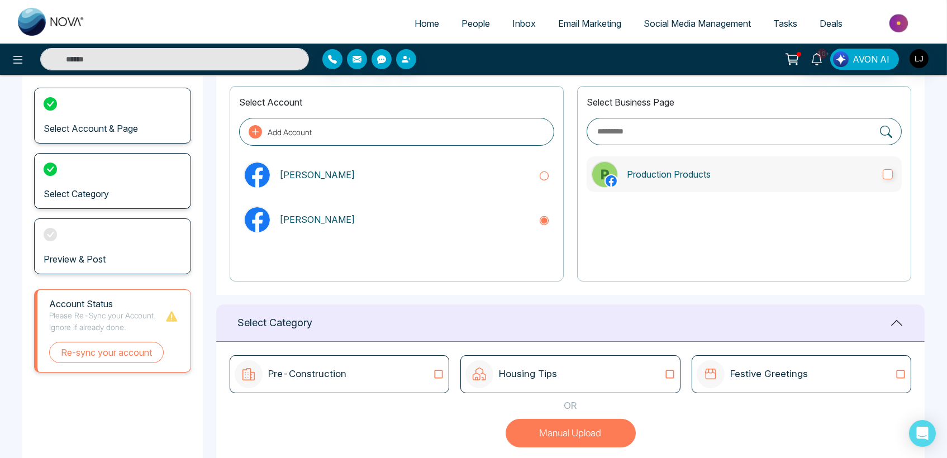
click at [676, 177] on p "Production Products" at bounding box center [750, 174] width 247 height 13
click at [491, 175] on p "[PERSON_NAME]" at bounding box center [404, 174] width 250 height 13
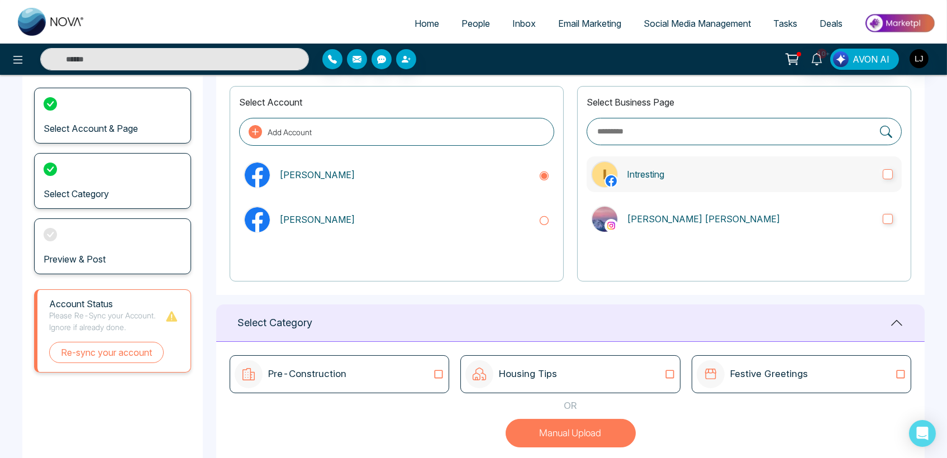
click at [714, 184] on label "Intresting" at bounding box center [744, 174] width 315 height 36
click at [719, 212] on p "[PERSON_NAME] [PERSON_NAME]" at bounding box center [750, 218] width 247 height 13
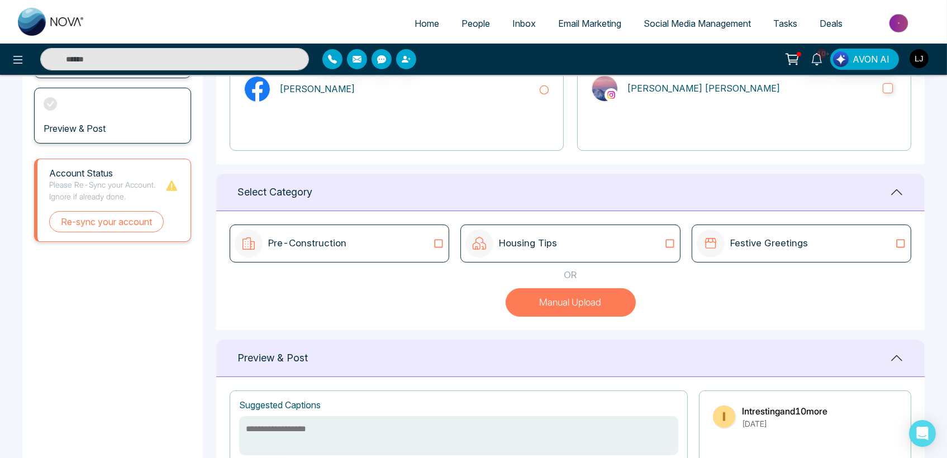
scroll to position [407, 0]
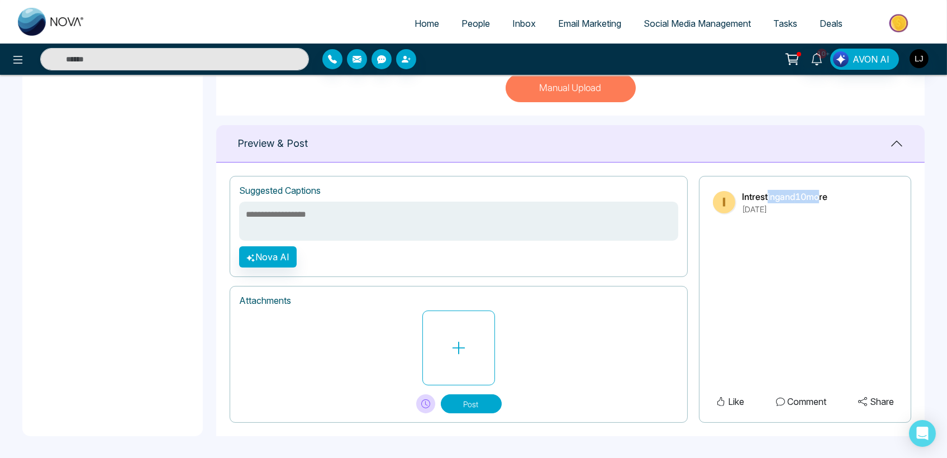
drag, startPoint x: 766, startPoint y: 194, endPoint x: 820, endPoint y: 191, distance: 53.7
click at [820, 191] on p "Intresting and 10 more" at bounding box center [784, 196] width 85 height 13
click at [235, 16] on ul "Home People Inbox Email Marketing Social Media Management Tasks Deals" at bounding box center [518, 24] width 844 height 31
drag, startPoint x: 749, startPoint y: 194, endPoint x: 841, endPoint y: 190, distance: 92.3
click at [841, 190] on div "Intresting and 10 more August 26th, 2025" at bounding box center [805, 202] width 184 height 25
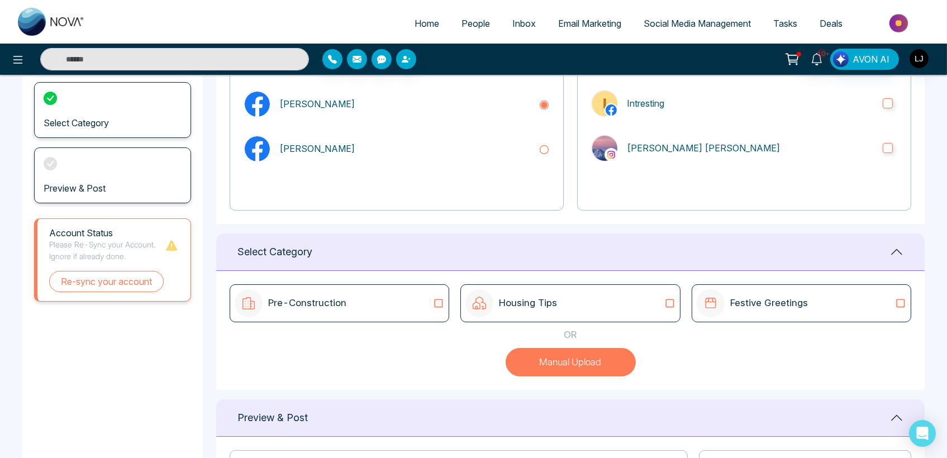
scroll to position [0, 0]
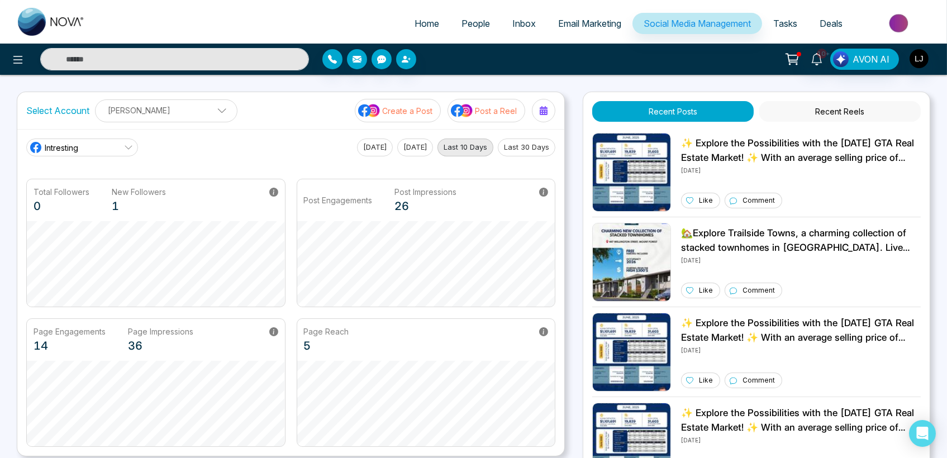
click at [420, 145] on button "Yesterday" at bounding box center [415, 148] width 36 height 18
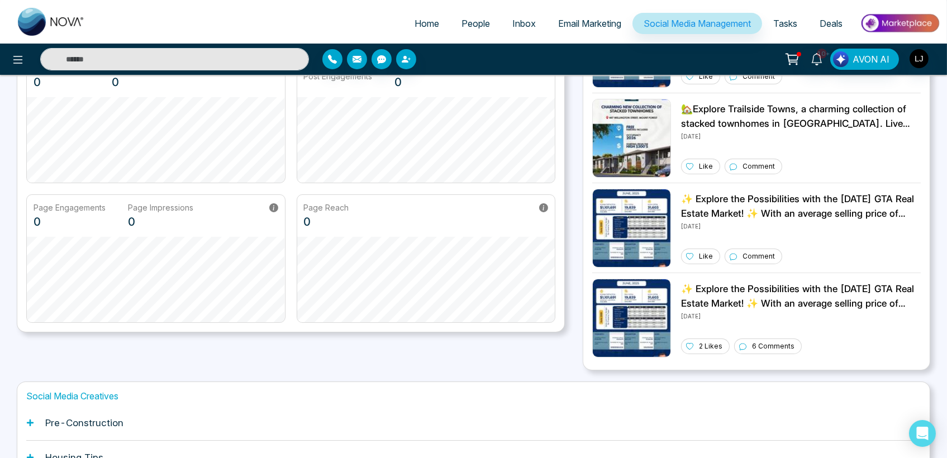
scroll to position [62, 0]
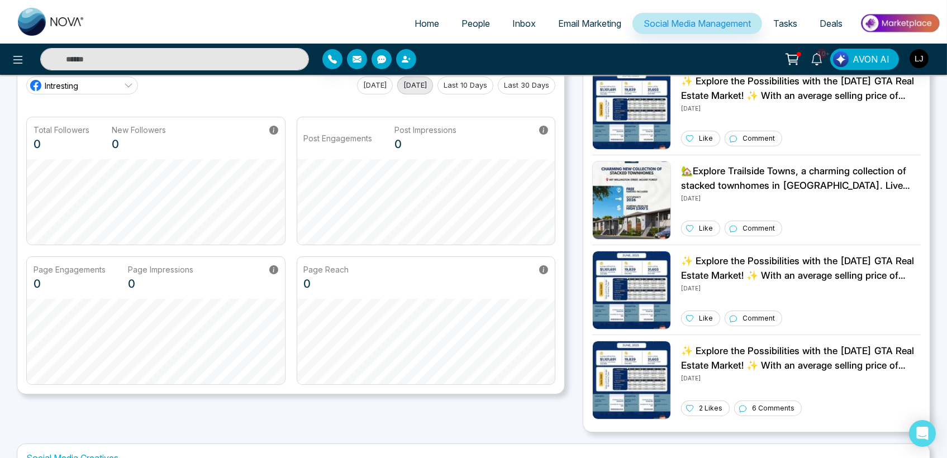
click at [779, 7] on div "Home People Inbox Email Marketing Social Media Management Tasks Deals" at bounding box center [473, 22] width 947 height 44
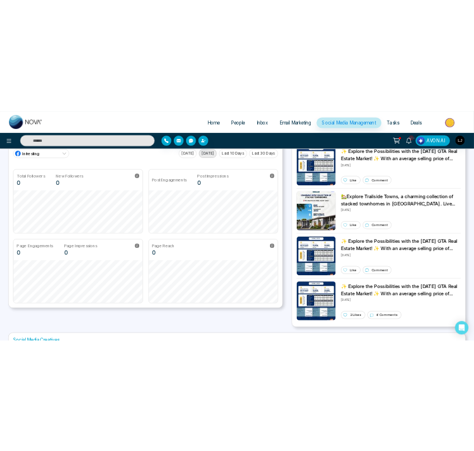
scroll to position [0, 0]
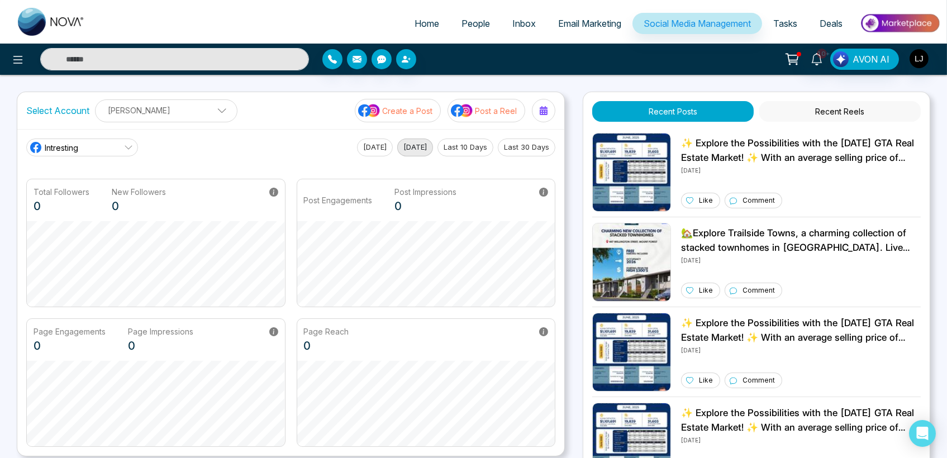
click at [420, 33] on link "Home" at bounding box center [426, 23] width 47 height 21
select select "*"
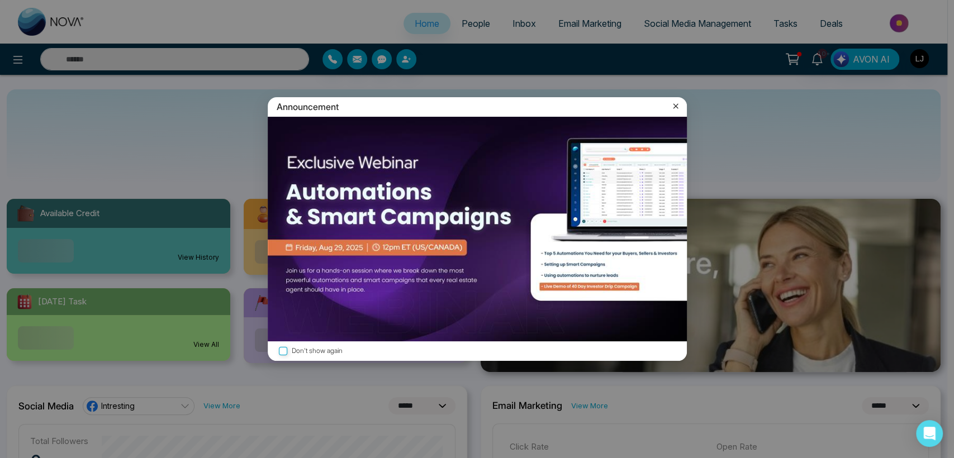
click at [678, 101] on icon at bounding box center [675, 106] width 11 height 11
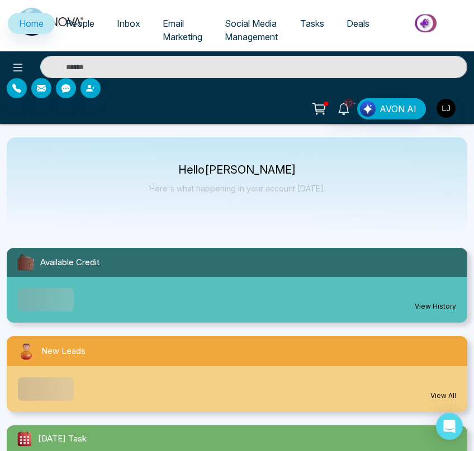
click at [85, 18] on span "People" at bounding box center [80, 23] width 28 height 11
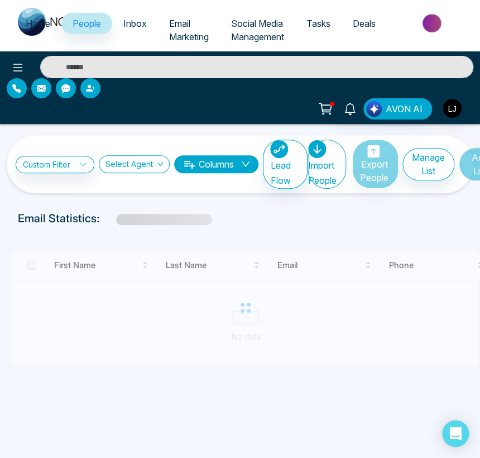
click at [35, 26] on span "Home" at bounding box center [38, 23] width 25 height 11
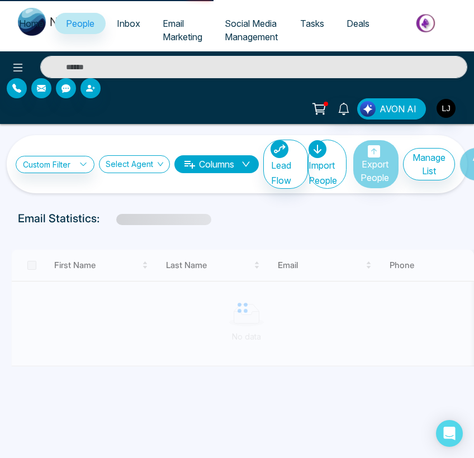
select select "*"
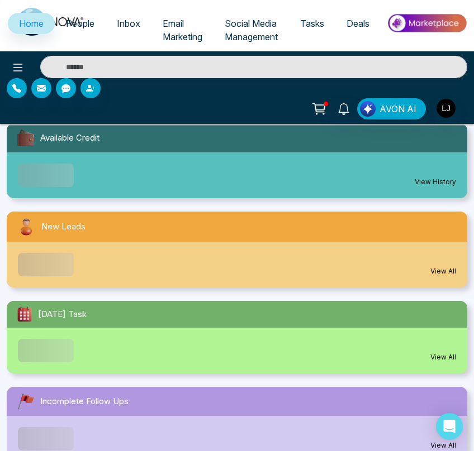
scroll to position [124, 0]
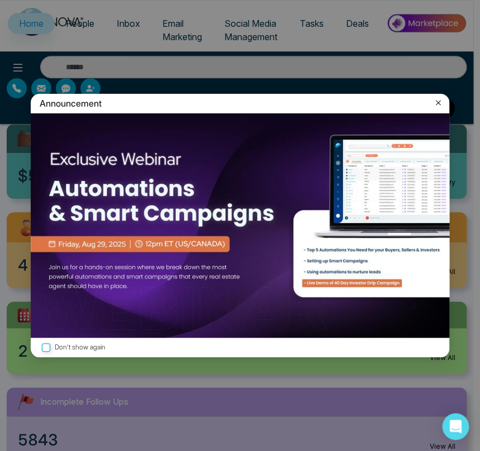
click at [437, 102] on icon at bounding box center [438, 103] width 5 height 5
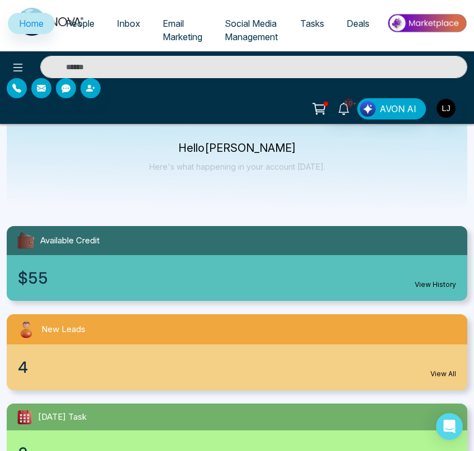
scroll to position [0, 0]
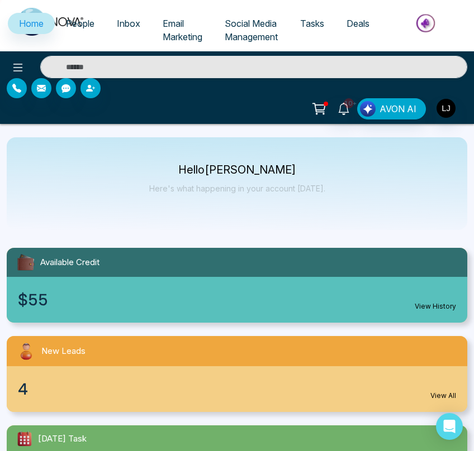
click at [128, 21] on span "Inbox" at bounding box center [128, 23] width 23 height 11
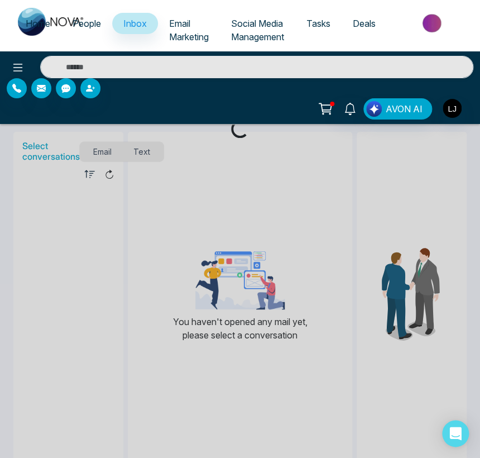
click at [34, 23] on span "Home" at bounding box center [38, 23] width 25 height 11
select select "*"
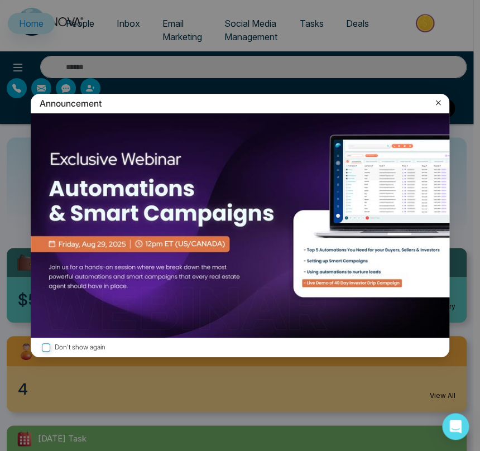
click at [435, 97] on icon at bounding box center [438, 102] width 11 height 11
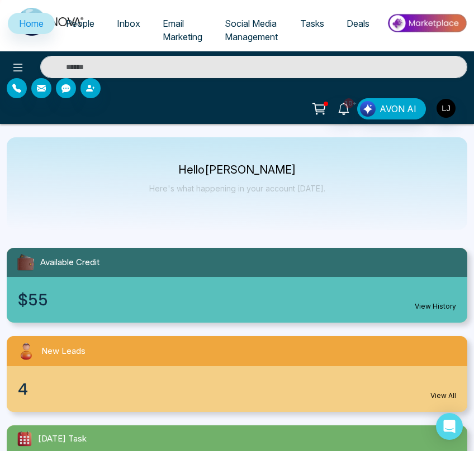
click at [83, 18] on span "People" at bounding box center [80, 23] width 28 height 11
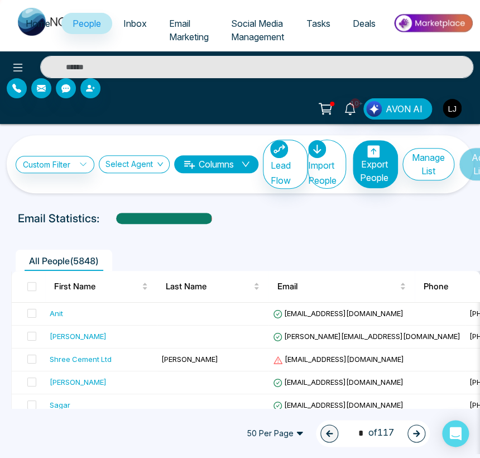
click at [36, 21] on span "Home" at bounding box center [38, 23] width 25 height 11
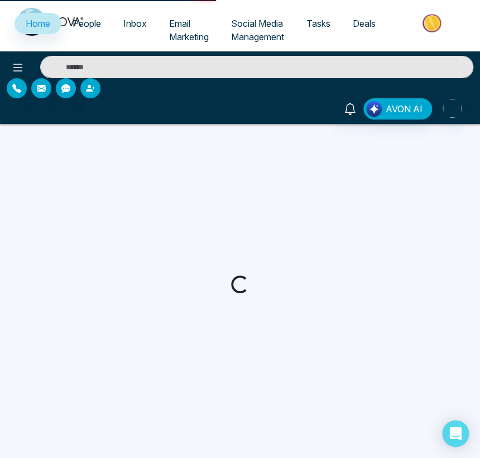
select select "*"
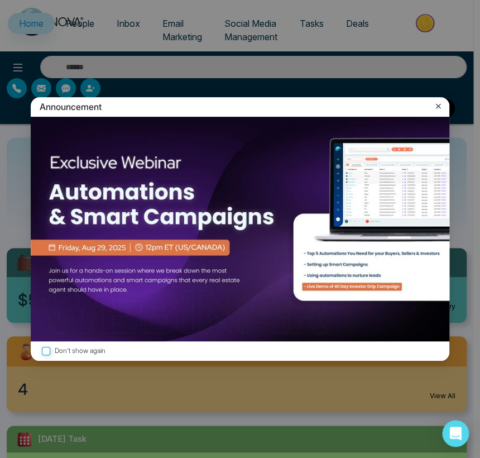
click at [439, 104] on icon at bounding box center [438, 106] width 11 height 11
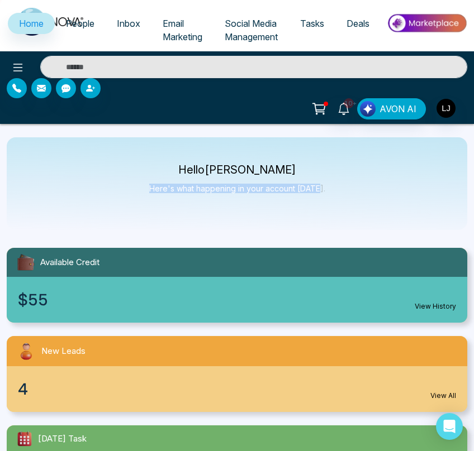
drag, startPoint x: 155, startPoint y: 188, endPoint x: 318, endPoint y: 189, distance: 163.7
click at [318, 189] on p "Here's what happening in your account today." at bounding box center [237, 188] width 176 height 9
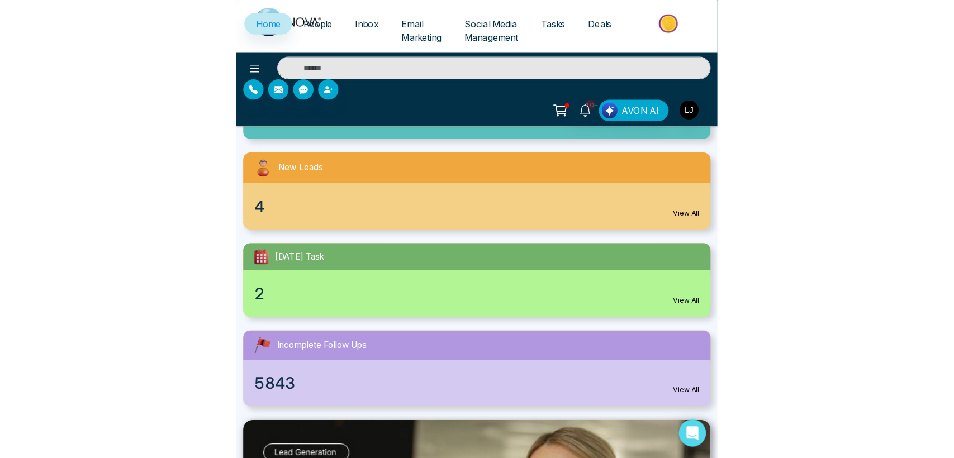
scroll to position [248, 0]
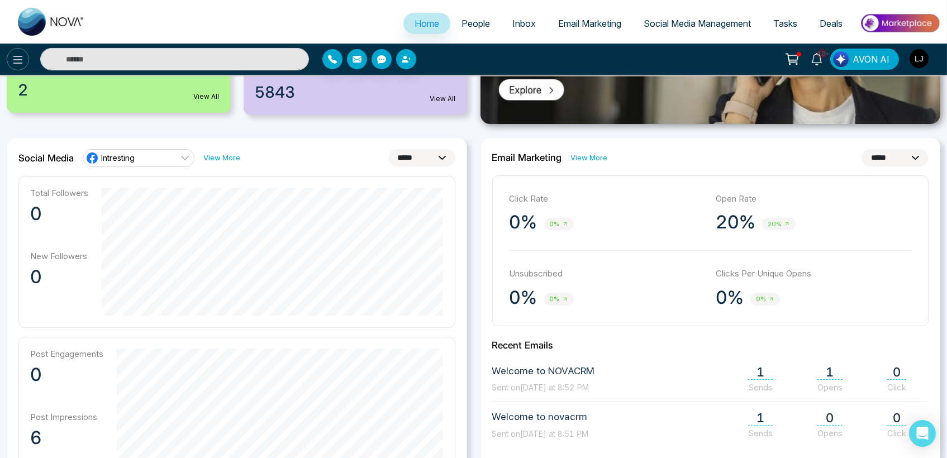
click at [12, 50] on button at bounding box center [18, 59] width 22 height 22
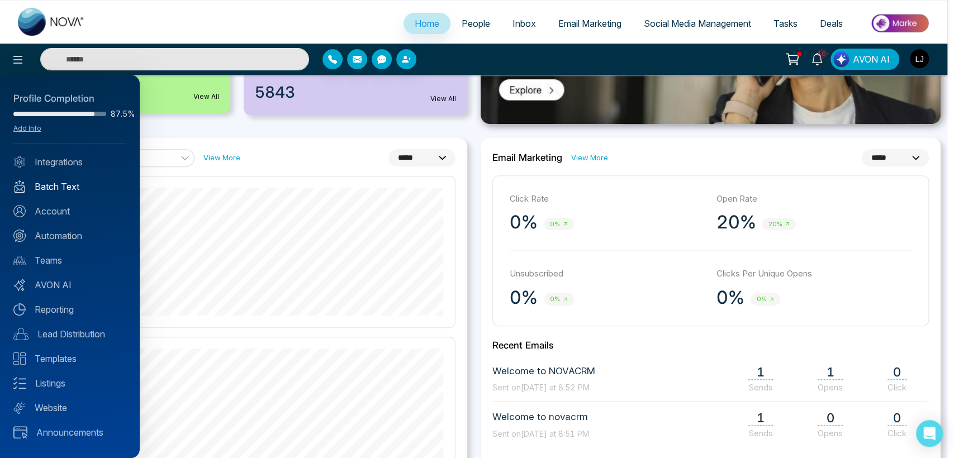
click at [53, 191] on link "Batch Text" at bounding box center [69, 186] width 113 height 13
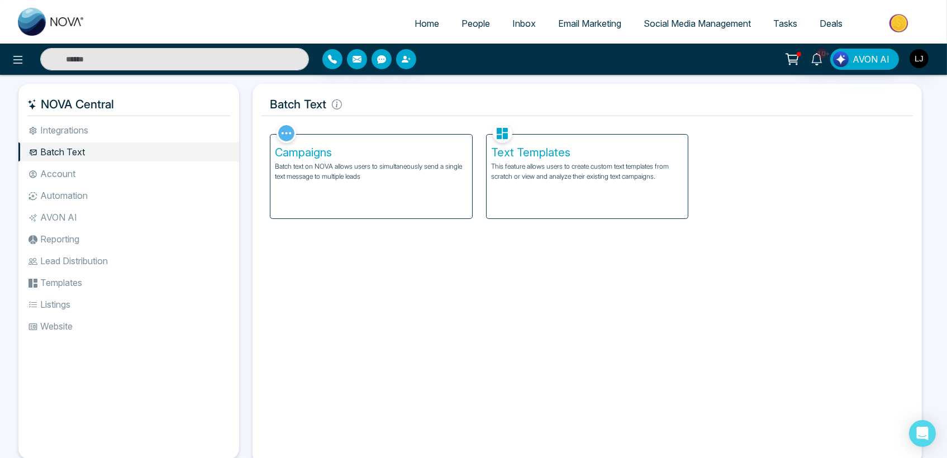
click at [530, 177] on p "This feature allows users to create custom text templates from scratch or view …" at bounding box center [587, 171] width 193 height 20
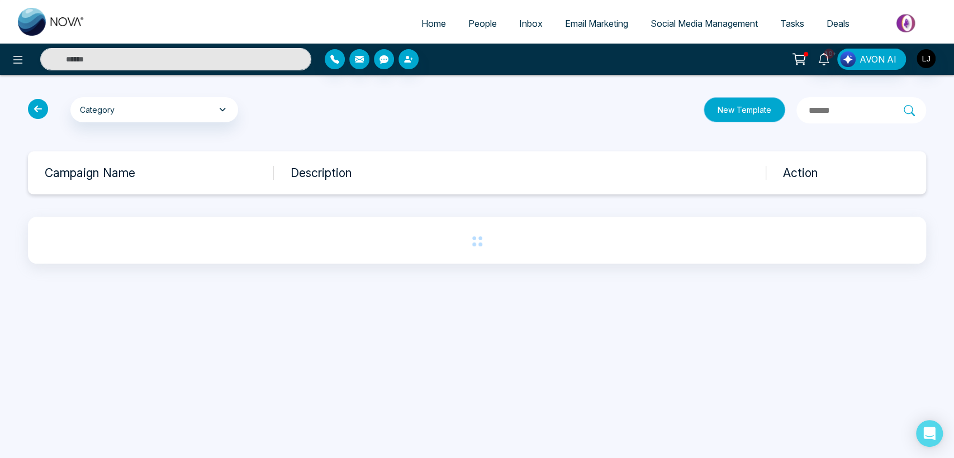
click at [716, 109] on button "New Template" at bounding box center [744, 109] width 82 height 25
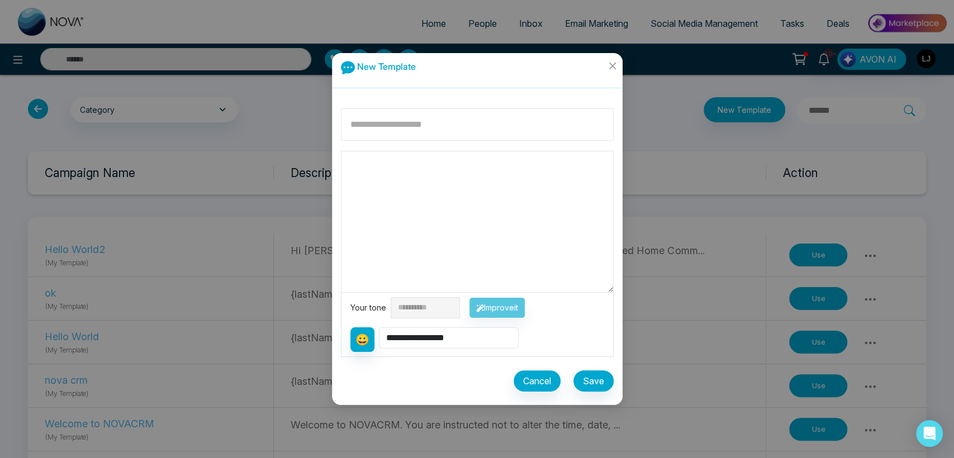
click at [384, 127] on input at bounding box center [477, 124] width 273 height 32
type input "********"
click at [373, 185] on textarea at bounding box center [477, 221] width 272 height 141
type textarea "***"
click at [599, 381] on button "Save" at bounding box center [593, 380] width 40 height 21
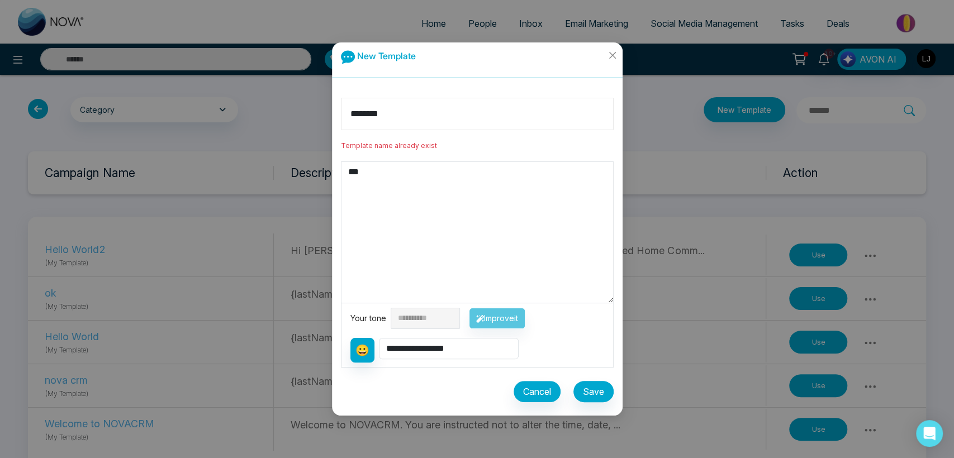
click at [397, 108] on input "********" at bounding box center [477, 114] width 273 height 32
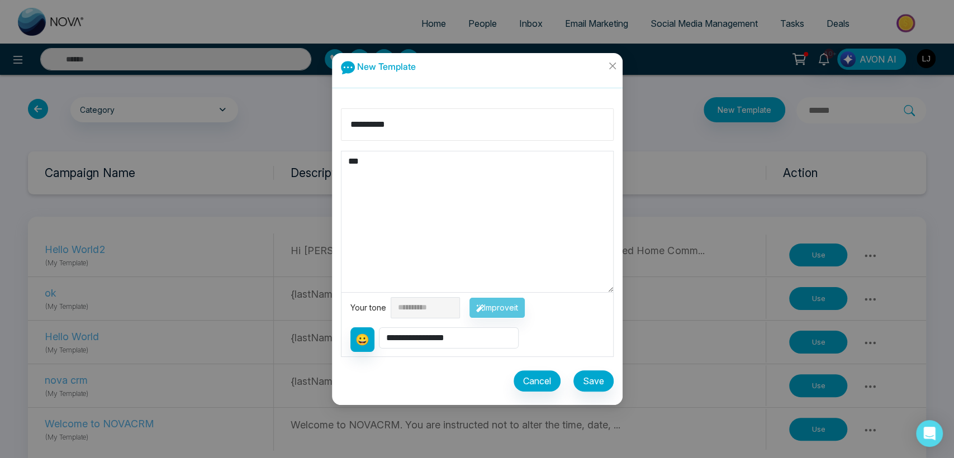
type input "**********"
click at [604, 379] on button "Save" at bounding box center [593, 380] width 40 height 21
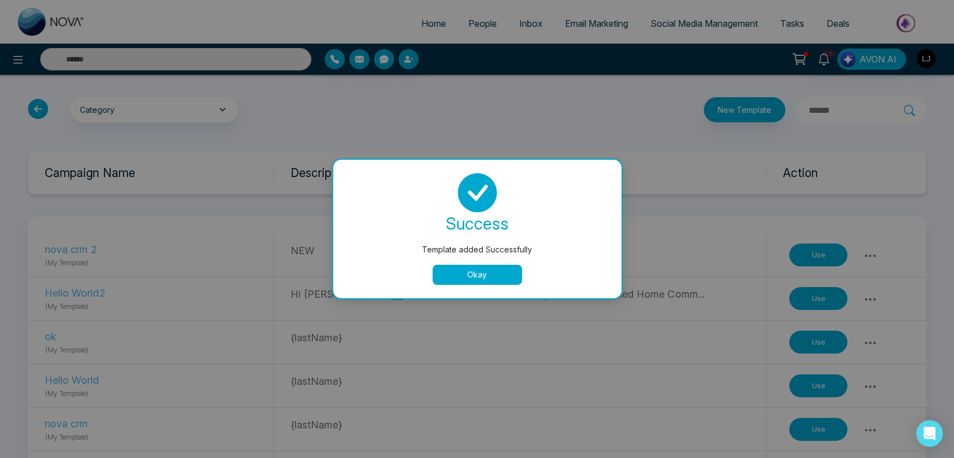
click at [470, 275] on button "Okay" at bounding box center [476, 275] width 89 height 20
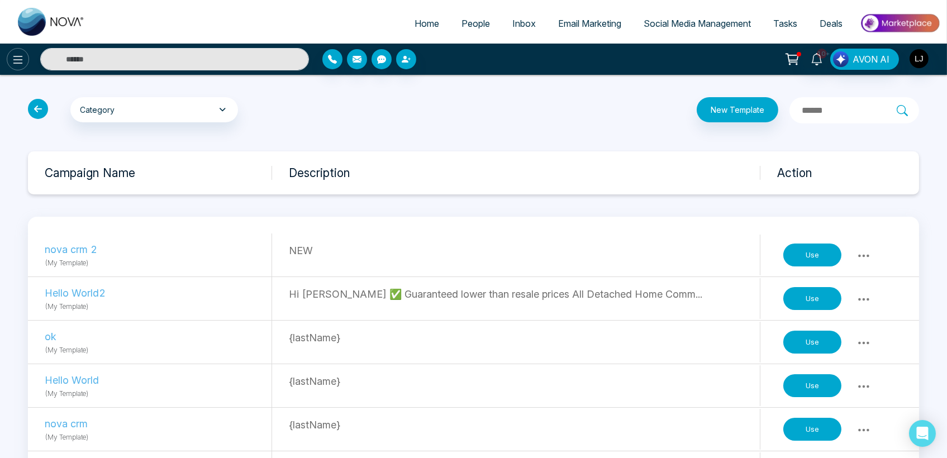
click at [12, 64] on icon at bounding box center [17, 59] width 13 height 13
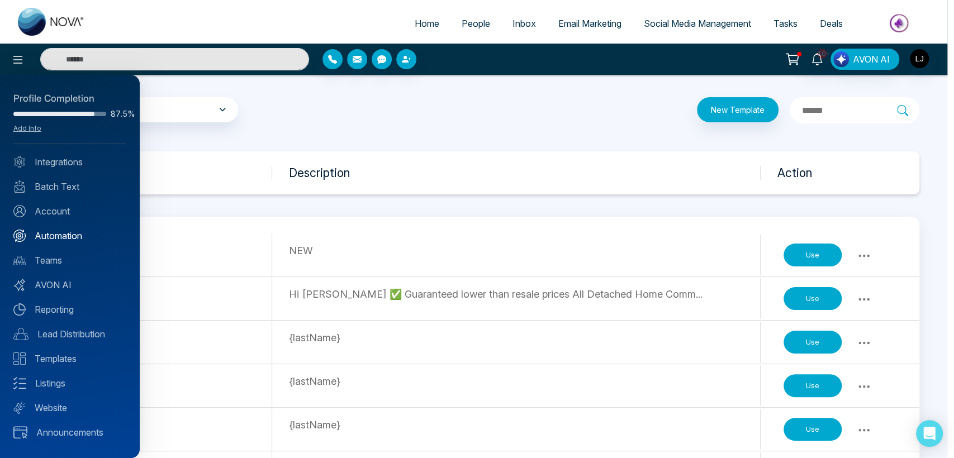
click at [62, 241] on link "Automation" at bounding box center [69, 235] width 113 height 13
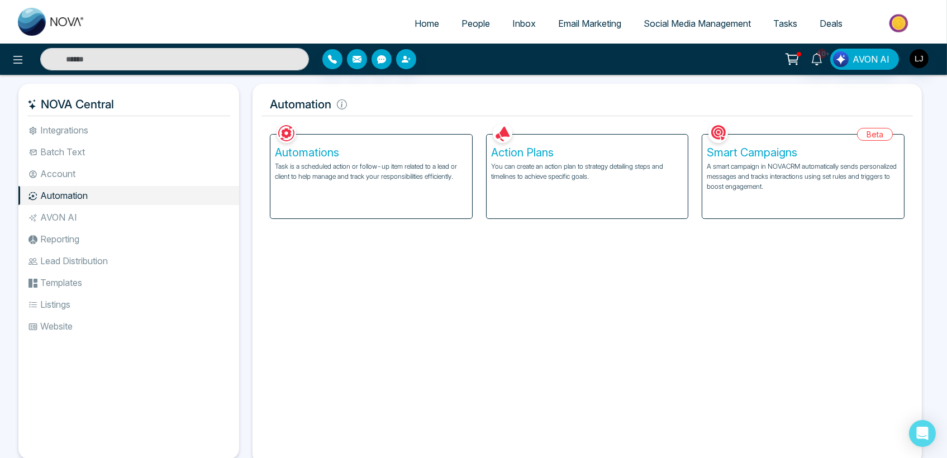
click at [566, 170] on p "You can create an action plan to strategy detailing steps and timelines to achi…" at bounding box center [587, 171] width 193 height 20
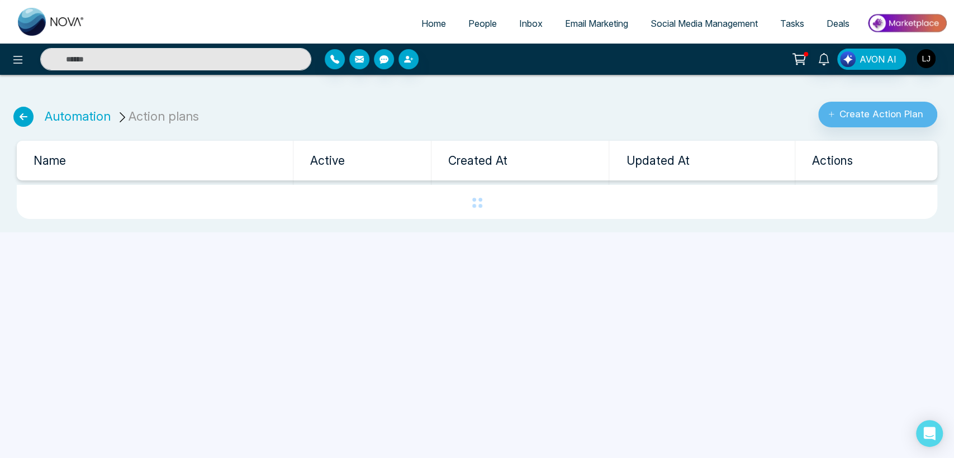
click at [868, 96] on link "Create Action Plan" at bounding box center [878, 110] width 138 height 35
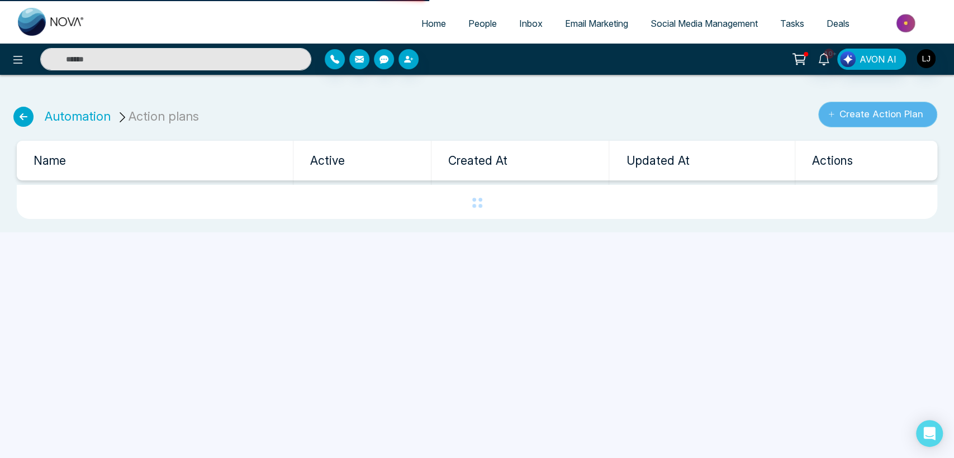
click at [863, 104] on button "Create Action Plan" at bounding box center [877, 115] width 119 height 26
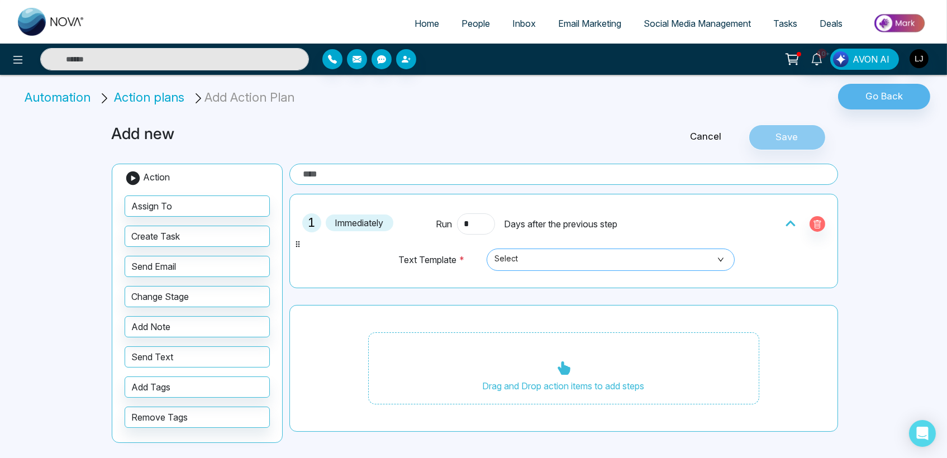
click at [541, 254] on span "Select" at bounding box center [610, 259] width 232 height 19
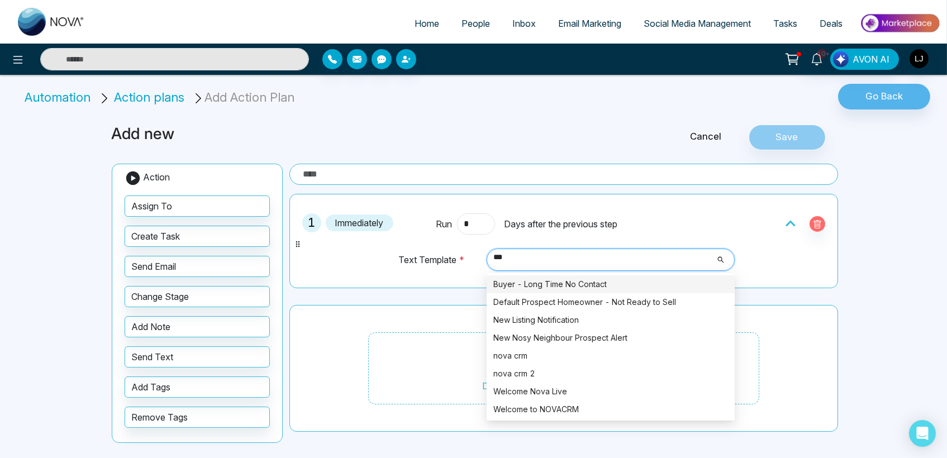
type input "****"
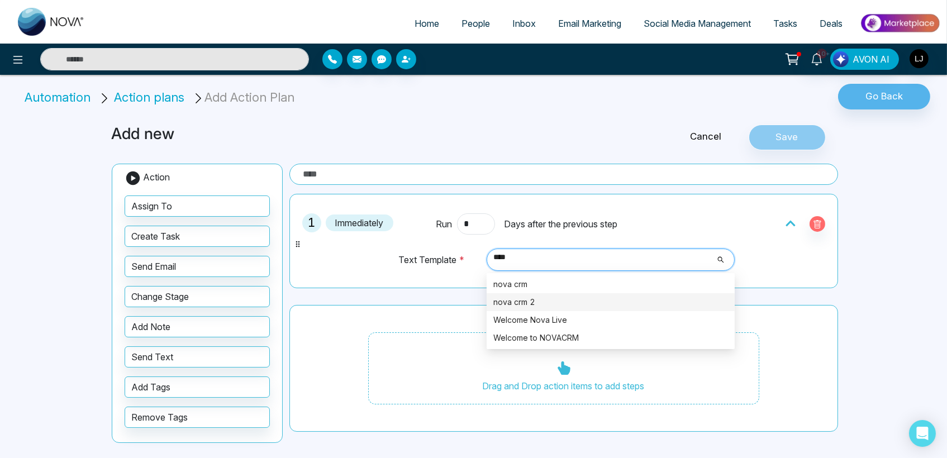
click at [540, 303] on div "nova crm 2" at bounding box center [610, 302] width 235 height 12
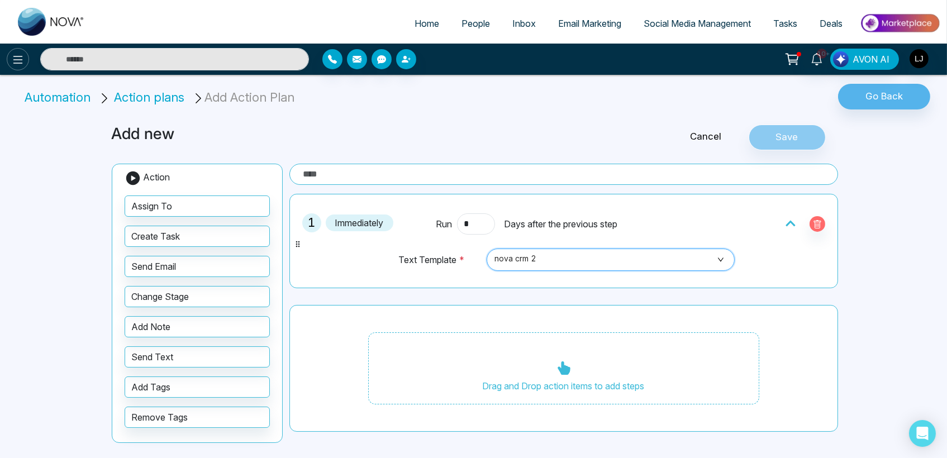
click at [15, 56] on icon at bounding box center [17, 59] width 13 height 13
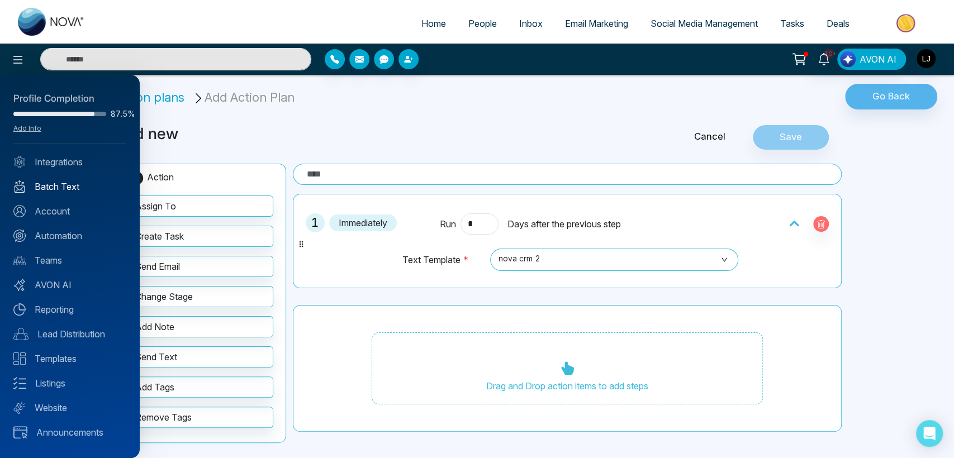
click at [55, 183] on link "Batch Text" at bounding box center [69, 186] width 113 height 13
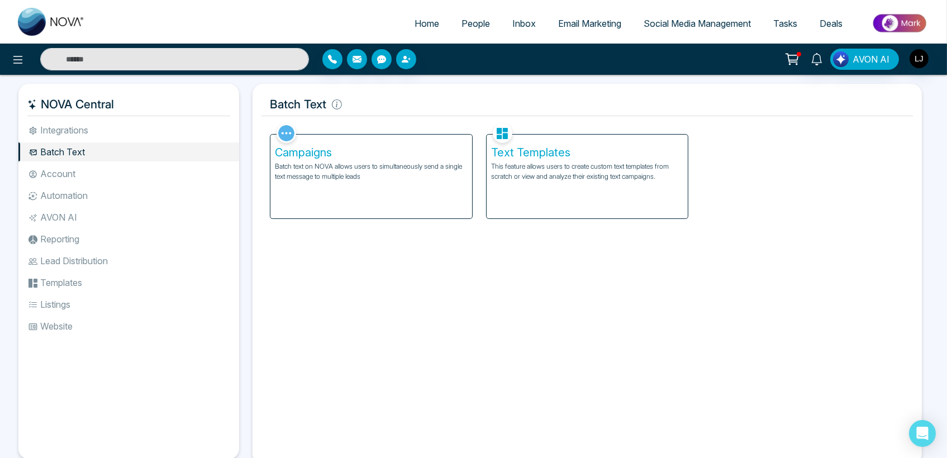
click at [546, 183] on div "Text Templates This feature allows users to create custom text templates from s…" at bounding box center [588, 177] width 202 height 84
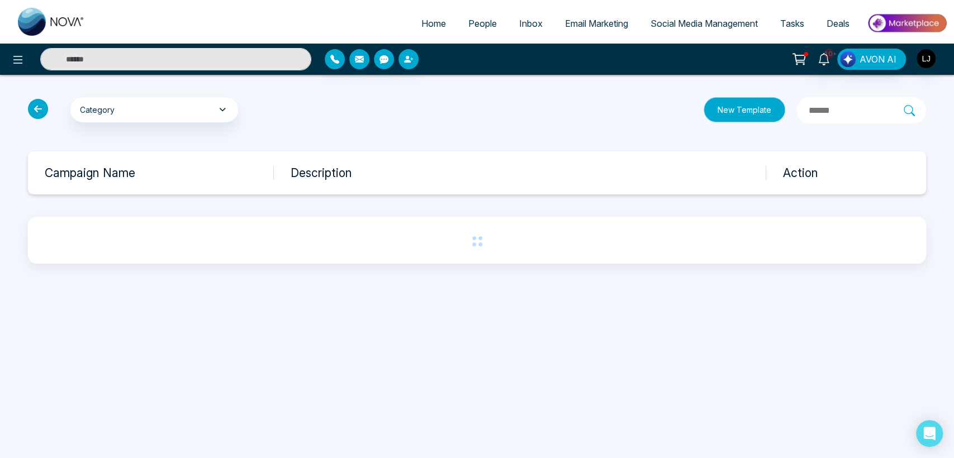
click at [703, 109] on button "New Template" at bounding box center [744, 109] width 82 height 25
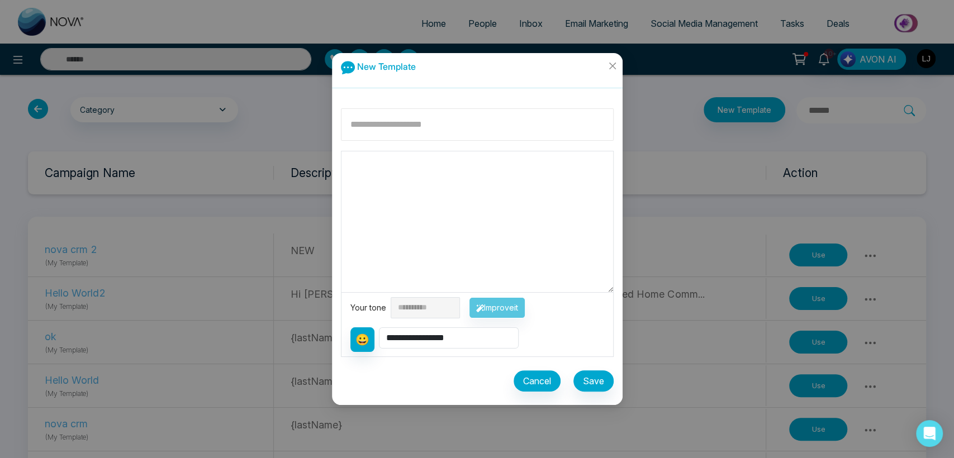
click at [378, 128] on input at bounding box center [477, 124] width 273 height 32
type input "*********"
click at [420, 167] on textarea at bounding box center [477, 221] width 272 height 141
click at [513, 307] on button "Improve it" at bounding box center [497, 307] width 56 height 21
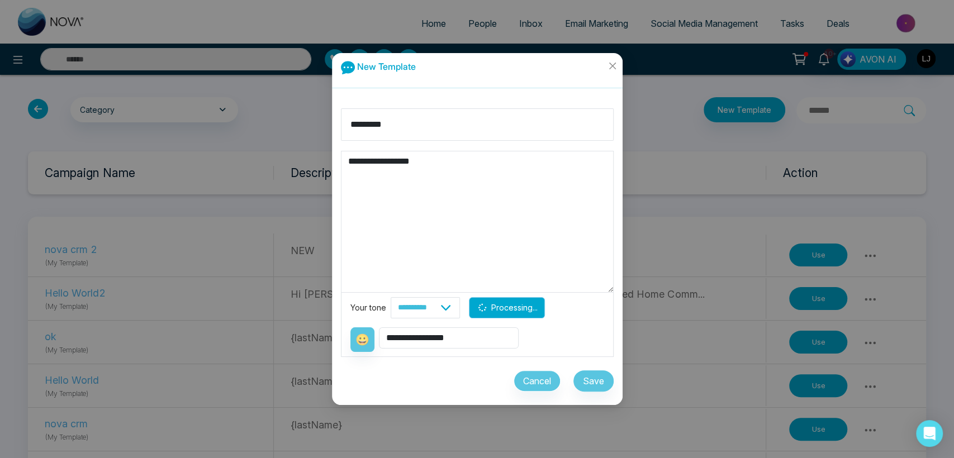
type textarea "**********"
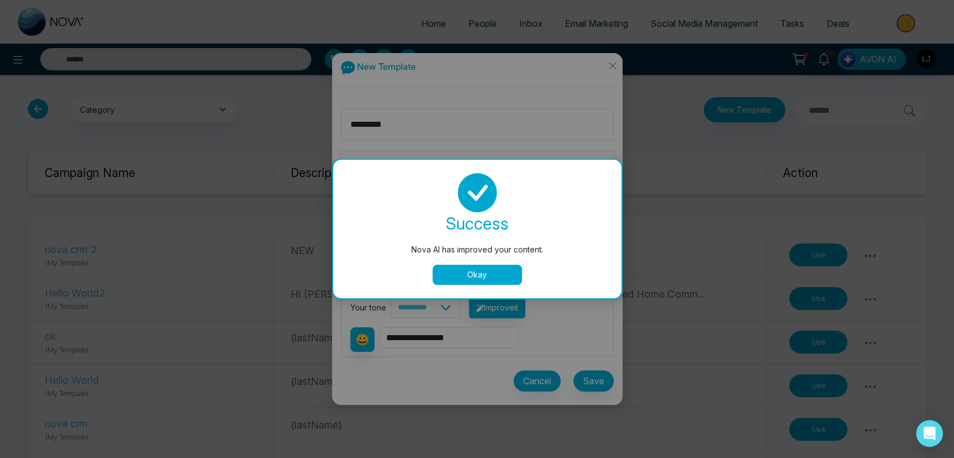
click at [482, 277] on button "Okay" at bounding box center [476, 275] width 89 height 20
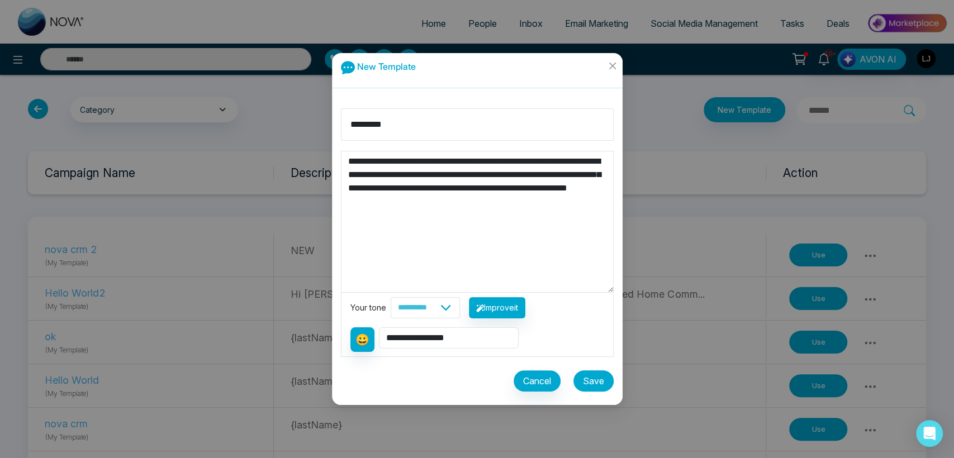
click at [591, 381] on button "Save" at bounding box center [593, 380] width 40 height 21
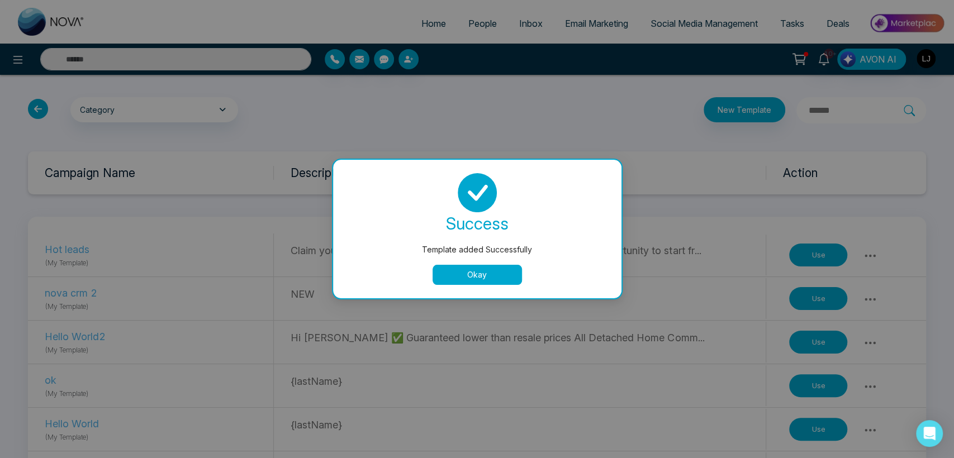
click at [474, 275] on button "Okay" at bounding box center [476, 275] width 89 height 20
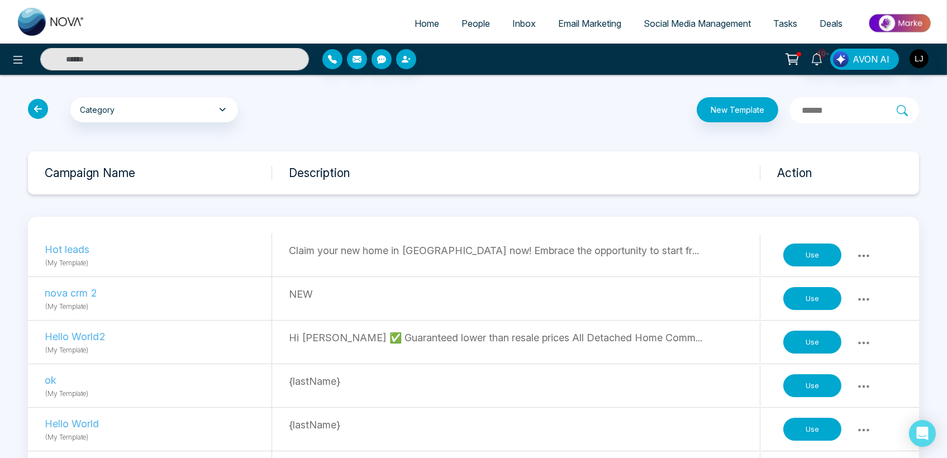
click at [6, 53] on div at bounding box center [158, 59] width 316 height 22
click at [13, 59] on icon at bounding box center [17, 59] width 13 height 13
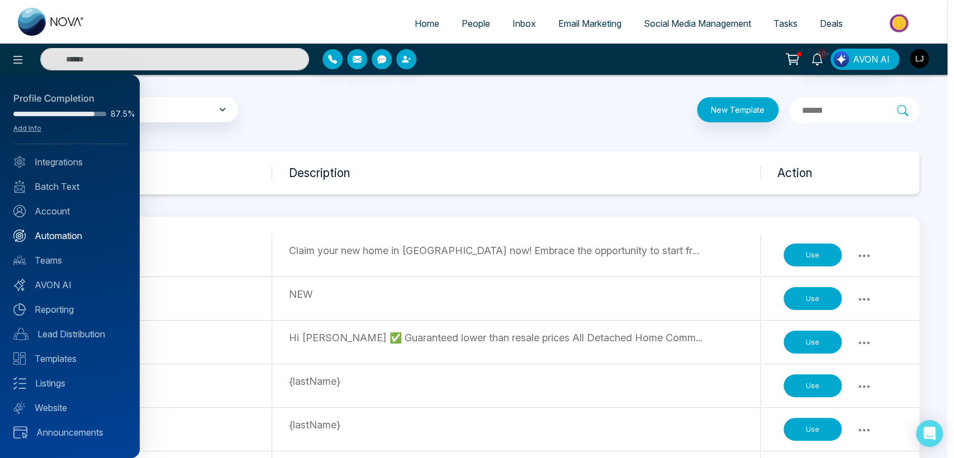
click at [55, 235] on link "Automation" at bounding box center [69, 235] width 113 height 13
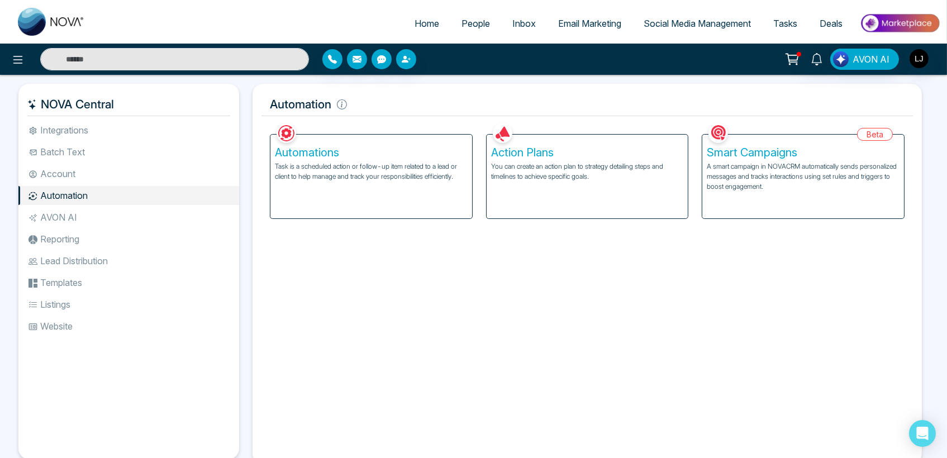
click at [622, 208] on div "Action Plans You can create an action plan to strategy detailing steps and time…" at bounding box center [588, 177] width 202 height 84
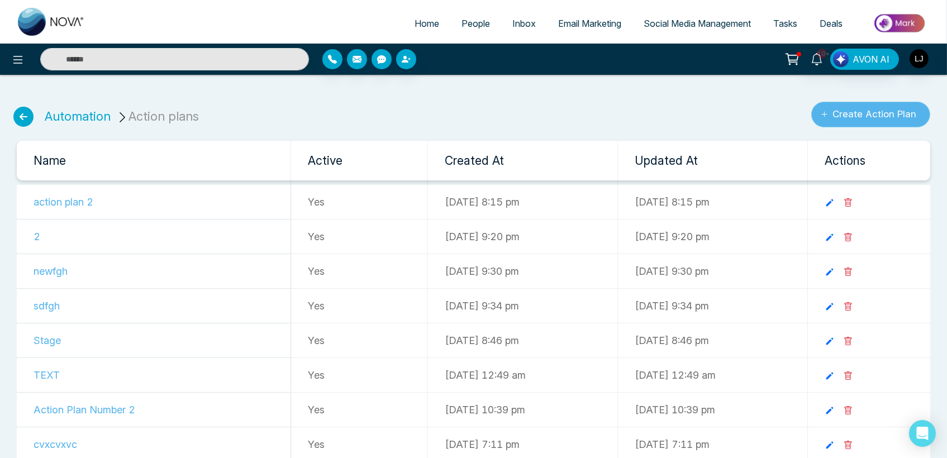
click at [876, 113] on button "Create Action Plan" at bounding box center [870, 115] width 119 height 26
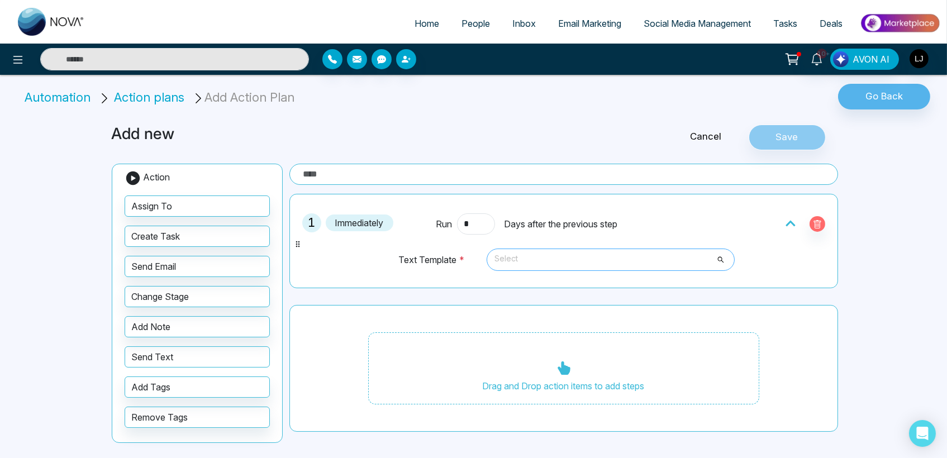
click at [518, 264] on span "Select" at bounding box center [610, 259] width 232 height 19
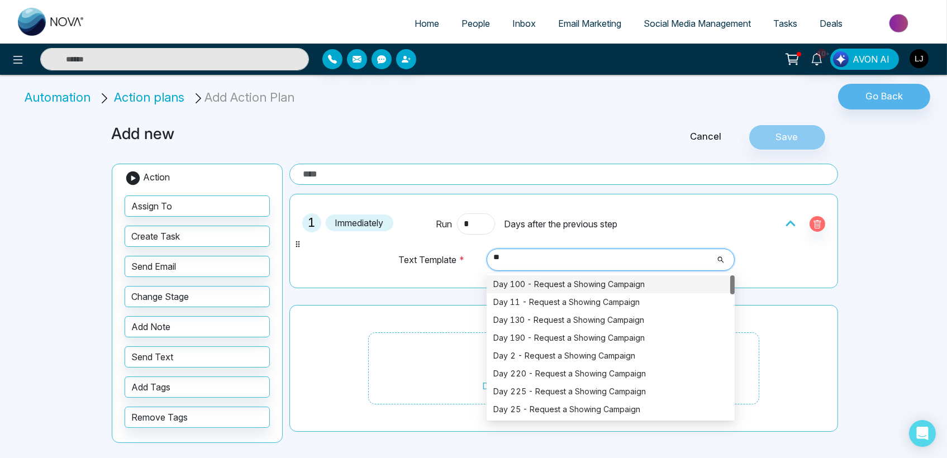
type input "***"
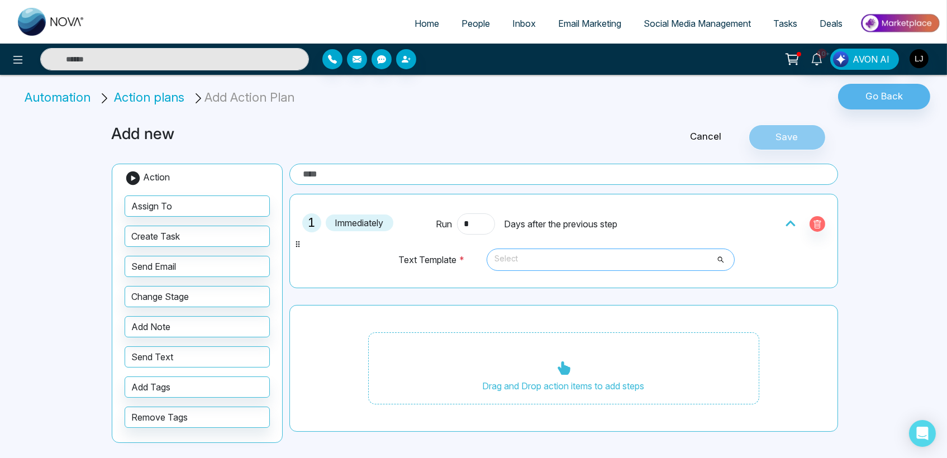
click at [550, 263] on span "Select" at bounding box center [610, 259] width 232 height 19
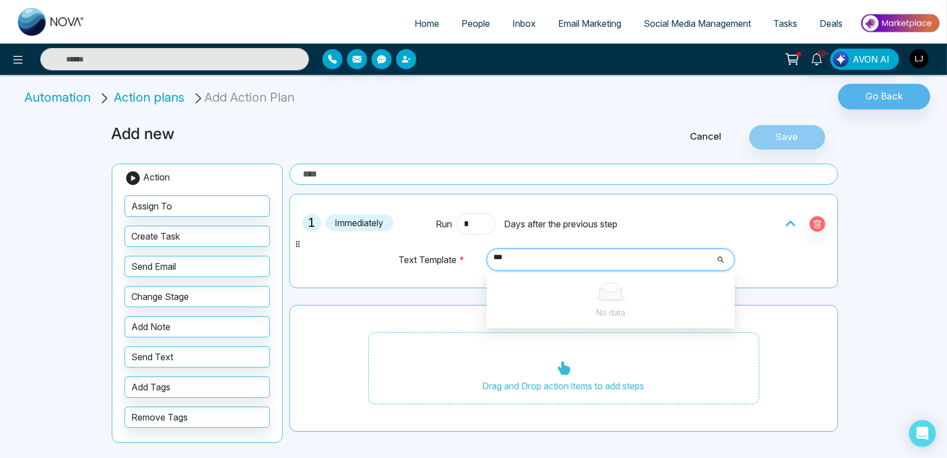
type input "***"
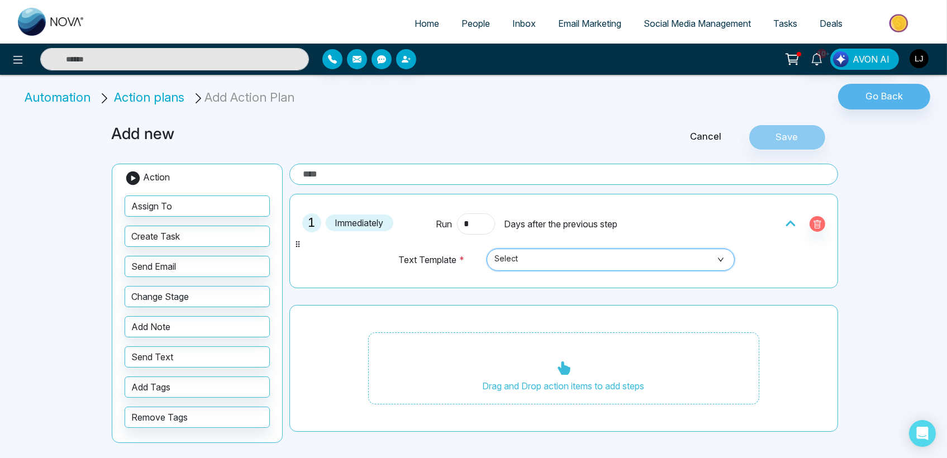
click at [521, 251] on span "Select" at bounding box center [610, 259] width 232 height 19
click at [20, 58] on icon at bounding box center [17, 59] width 13 height 13
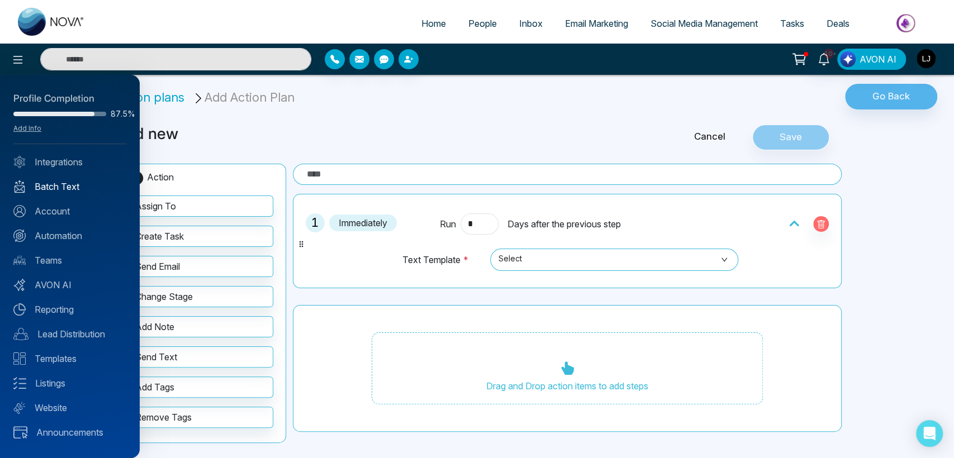
click at [60, 190] on link "Batch Text" at bounding box center [69, 186] width 113 height 13
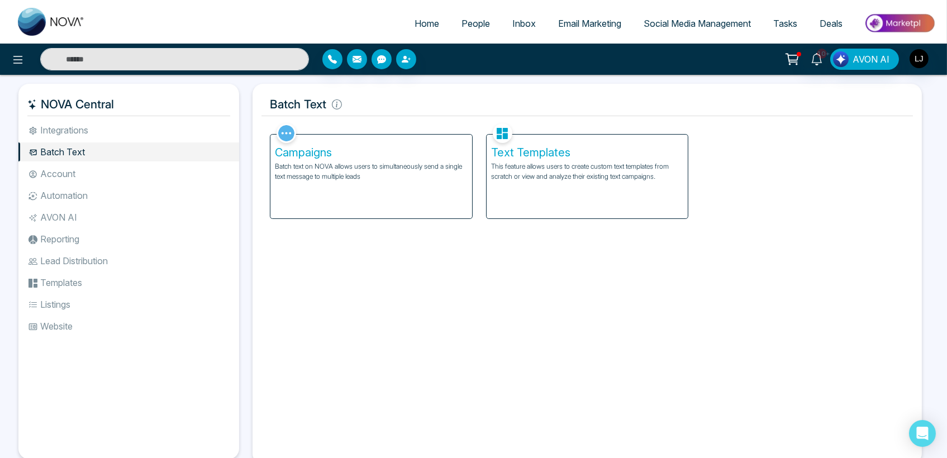
click at [549, 163] on p "This feature allows users to create custom text templates from scratch or view …" at bounding box center [587, 171] width 193 height 20
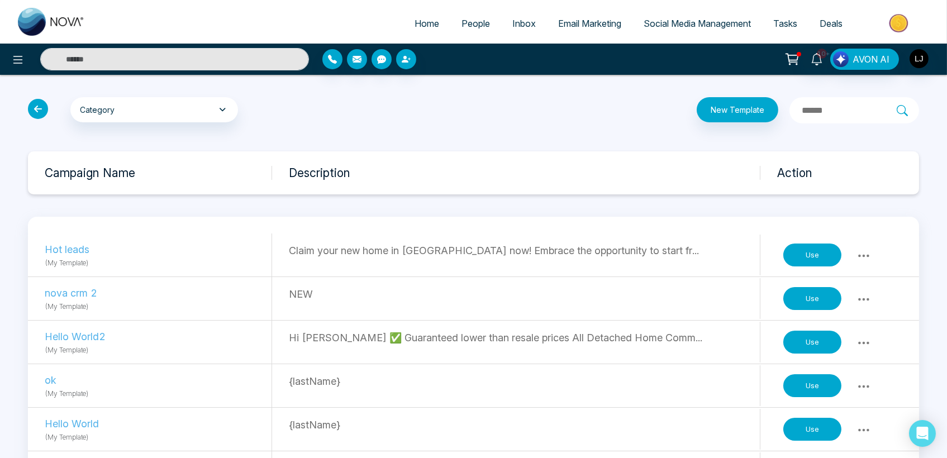
click at [864, 295] on icon at bounding box center [863, 299] width 13 height 13
click at [856, 347] on link "Delete" at bounding box center [840, 344] width 56 height 21
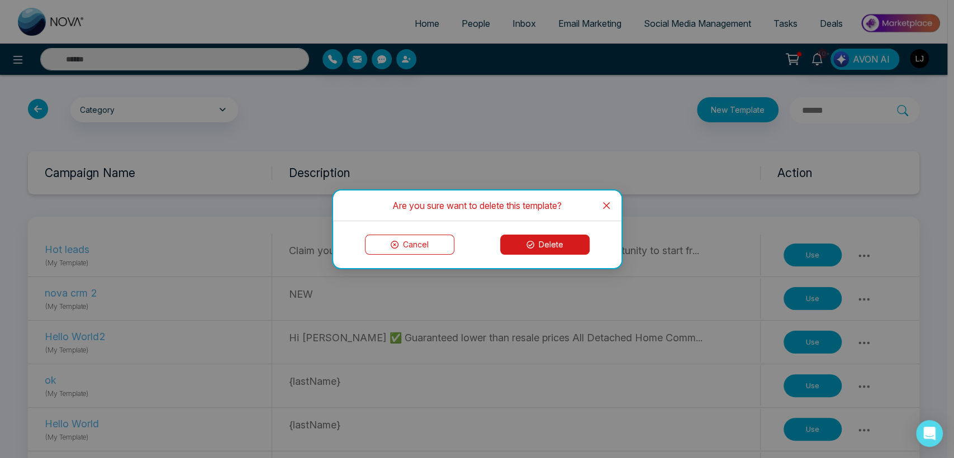
click at [538, 246] on button "Delete" at bounding box center [544, 245] width 89 height 20
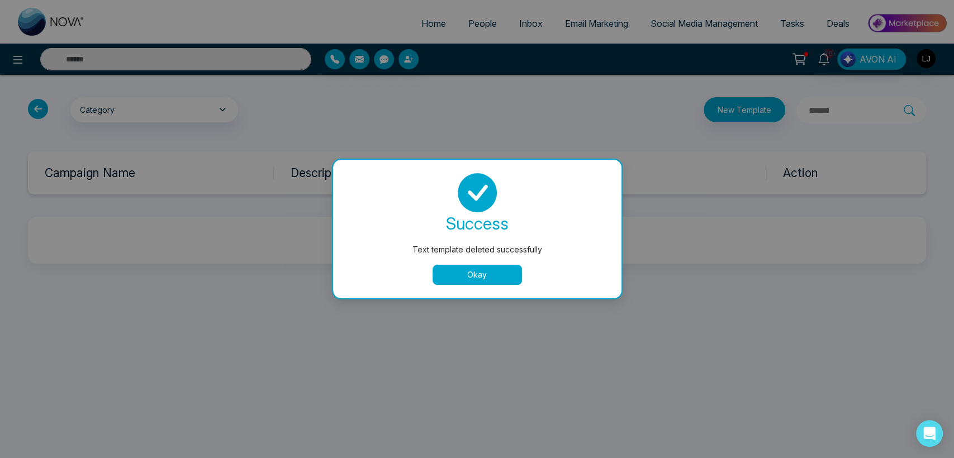
click at [865, 256] on div "Text template deleted successfully success Text template deleted successfully O…" at bounding box center [477, 229] width 954 height 458
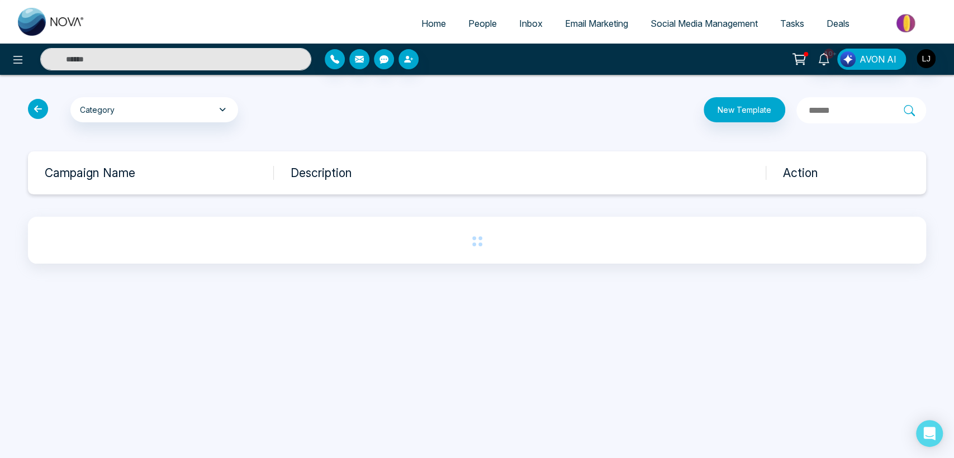
click at [865, 256] on div at bounding box center [477, 240] width 898 height 47
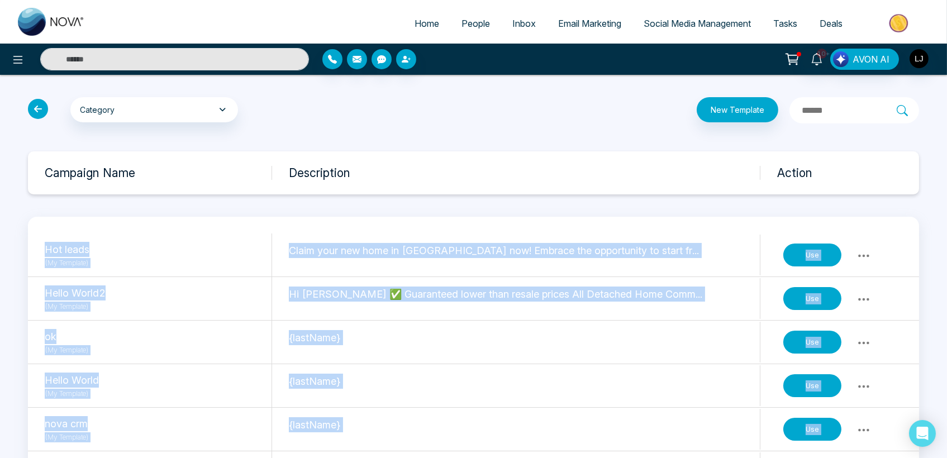
click at [854, 196] on div "Category My Templates Celebrations General New Buyer Leads New Seller Leads Pre…" at bounding box center [473, 304] width 947 height 459
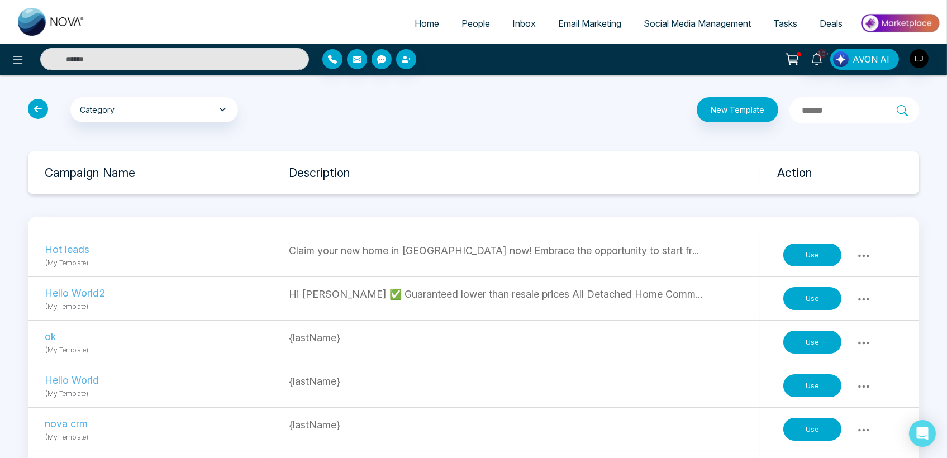
click at [866, 258] on icon at bounding box center [863, 255] width 13 height 13
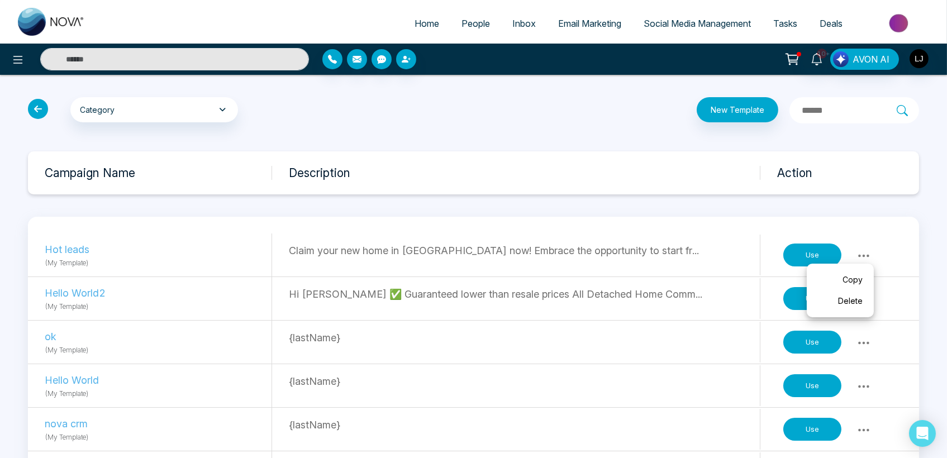
click at [863, 301] on link "Delete" at bounding box center [840, 300] width 56 height 21
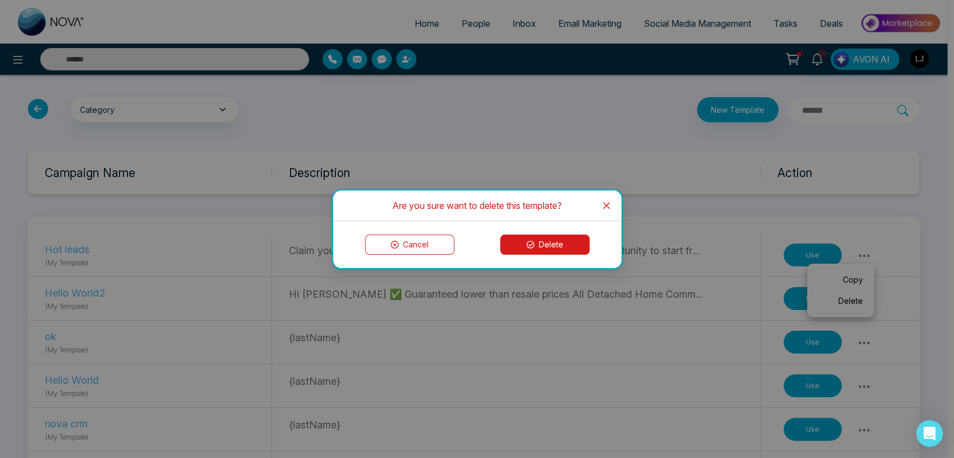
click at [539, 239] on button "Delete" at bounding box center [544, 245] width 89 height 20
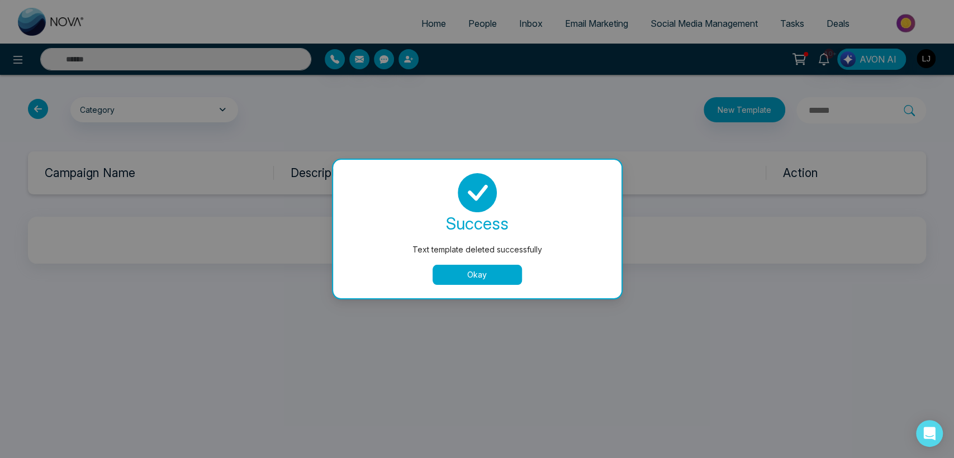
click at [465, 280] on button "Okay" at bounding box center [476, 275] width 89 height 20
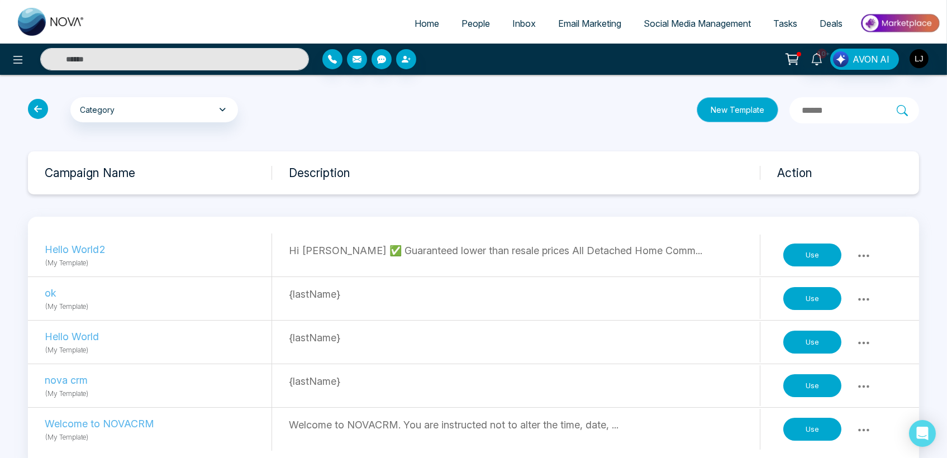
click at [710, 107] on button "New Template" at bounding box center [738, 109] width 82 height 25
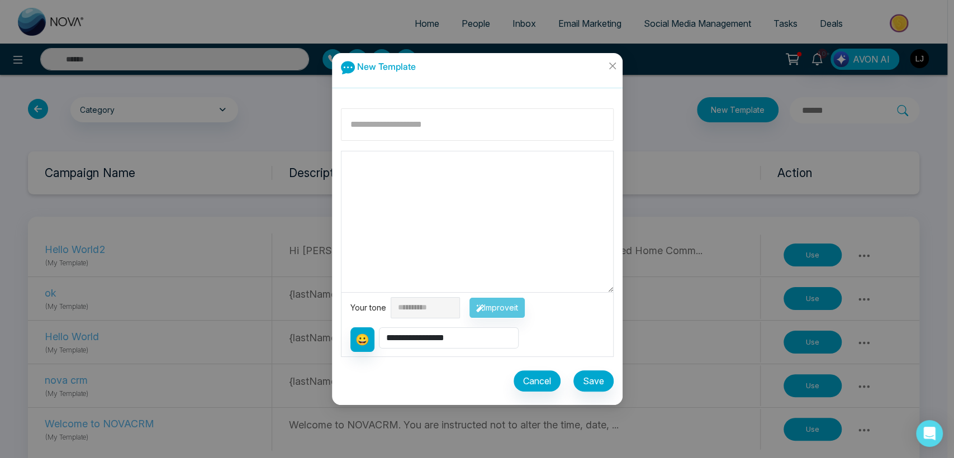
click at [383, 116] on input at bounding box center [477, 124] width 273 height 32
type input "**********"
click at [358, 153] on textarea at bounding box center [477, 221] width 272 height 141
type textarea "***"
click at [590, 379] on button "Save" at bounding box center [593, 380] width 40 height 21
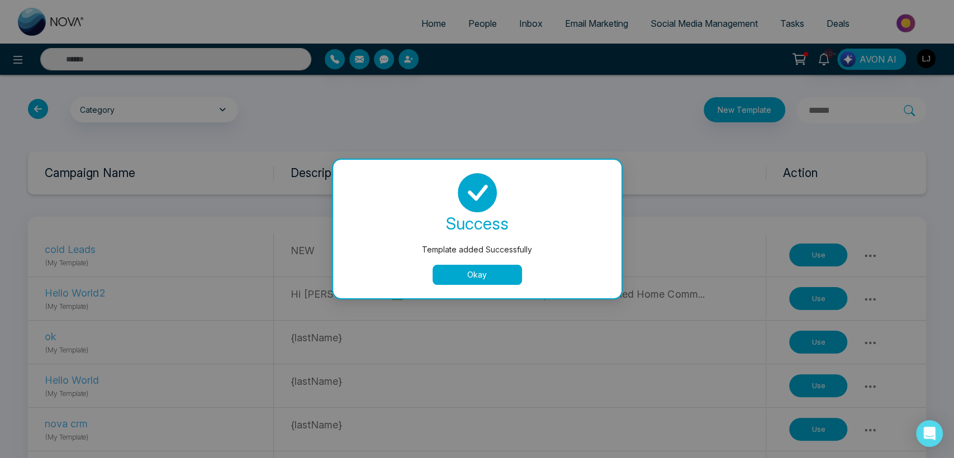
click at [465, 283] on button "Okay" at bounding box center [476, 275] width 89 height 20
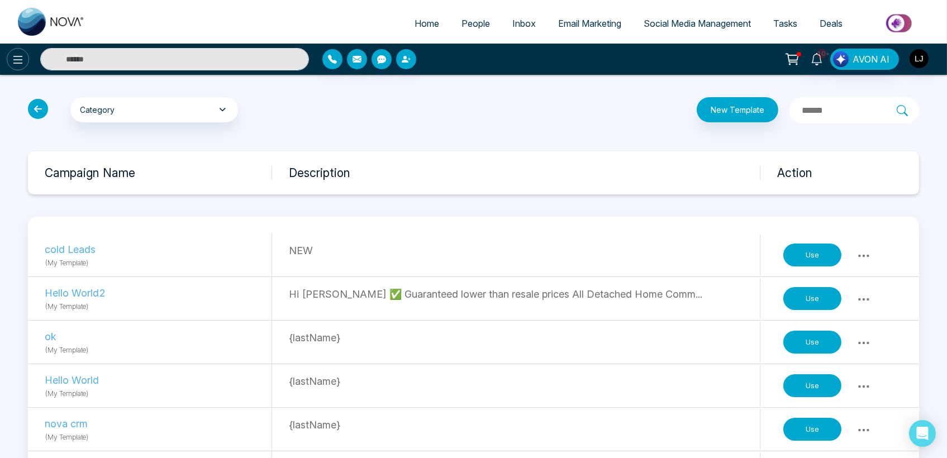
click at [21, 50] on button at bounding box center [18, 59] width 22 height 22
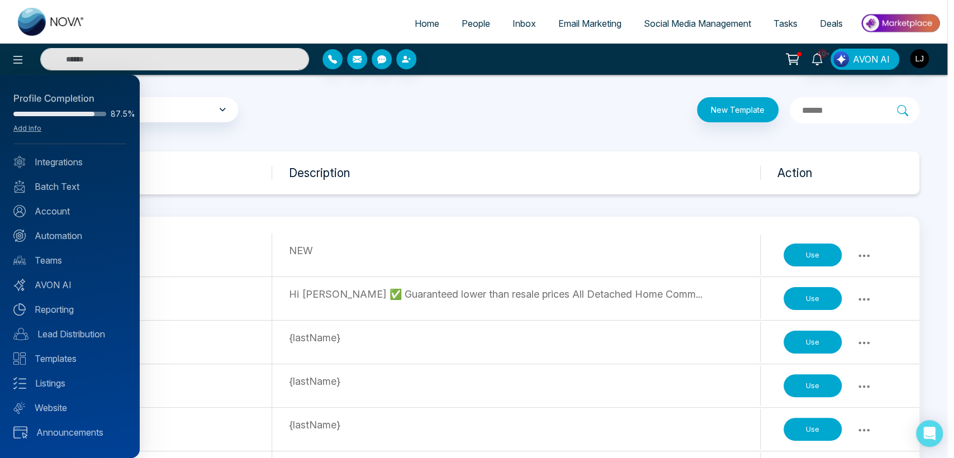
click at [51, 228] on div "Profile Completion 87.5% Add Info Integrations Batch Text Account Automation Te…" at bounding box center [70, 266] width 140 height 383
click at [58, 239] on link "Automation" at bounding box center [69, 235] width 113 height 13
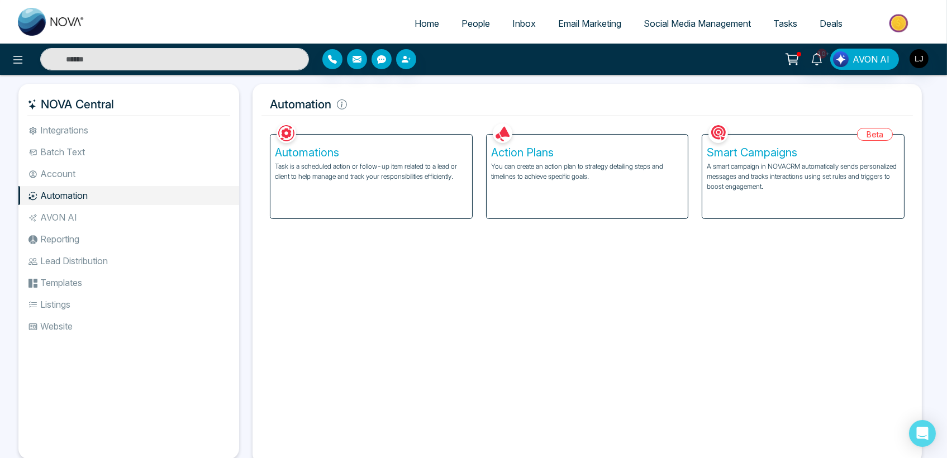
click at [540, 178] on p "You can create an action plan to strategy detailing steps and timelines to achi…" at bounding box center [587, 171] width 193 height 20
click at [549, 171] on p "You can create an action plan to strategy detailing steps and timelines to achi…" at bounding box center [587, 171] width 193 height 20
click at [549, 201] on div "Action Plans You can create an action plan to strategy detailing steps and time…" at bounding box center [588, 177] width 202 height 84
click at [556, 152] on h5 "Action Plans" at bounding box center [587, 152] width 193 height 13
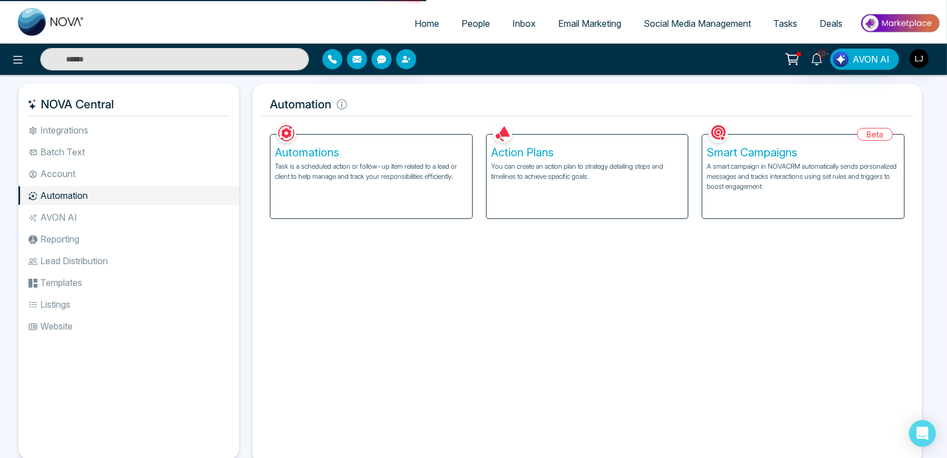
click at [556, 152] on h5 "Action Plans" at bounding box center [587, 152] width 193 height 13
click at [559, 167] on p "You can create an action plan to strategy detailing steps and timelines to achi…" at bounding box center [587, 171] width 193 height 20
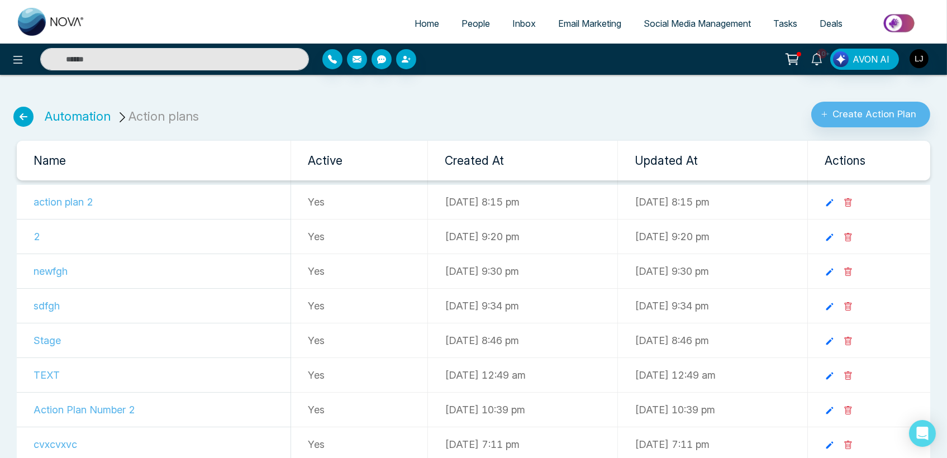
click at [34, 85] on div "Automation Action plans Create Action Plan" at bounding box center [473, 106] width 947 height 44
click at [423, 28] on link "Home" at bounding box center [426, 23] width 47 height 21
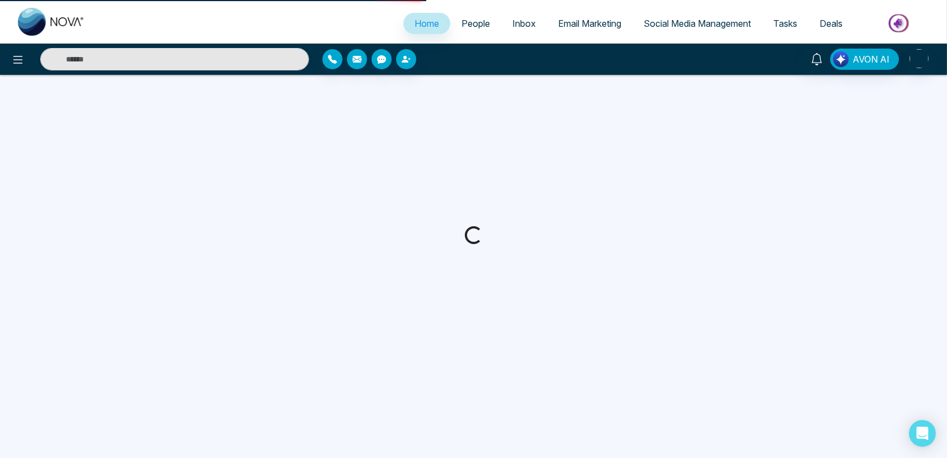
select select "*"
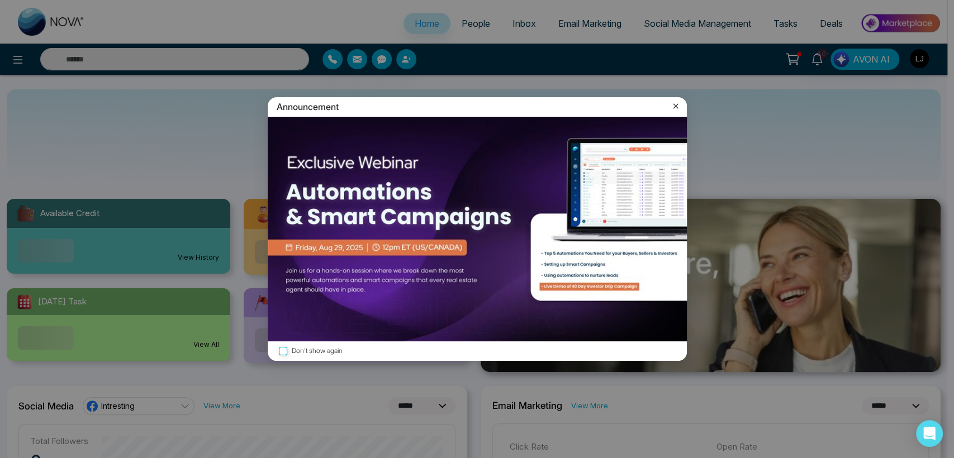
click at [671, 97] on div "Announcement" at bounding box center [477, 107] width 419 height 20
click at [675, 111] on icon at bounding box center [675, 106] width 11 height 11
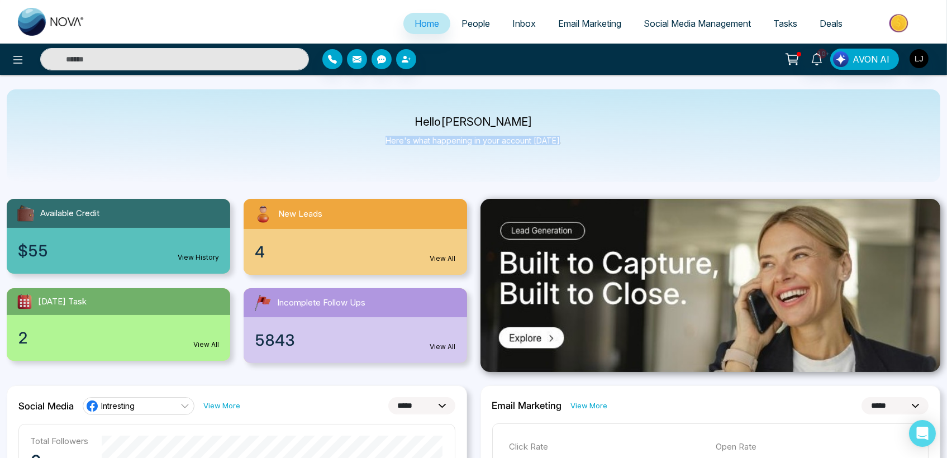
drag, startPoint x: 389, startPoint y: 143, endPoint x: 570, endPoint y: 137, distance: 181.7
click at [570, 137] on div "Hello Lokesh Joshi Here's what happening in your account today." at bounding box center [474, 135] width 934 height 93
click at [14, 61] on icon at bounding box center [17, 59] width 13 height 13
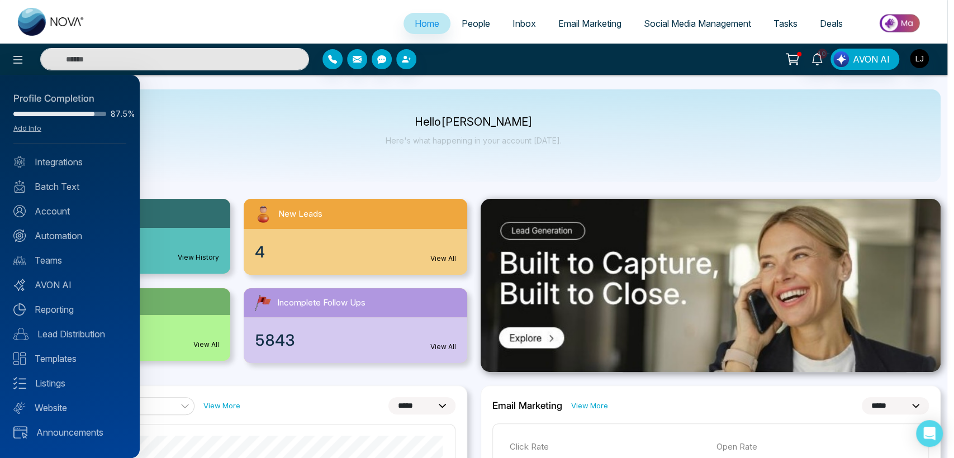
click at [709, 19] on div at bounding box center [477, 229] width 954 height 458
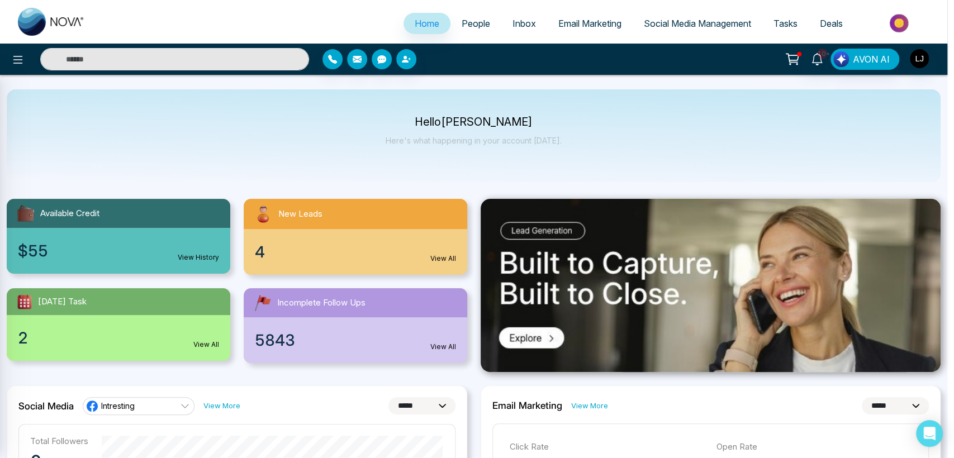
click at [709, 19] on div at bounding box center [477, 229] width 954 height 458
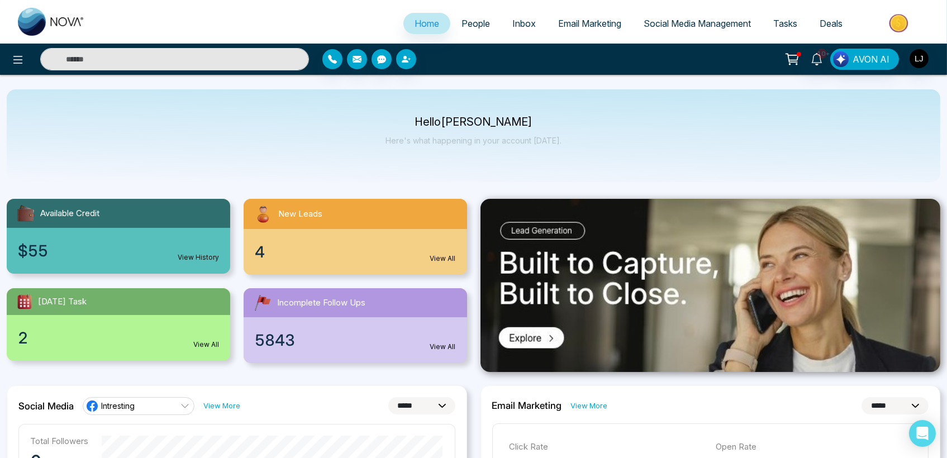
click at [709, 19] on span "Social Media Management" at bounding box center [697, 23] width 107 height 11
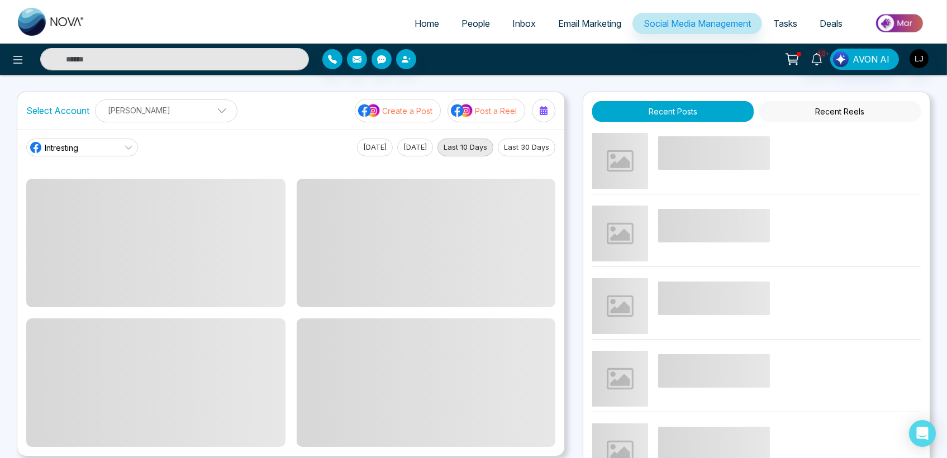
click at [416, 112] on p "Create a Post" at bounding box center [407, 111] width 50 height 12
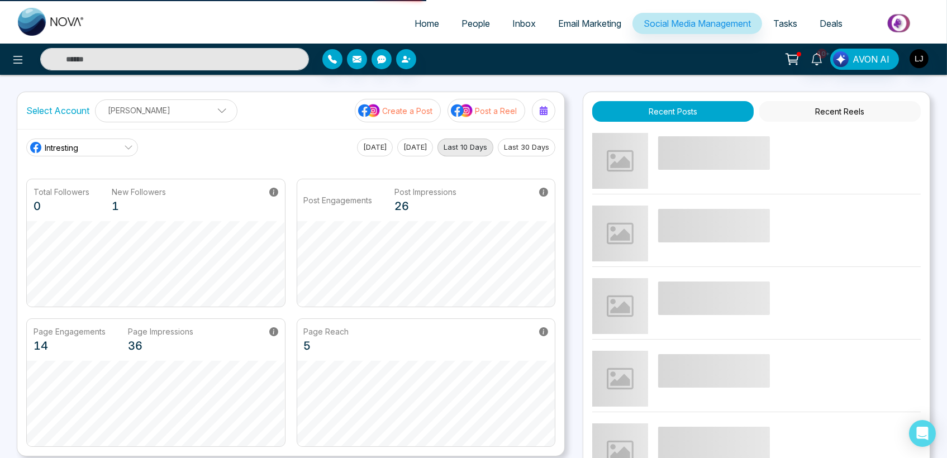
click at [417, 113] on p "Create a Post" at bounding box center [407, 111] width 50 height 12
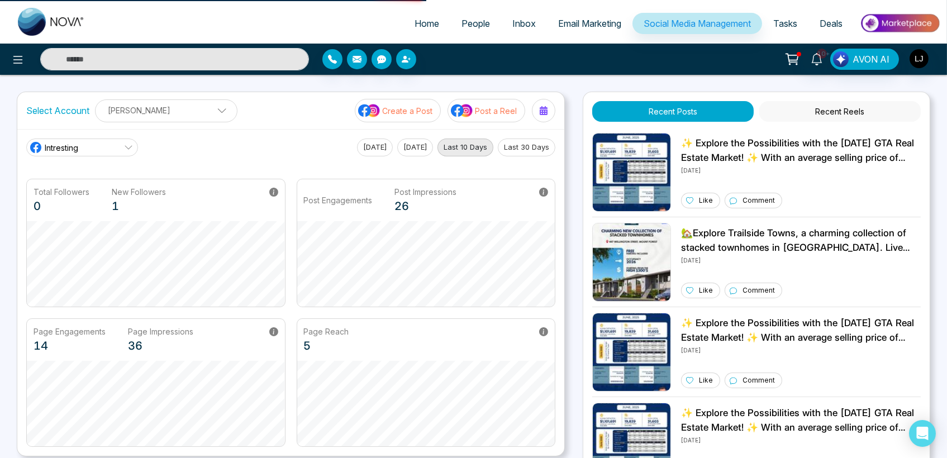
click at [417, 113] on p "Create a Post" at bounding box center [407, 111] width 50 height 12
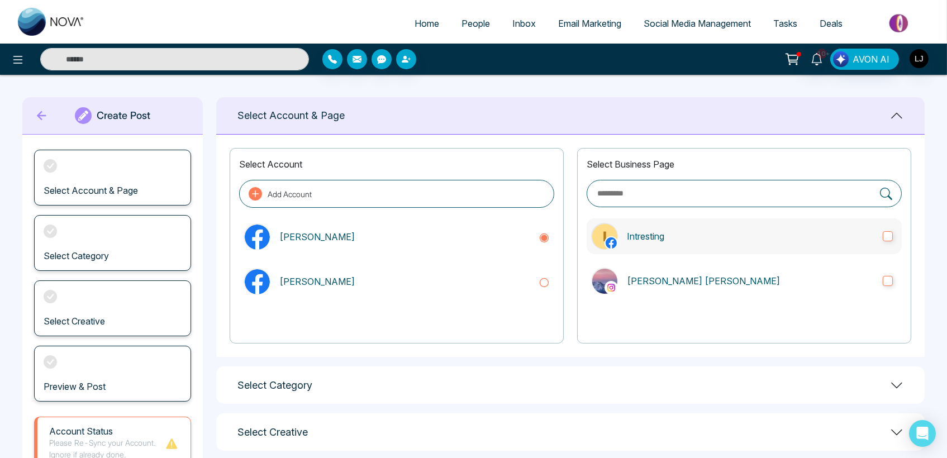
click at [696, 238] on p "Intresting" at bounding box center [750, 236] width 247 height 13
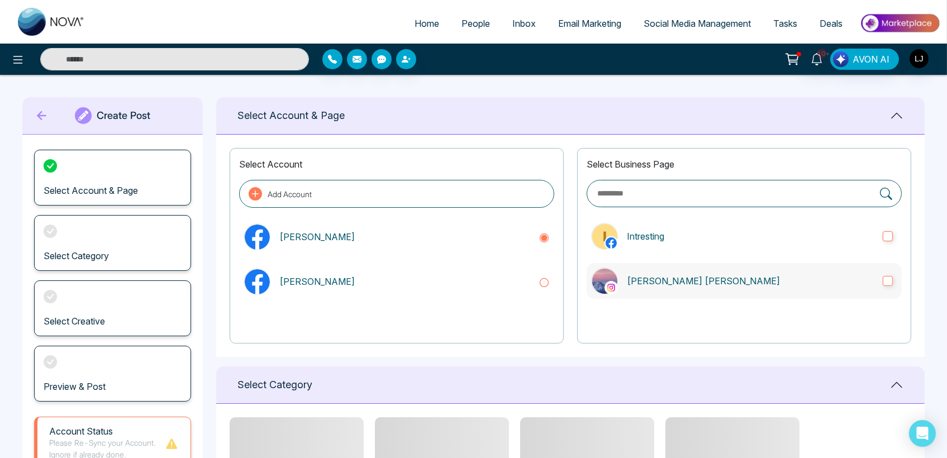
click at [696, 274] on p "[PERSON_NAME] [PERSON_NAME]" at bounding box center [750, 280] width 247 height 13
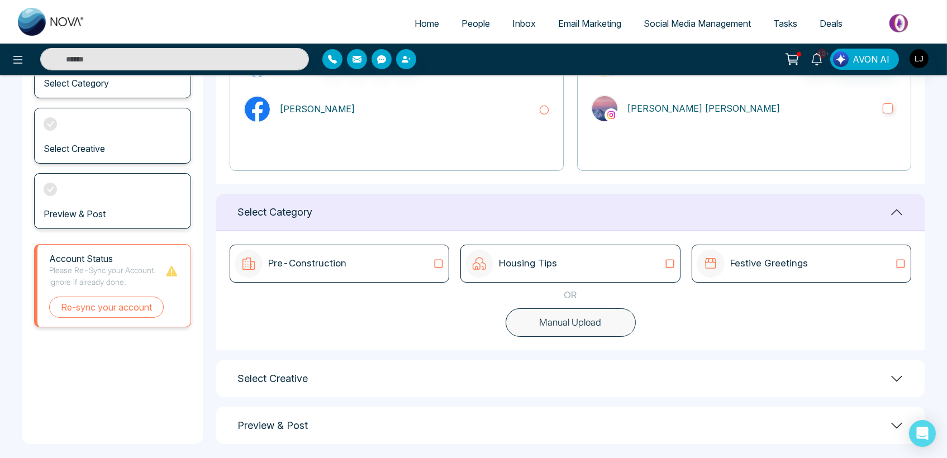
scroll to position [181, 0]
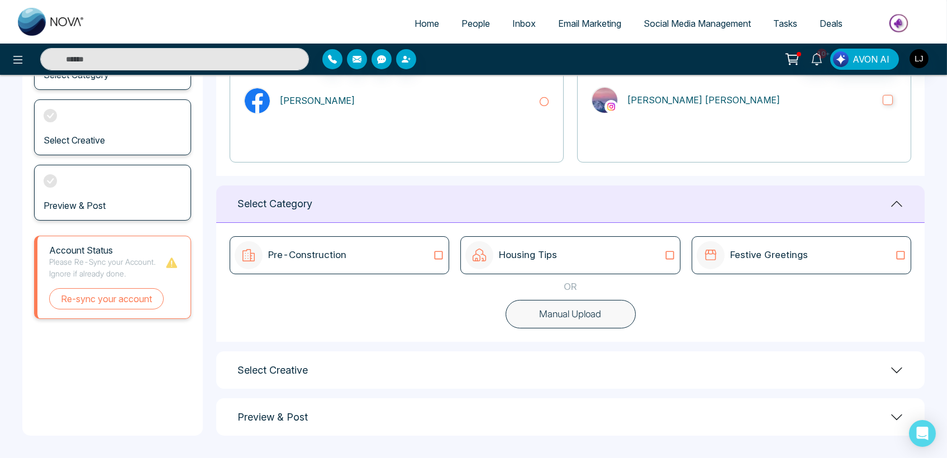
click at [581, 317] on button "Manual Upload" at bounding box center [571, 314] width 130 height 29
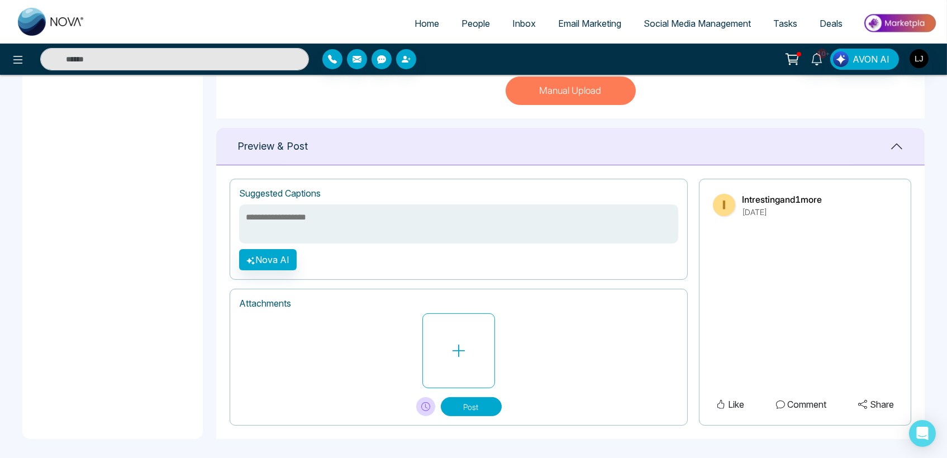
scroll to position [407, 0]
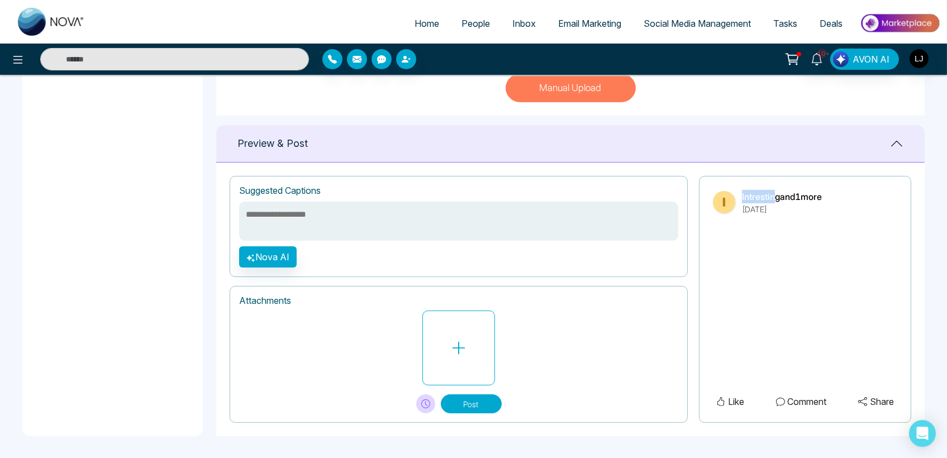
drag, startPoint x: 741, startPoint y: 196, endPoint x: 793, endPoint y: 196, distance: 52.0
click at [777, 196] on div "Intresting and 1 more [DATE]" at bounding box center [805, 202] width 184 height 25
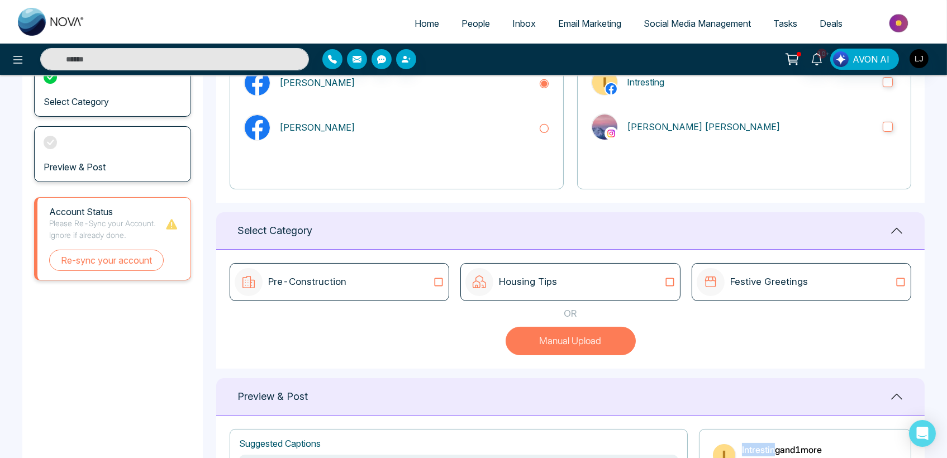
scroll to position [0, 0]
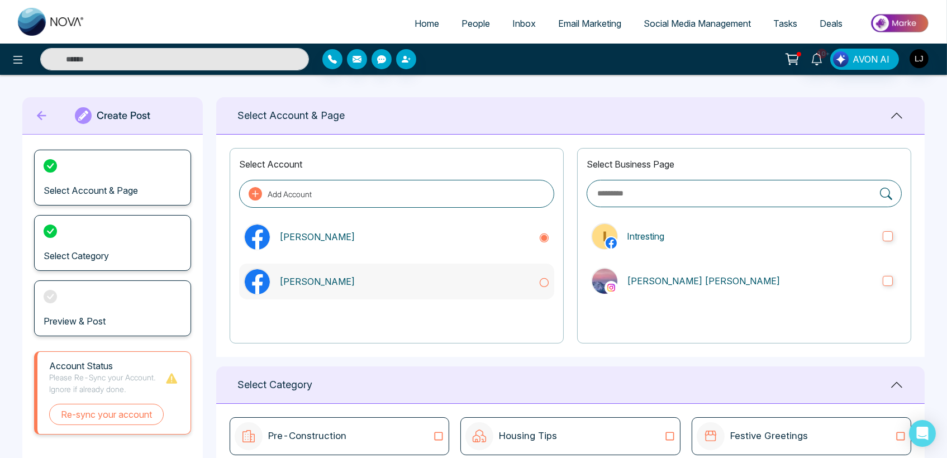
click at [465, 276] on p "[PERSON_NAME]" at bounding box center [404, 281] width 250 height 13
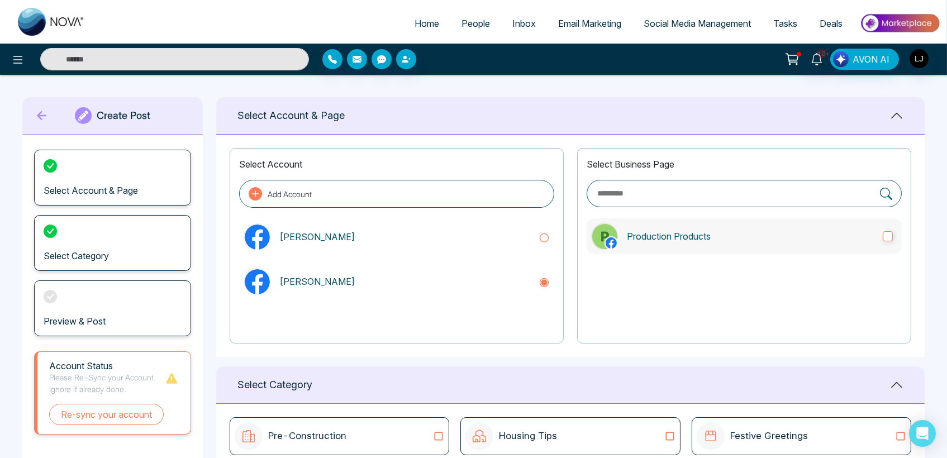
click at [693, 236] on p "Production Products" at bounding box center [750, 236] width 247 height 13
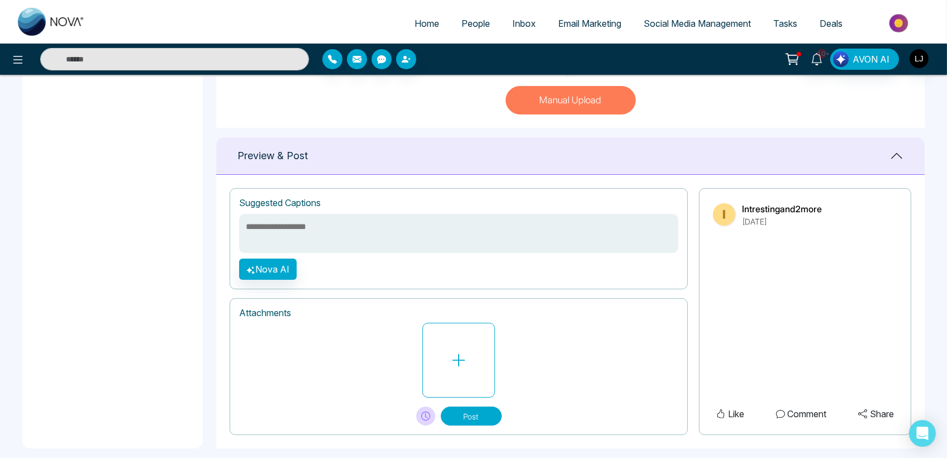
scroll to position [407, 0]
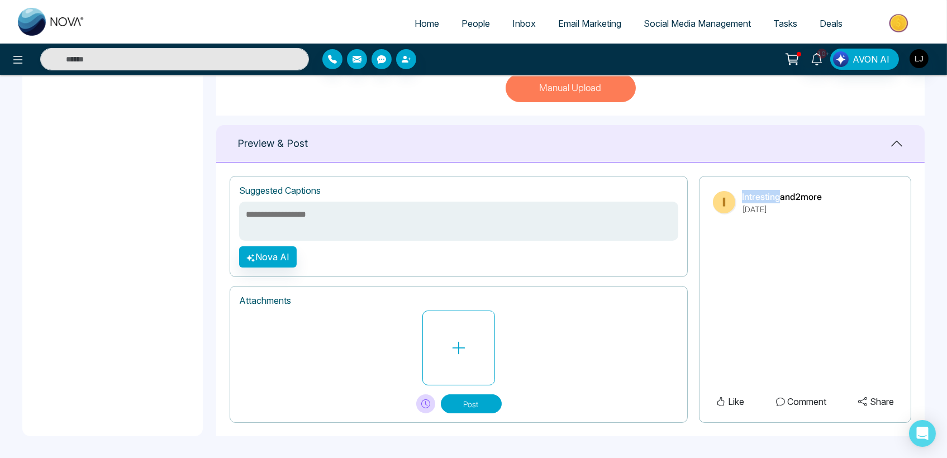
drag, startPoint x: 742, startPoint y: 193, endPoint x: 778, endPoint y: 190, distance: 35.9
click at [778, 190] on p "Intresting and 2 more" at bounding box center [782, 196] width 80 height 13
drag, startPoint x: 798, startPoint y: 195, endPoint x: 804, endPoint y: 195, distance: 6.1
click at [804, 195] on p "Intresting and 2 more" at bounding box center [782, 196] width 80 height 13
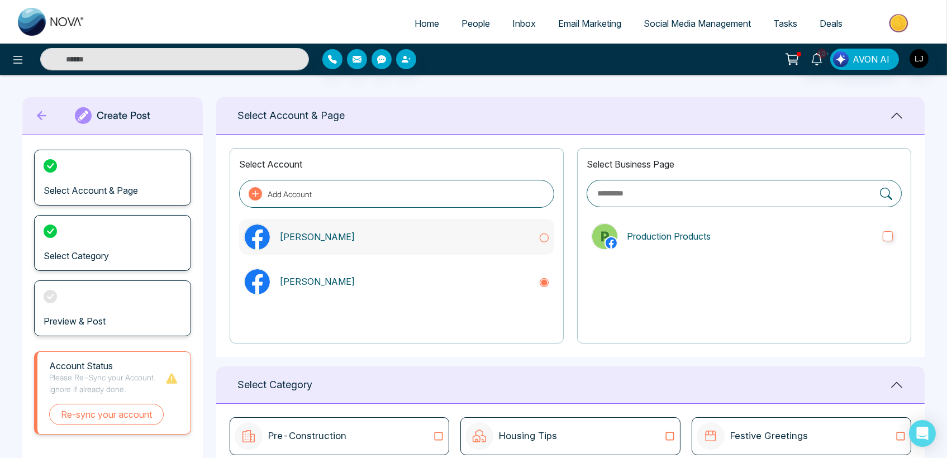
click at [382, 240] on p "[PERSON_NAME]" at bounding box center [404, 236] width 250 height 13
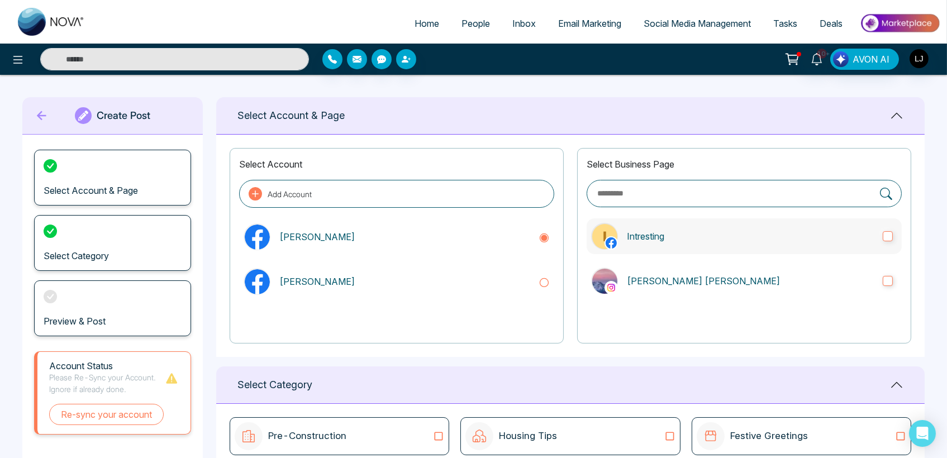
click at [707, 231] on p "Intresting" at bounding box center [750, 236] width 247 height 13
click at [707, 279] on p "[PERSON_NAME] [PERSON_NAME]" at bounding box center [750, 280] width 247 height 13
click at [446, 272] on div "[PERSON_NAME]" at bounding box center [396, 282] width 315 height 36
click at [716, 241] on p "Production Products" at bounding box center [750, 236] width 247 height 13
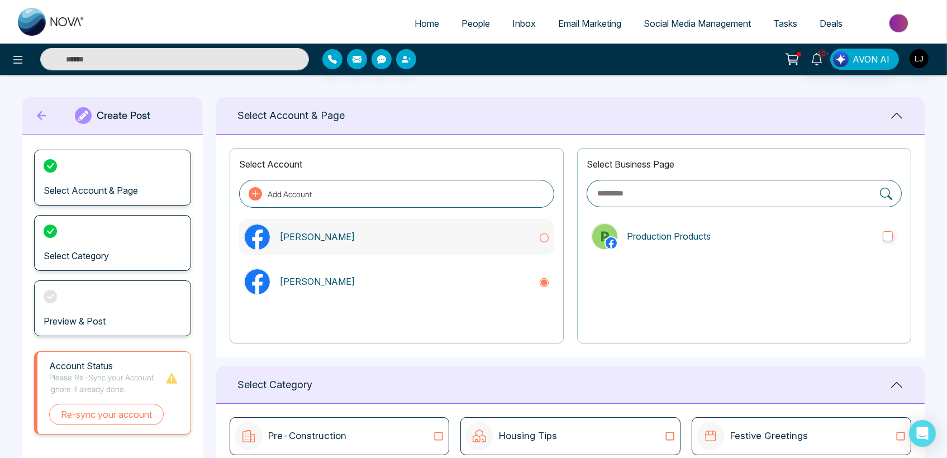
click at [473, 239] on p "[PERSON_NAME]" at bounding box center [404, 236] width 250 height 13
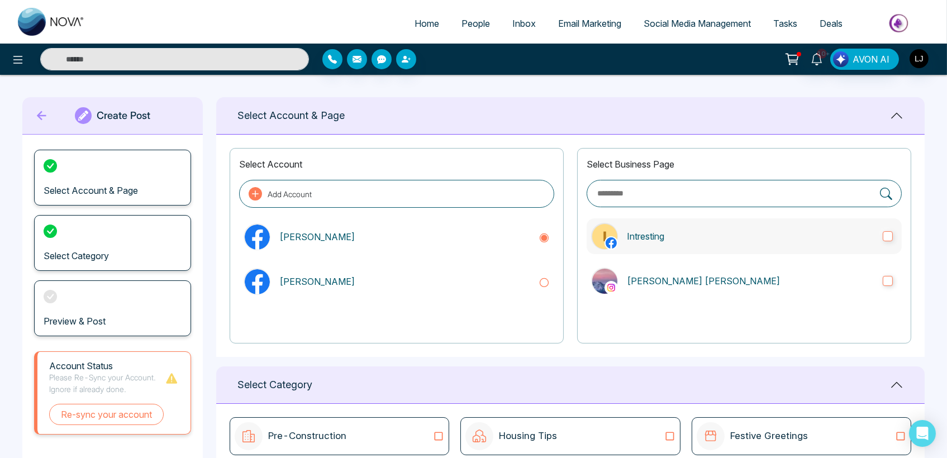
click at [760, 236] on p "Intresting" at bounding box center [750, 236] width 247 height 13
click at [761, 278] on p "[PERSON_NAME] [PERSON_NAME]" at bounding box center [750, 280] width 247 height 13
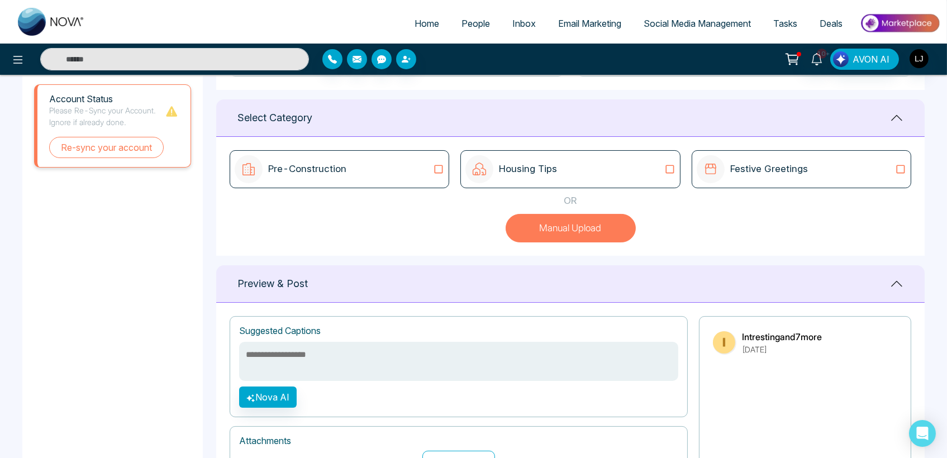
scroll to position [124, 0]
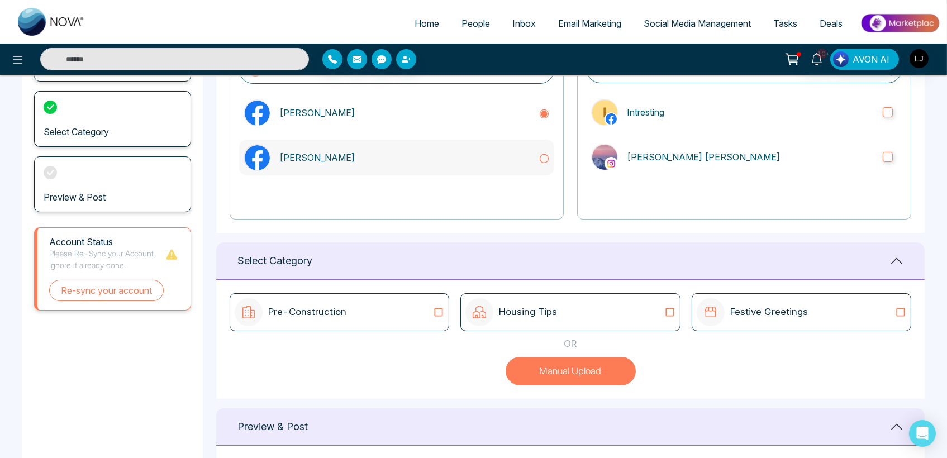
click at [523, 166] on div "[PERSON_NAME]" at bounding box center [396, 158] width 315 height 36
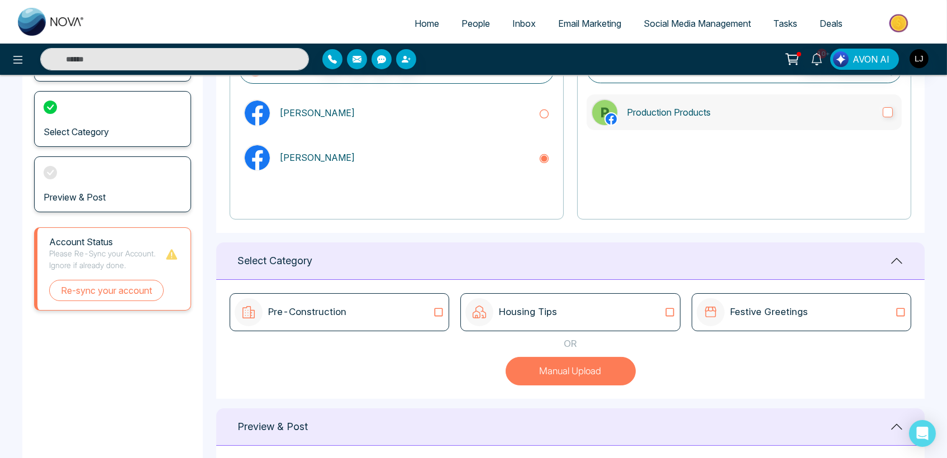
click at [724, 122] on label "Production Products" at bounding box center [744, 112] width 315 height 36
click at [518, 122] on div "[PERSON_NAME]" at bounding box center [396, 113] width 315 height 36
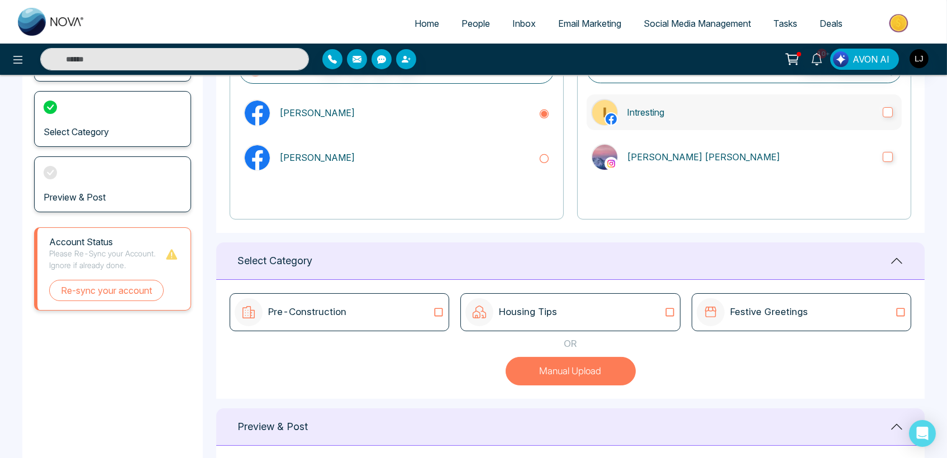
click at [728, 116] on p "Intresting" at bounding box center [750, 112] width 247 height 13
click at [722, 150] on p "[PERSON_NAME] [PERSON_NAME]" at bounding box center [750, 156] width 247 height 13
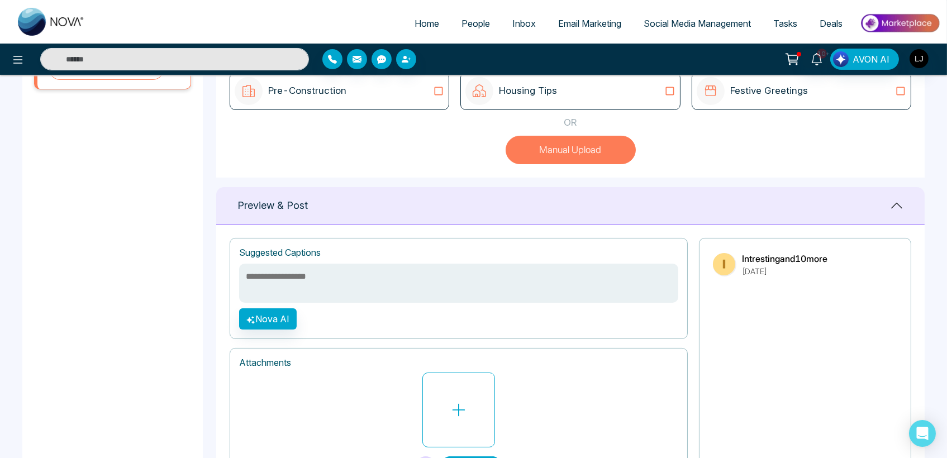
scroll to position [407, 0]
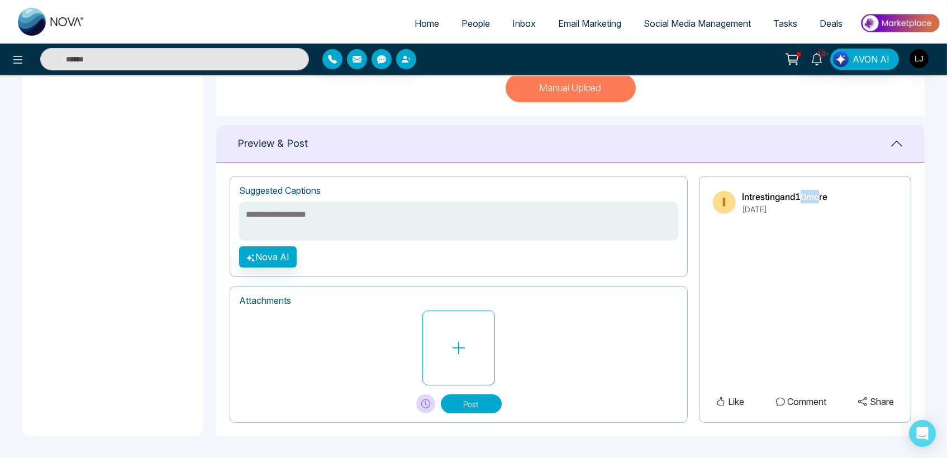
drag, startPoint x: 803, startPoint y: 193, endPoint x: 820, endPoint y: 189, distance: 17.1
click at [820, 190] on p "Intresting and 10 more" at bounding box center [784, 196] width 85 height 13
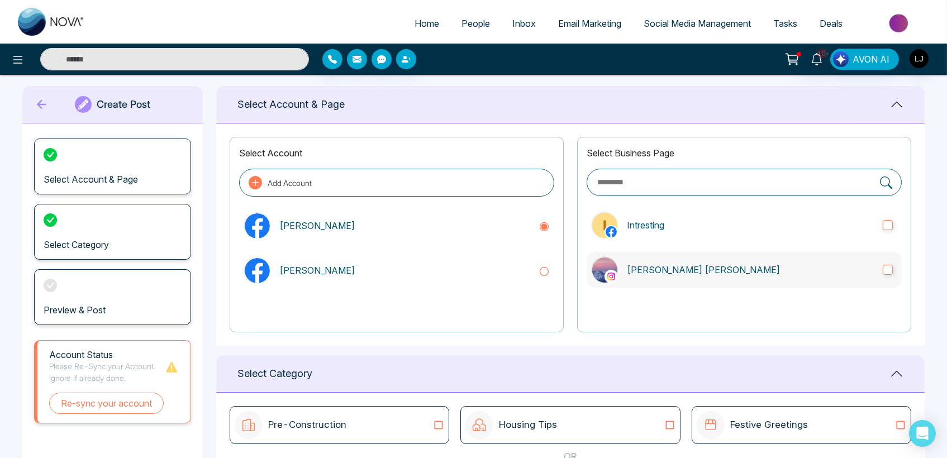
scroll to position [0, 0]
